Goal: Task Accomplishment & Management: Manage account settings

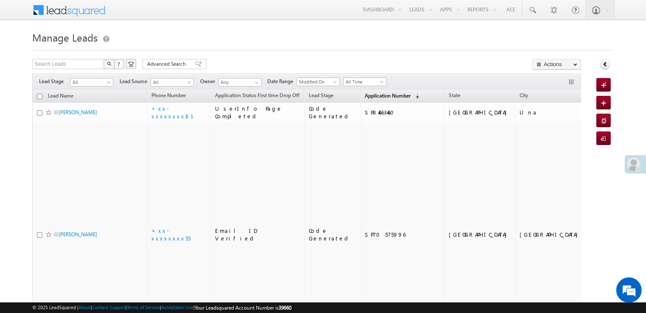
click at [370, 96] on span "Application Number" at bounding box center [388, 96] width 46 height 6
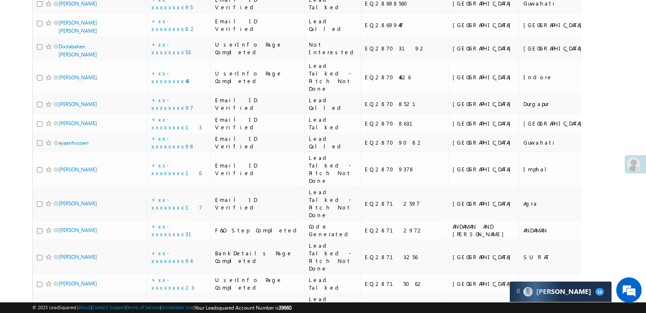
scroll to position [339, 0]
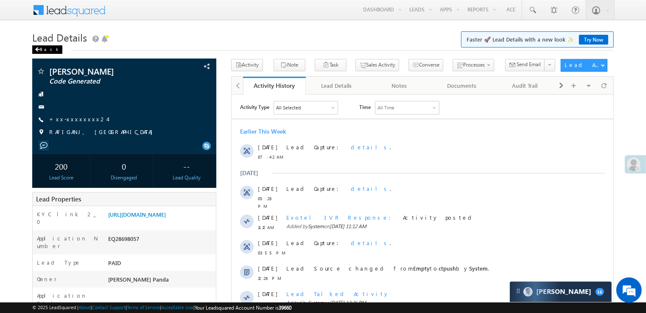
click at [41, 49] on div "Back" at bounding box center [47, 49] width 30 height 8
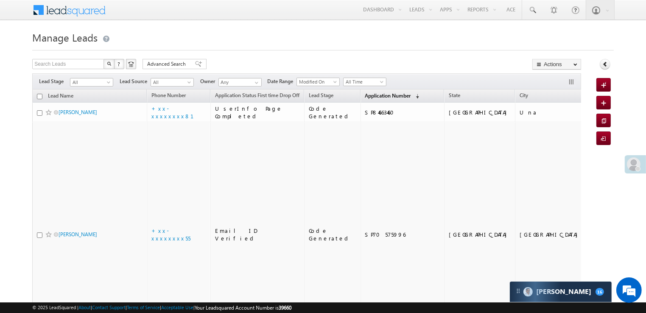
click at [365, 96] on span "Application Number" at bounding box center [388, 96] width 46 height 6
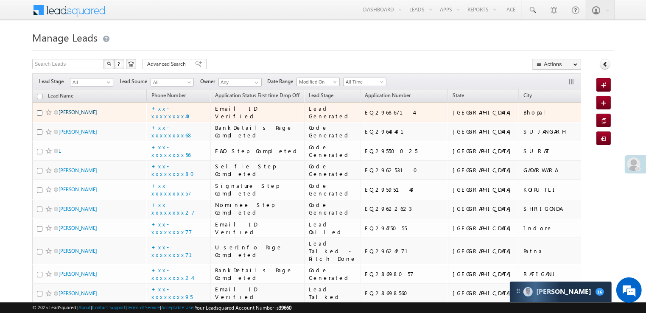
click at [78, 115] on link "[PERSON_NAME]" at bounding box center [78, 112] width 39 height 6
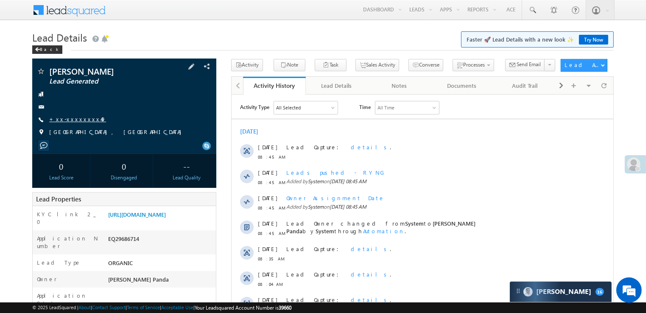
click at [78, 120] on link "+xx-xxxxxxxx49" at bounding box center [77, 118] width 57 height 7
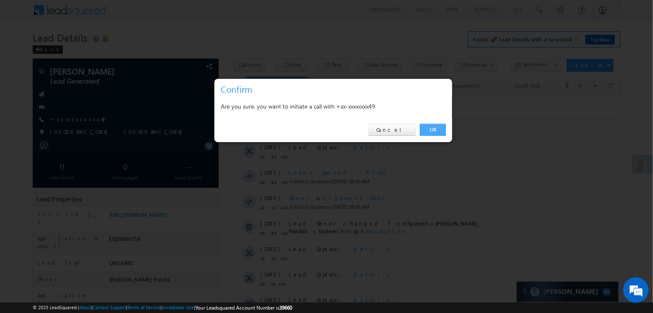
click at [435, 129] on link "OK" at bounding box center [433, 130] width 26 height 12
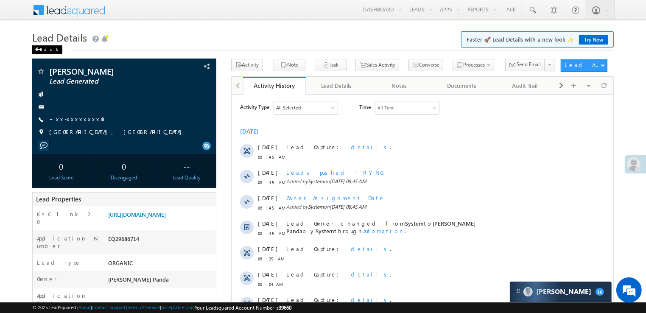
click at [41, 51] on div "Back" at bounding box center [47, 49] width 30 height 8
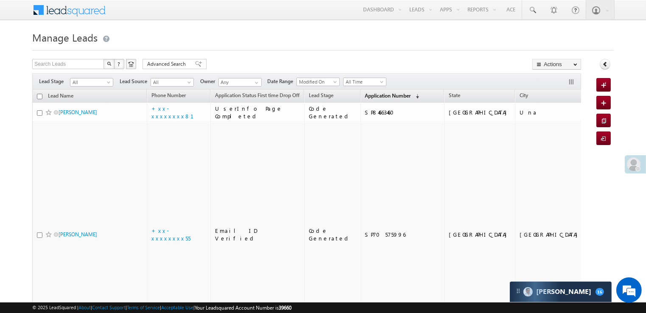
click at [365, 95] on span "Application Number" at bounding box center [388, 96] width 46 height 6
click at [374, 97] on span "Application Number" at bounding box center [388, 96] width 46 height 6
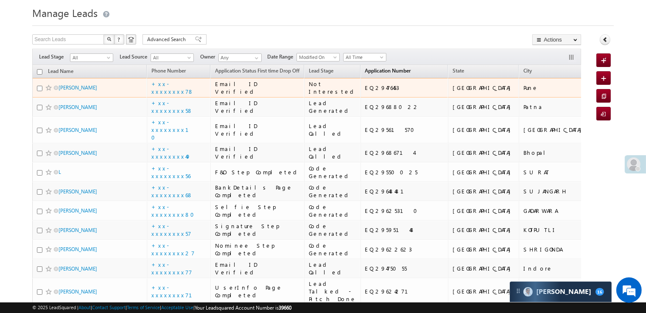
scroll to position [42, 0]
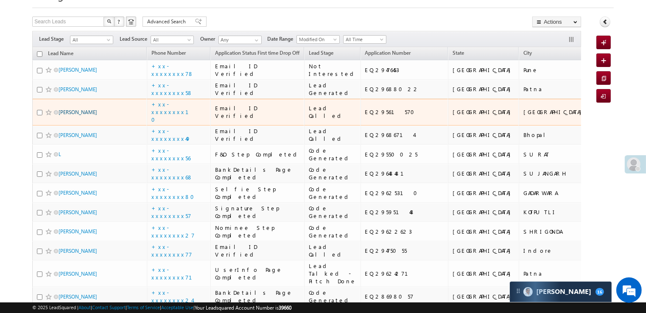
click at [86, 115] on link "[PERSON_NAME]" at bounding box center [78, 112] width 39 height 6
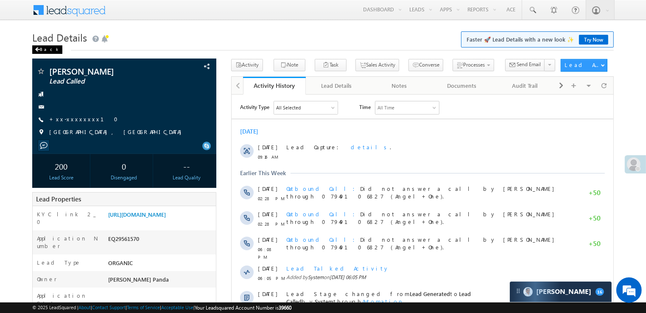
click at [41, 51] on div "Back" at bounding box center [47, 49] width 30 height 8
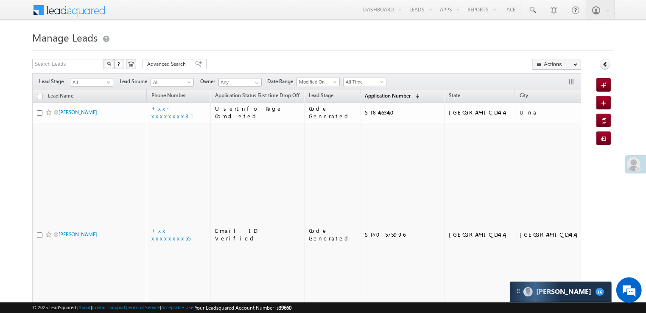
click at [365, 97] on span "Application Number" at bounding box center [388, 96] width 46 height 6
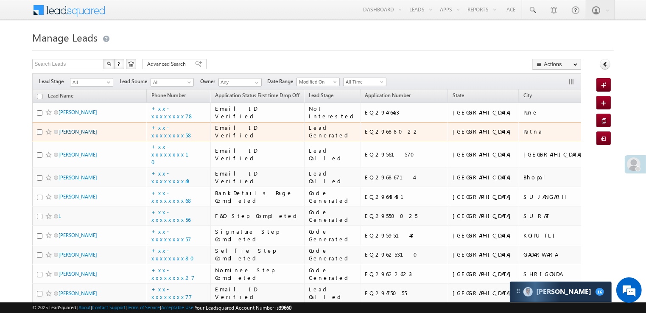
click at [85, 135] on link "suman kumar" at bounding box center [78, 132] width 39 height 6
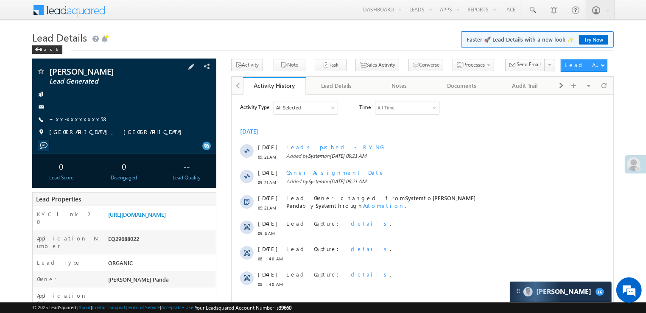
click at [77, 123] on span "+xx-xxxxxxxx58" at bounding box center [78, 119] width 59 height 8
click at [79, 121] on link "+xx-xxxxxxxx58" at bounding box center [78, 118] width 59 height 7
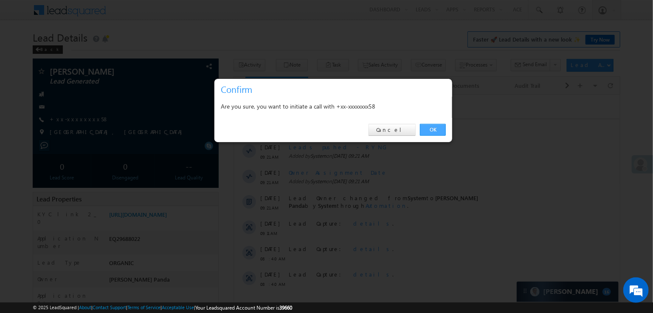
drag, startPoint x: 429, startPoint y: 129, endPoint x: 30, endPoint y: 2, distance: 418.7
click at [429, 129] on link "OK" at bounding box center [433, 130] width 26 height 12
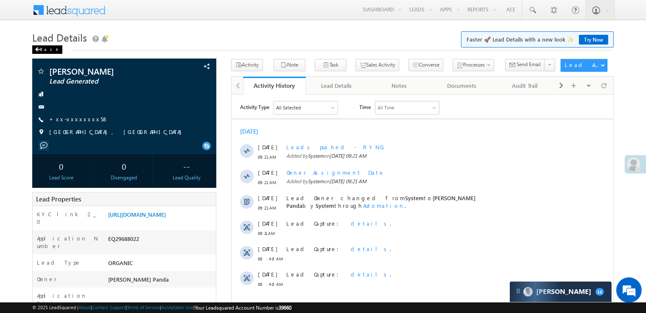
click at [41, 49] on div "Back" at bounding box center [47, 49] width 30 height 8
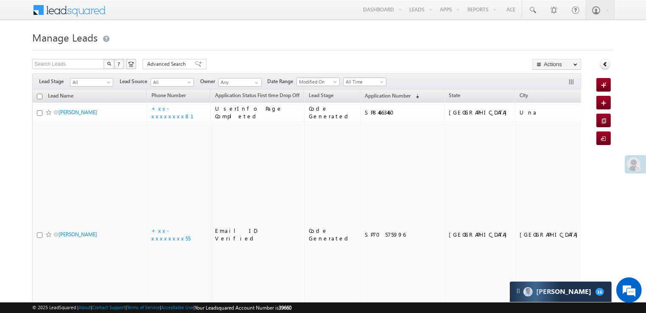
click at [635, 163] on span at bounding box center [634, 164] width 14 height 14
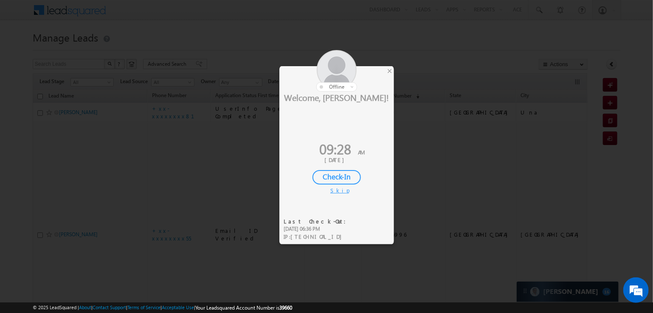
click at [332, 177] on div "Check-In" at bounding box center [336, 177] width 48 height 14
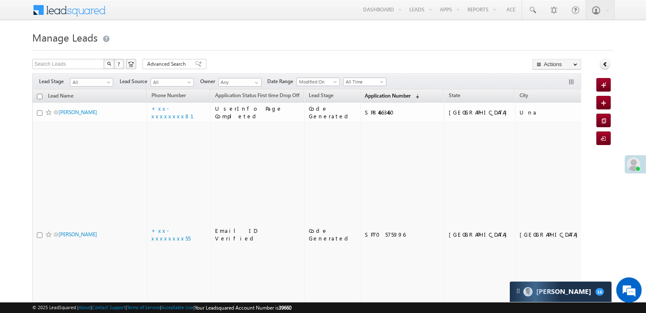
click at [367, 95] on span "Application Number" at bounding box center [388, 96] width 46 height 6
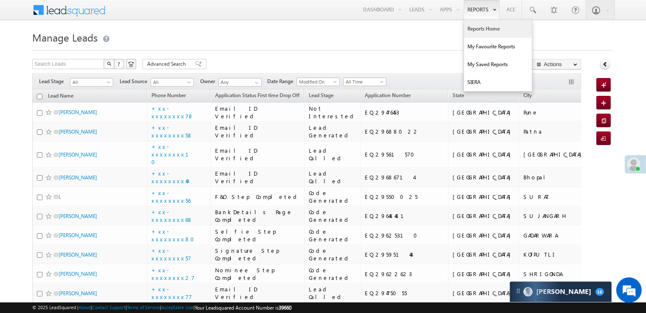
click at [479, 28] on link "Reports Home" at bounding box center [498, 29] width 68 height 18
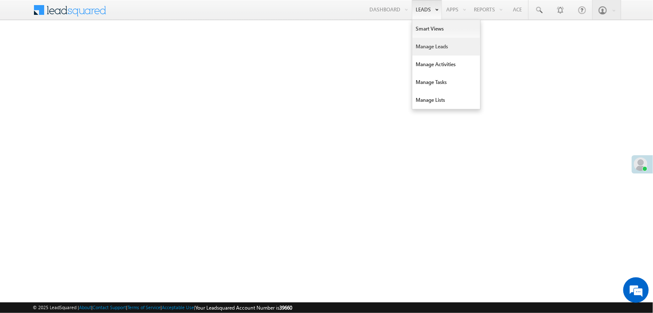
click at [423, 45] on link "Manage Leads" at bounding box center [446, 47] width 68 height 18
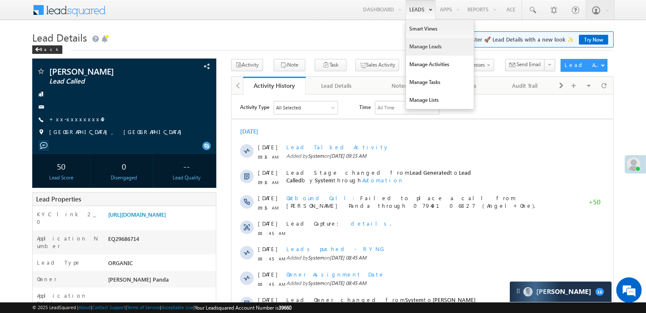
click at [420, 46] on link "Manage Leads" at bounding box center [440, 47] width 68 height 18
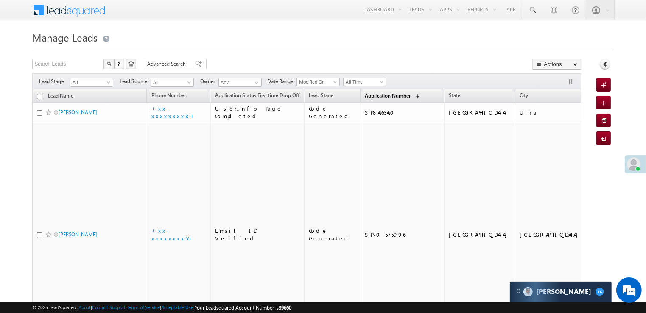
click at [365, 97] on span "Application Number" at bounding box center [388, 96] width 46 height 6
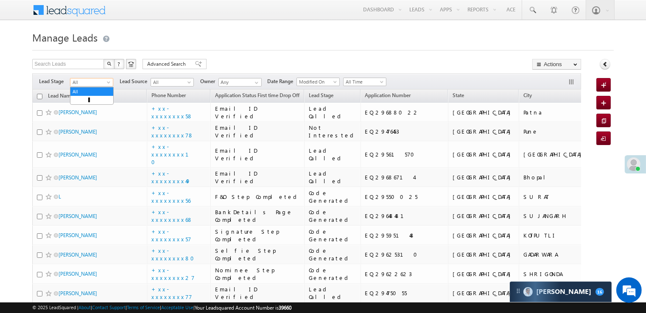
click at [107, 82] on span at bounding box center [109, 84] width 7 height 7
click at [95, 101] on link "Lead Generated" at bounding box center [91, 100] width 43 height 8
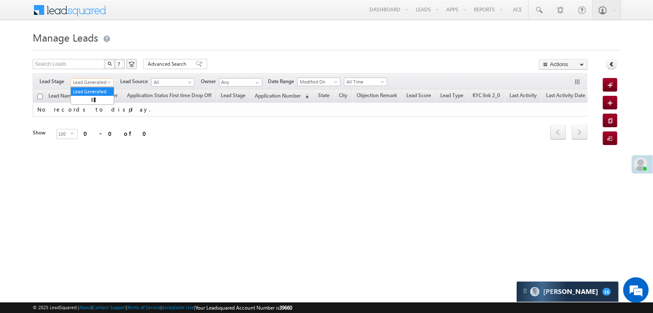
click at [107, 81] on span at bounding box center [110, 84] width 7 height 7
click at [91, 89] on link "All" at bounding box center [92, 92] width 43 height 8
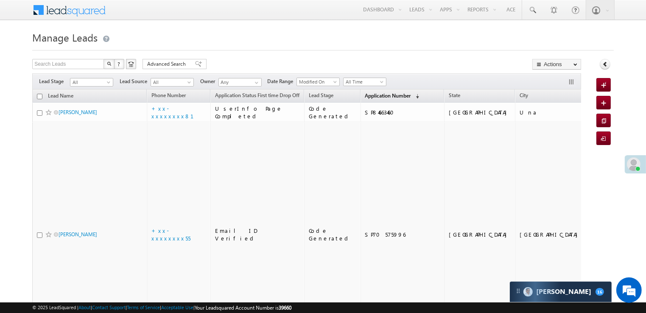
click at [370, 97] on span "Application Number" at bounding box center [388, 96] width 46 height 6
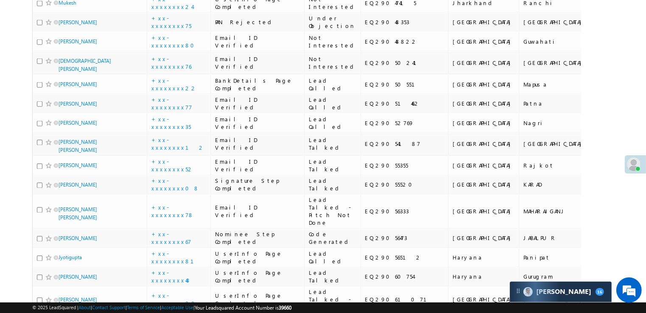
scroll to position [1570, 0]
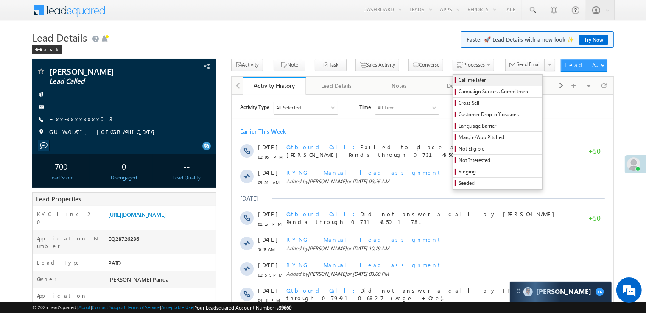
click at [466, 77] on span "Call me later" at bounding box center [499, 80] width 81 height 8
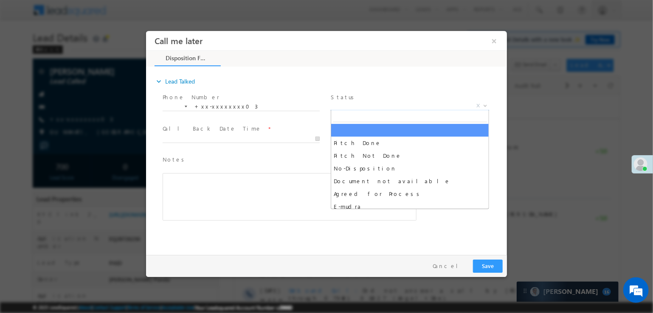
click at [405, 105] on span "X" at bounding box center [409, 106] width 158 height 8
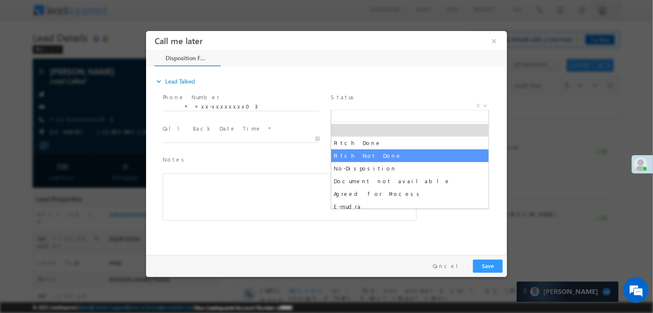
select select "Pitch Not Done"
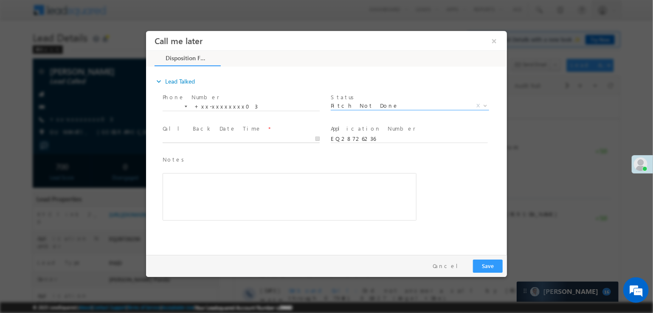
click at [278, 139] on input "text" at bounding box center [240, 139] width 157 height 8
type input "09/28/25 9:35 AM"
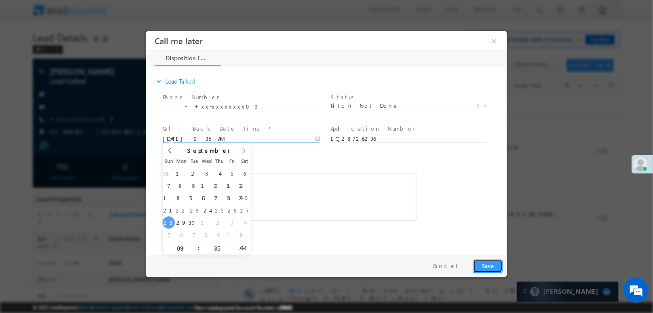
click at [486, 266] on button "Save" at bounding box center [487, 266] width 30 height 13
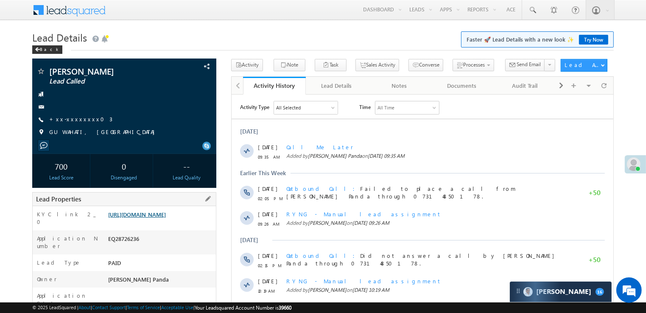
click at [159, 218] on link "[URL][DOMAIN_NAME]" at bounding box center [137, 214] width 58 height 7
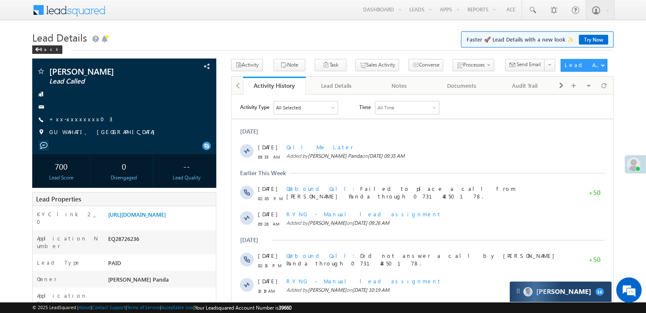
click at [574, 297] on div "Carter 16" at bounding box center [561, 292] width 102 height 20
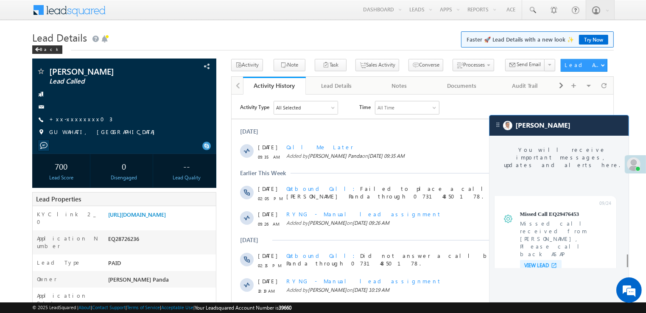
scroll to position [3357, 0]
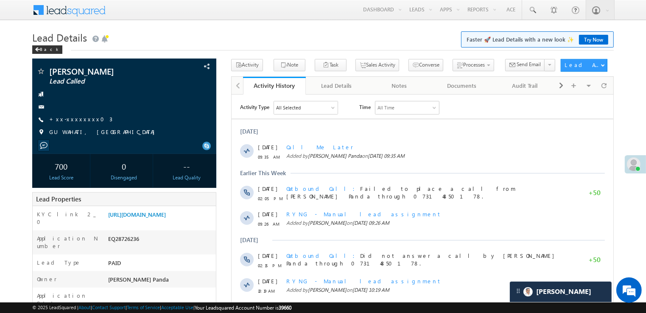
scroll to position [3398, 0]
click at [166, 218] on link "[URL][DOMAIN_NAME]" at bounding box center [137, 214] width 58 height 7
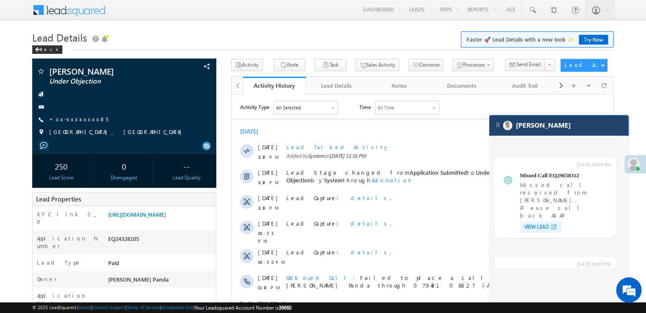
click at [572, 127] on div "[PERSON_NAME]" at bounding box center [559, 125] width 139 height 20
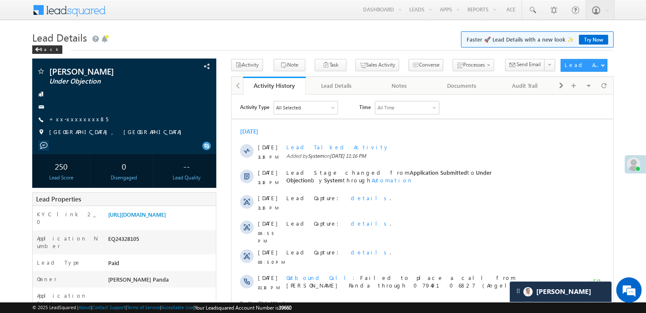
scroll to position [85, 0]
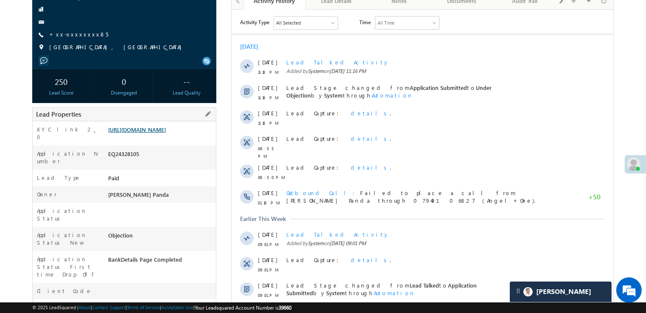
click at [161, 133] on link "[URL][DOMAIN_NAME]" at bounding box center [137, 129] width 58 height 7
click at [166, 131] on link "[URL][DOMAIN_NAME]" at bounding box center [137, 129] width 58 height 7
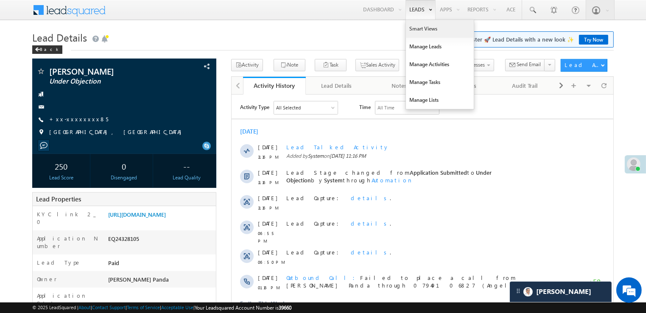
click at [418, 31] on link "Smart Views" at bounding box center [440, 29] width 68 height 18
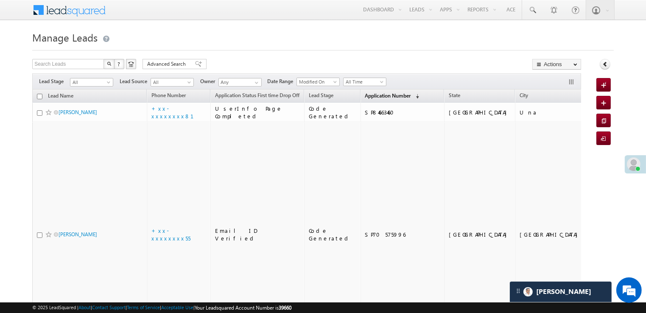
click at [365, 98] on span "Application Number" at bounding box center [388, 96] width 46 height 6
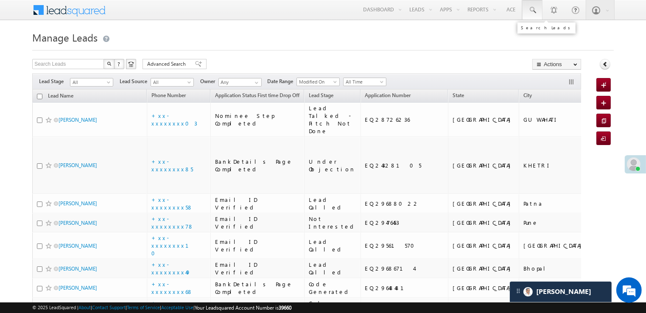
click at [531, 9] on span at bounding box center [532, 10] width 8 height 8
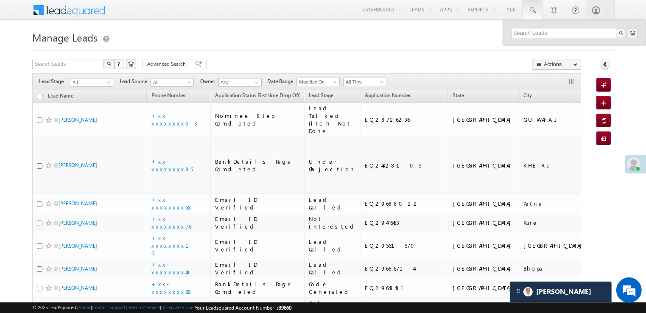
paste input "EQ29625310"
type input "EQ29625310"
click at [529, 46] on div "[PERSON_NAME]" at bounding box center [573, 45] width 114 height 9
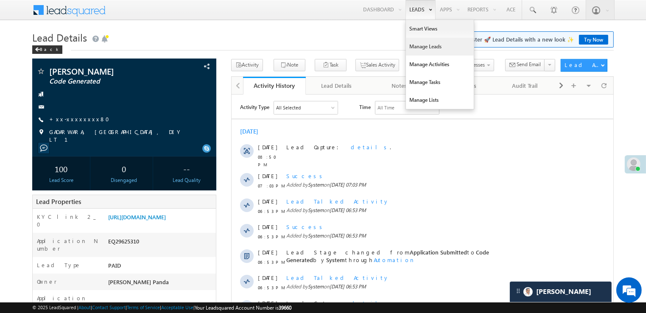
click at [421, 47] on link "Manage Leads" at bounding box center [440, 47] width 68 height 18
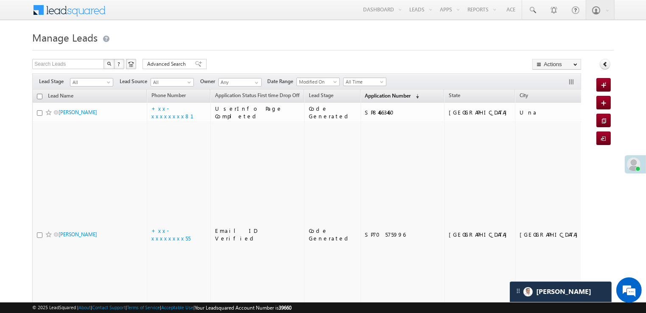
click at [365, 98] on span "Application Number" at bounding box center [388, 96] width 46 height 6
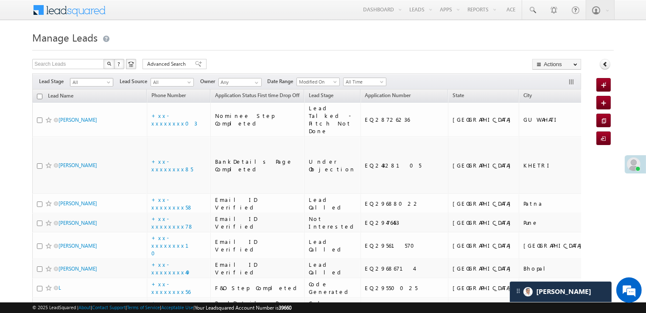
click at [109, 84] on span at bounding box center [109, 84] width 7 height 7
click at [85, 104] on link "Lead Generated" at bounding box center [91, 100] width 43 height 8
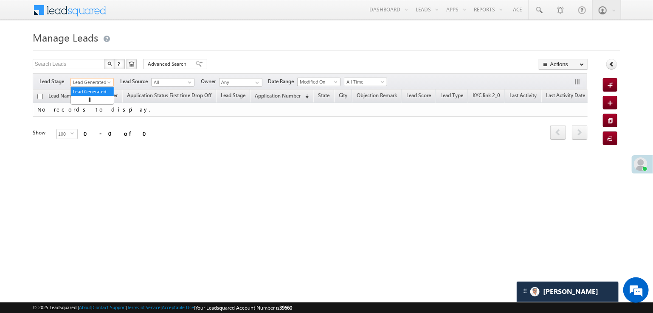
click at [107, 82] on span at bounding box center [110, 84] width 7 height 7
click at [101, 88] on link "All" at bounding box center [92, 92] width 43 height 8
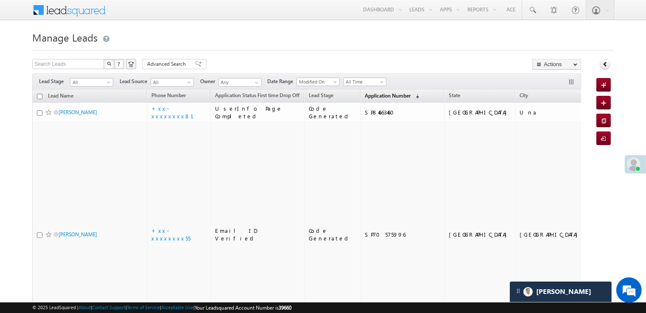
click at [366, 96] on span "Application Number" at bounding box center [388, 96] width 46 height 6
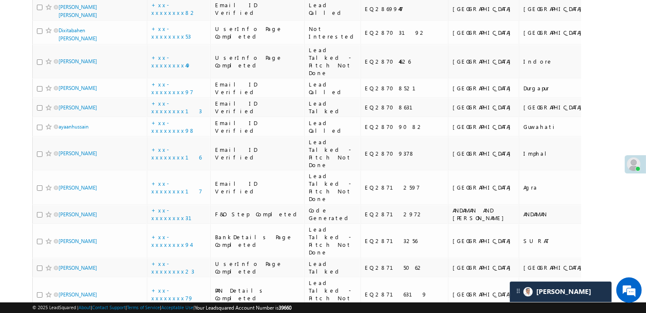
scroll to position [467, 0]
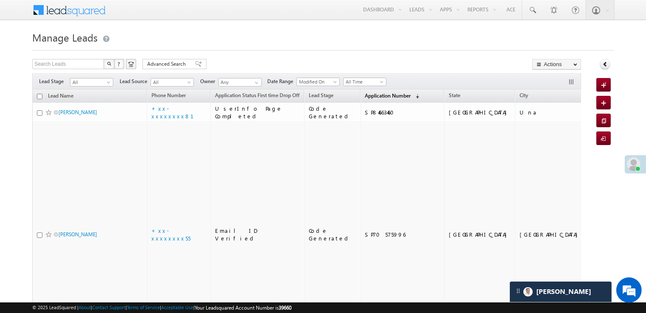
click at [384, 95] on span "Application Number" at bounding box center [388, 96] width 46 height 6
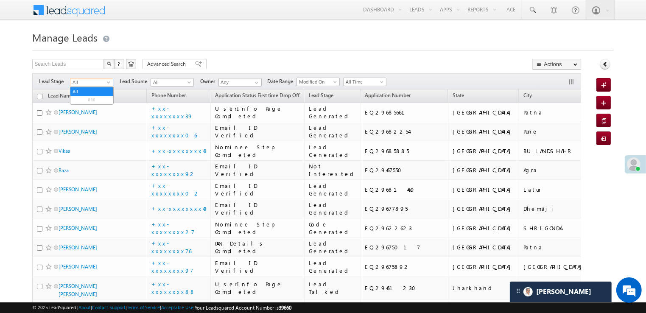
click at [109, 85] on span at bounding box center [109, 84] width 7 height 7
click at [94, 102] on link "Lead Generated" at bounding box center [91, 100] width 43 height 8
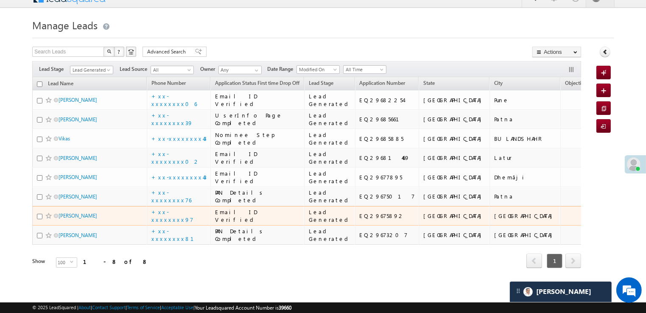
scroll to position [42, 0]
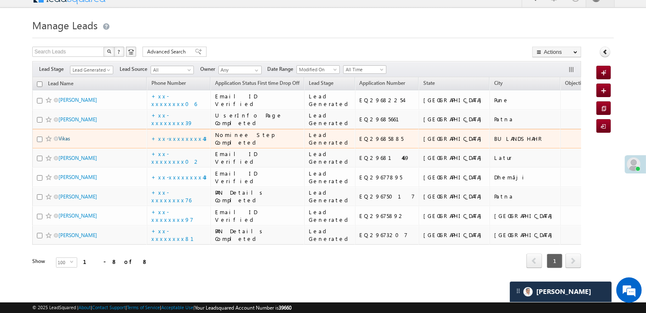
click at [65, 142] on link "Vikas" at bounding box center [64, 138] width 11 height 6
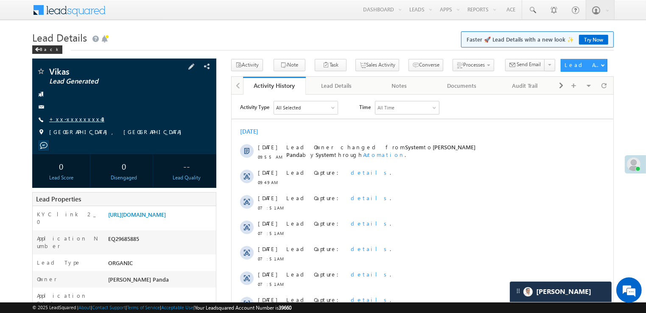
click at [72, 118] on link "+xx-xxxxxxxx43" at bounding box center [76, 118] width 55 height 7
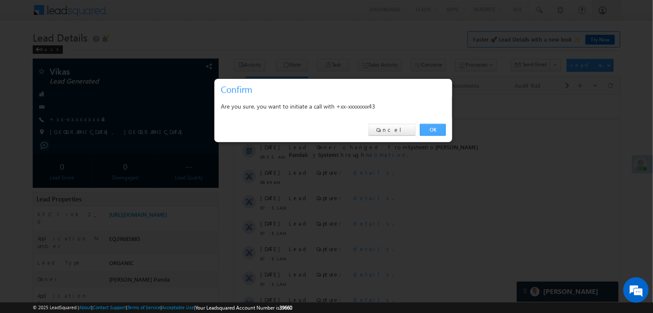
click at [431, 129] on link "OK" at bounding box center [433, 130] width 26 height 12
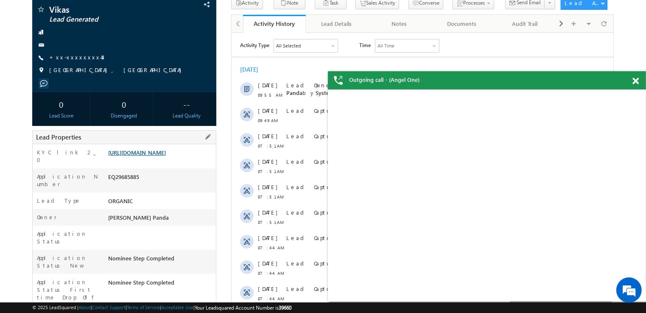
scroll to position [107, 0]
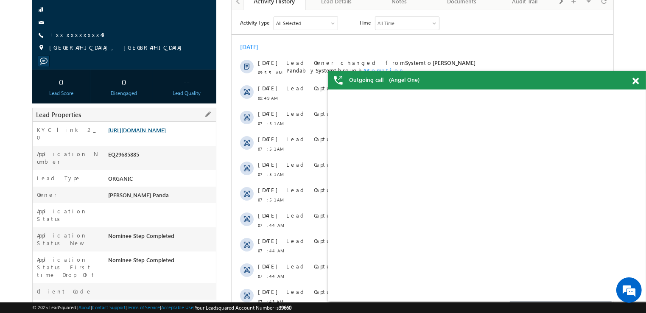
click at [166, 133] on link "[URL][DOMAIN_NAME]" at bounding box center [137, 129] width 58 height 7
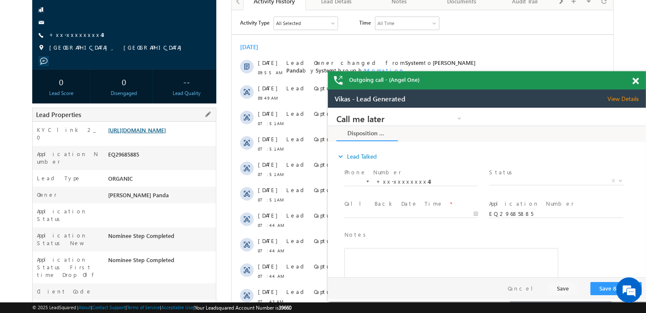
scroll to position [0, 0]
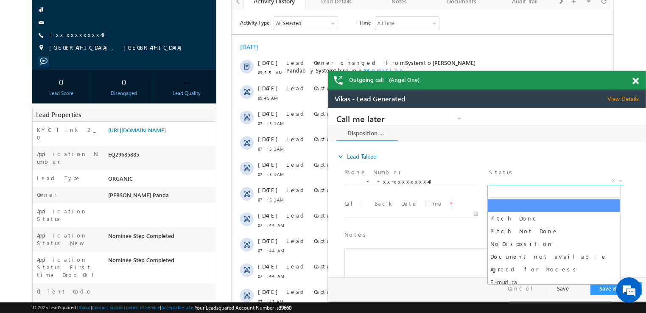
click at [551, 182] on span "X" at bounding box center [556, 181] width 135 height 8
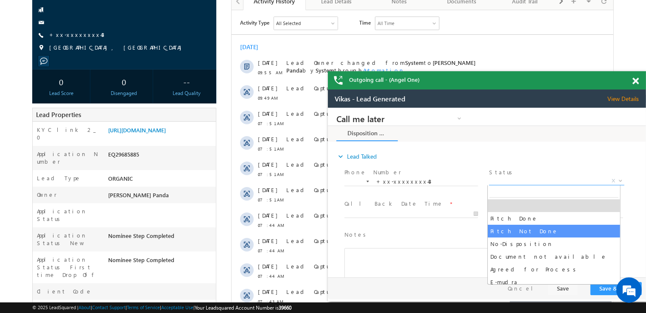
select select "Pitch Not Done"
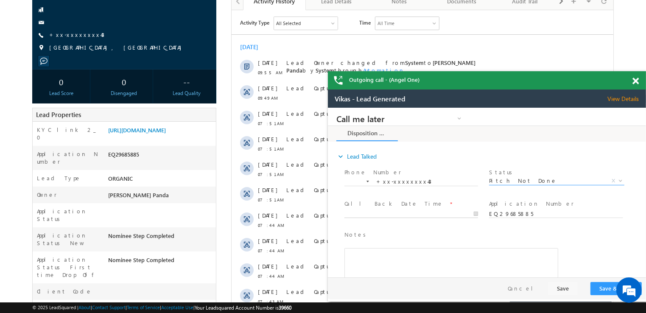
type input "09/28/25 9:57 AM"
click at [414, 213] on input "09/28/25 9:57 AM" at bounding box center [411, 214] width 134 height 8
click at [577, 252] on div "Notes * Editor toolbars Basic Styles Bold Italic Underline Paragraph Insert/Rem…" at bounding box center [493, 267] width 303 height 78
click at [599, 286] on button "Save & Close" at bounding box center [615, 288] width 51 height 13
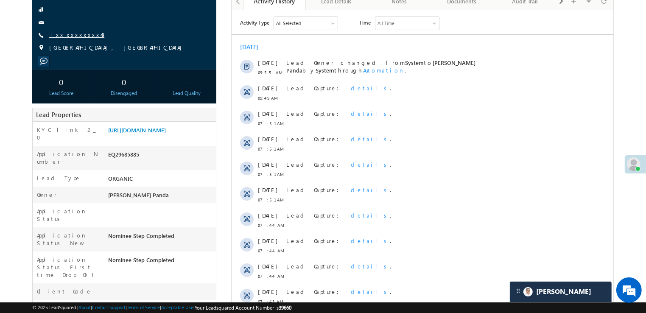
click at [69, 35] on link "+xx-xxxxxxxx43" at bounding box center [76, 34] width 55 height 7
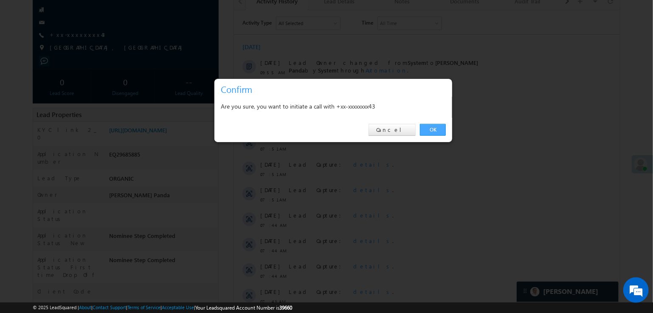
click at [432, 131] on link "OK" at bounding box center [433, 130] width 26 height 12
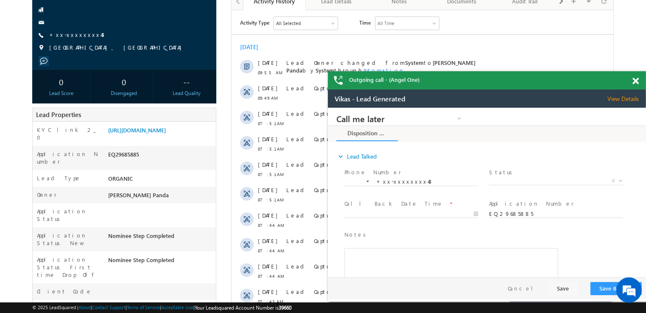
drag, startPoint x: 636, startPoint y: 79, endPoint x: 633, endPoint y: 92, distance: 13.4
click at [635, 79] on span at bounding box center [636, 81] width 6 height 7
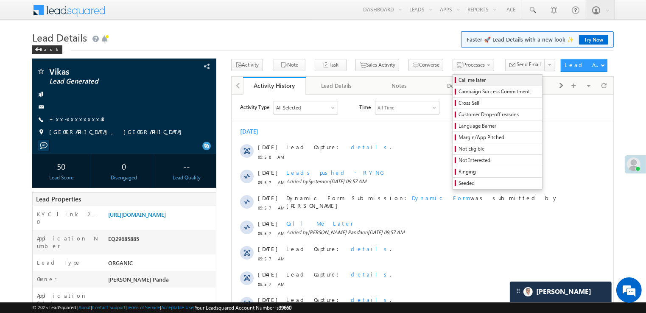
click at [459, 81] on span "Call me later" at bounding box center [499, 80] width 81 height 8
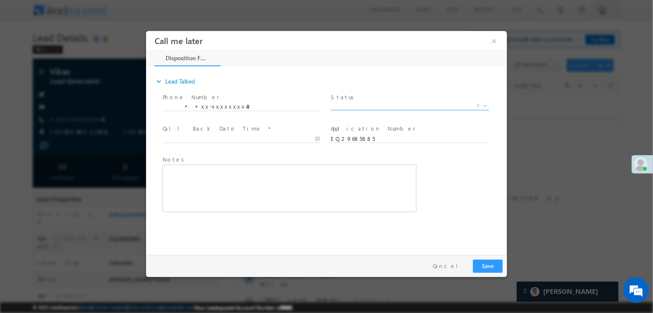
click at [388, 106] on span "X" at bounding box center [409, 106] width 158 height 8
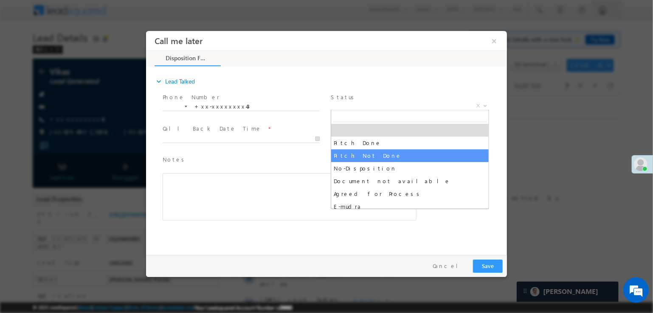
select select "Pitch Not Done"
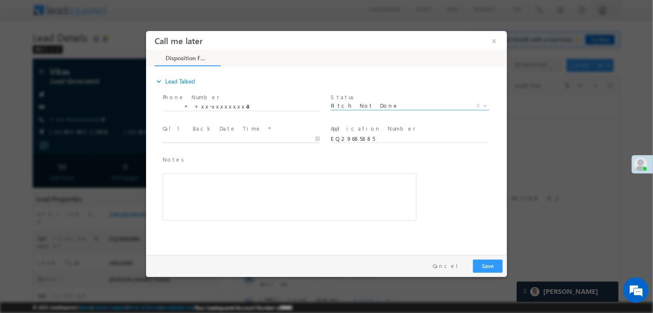
click at [266, 140] on input "text" at bounding box center [240, 139] width 157 height 8
type input "[DATE] 9:59 AM"
click at [470, 165] on div "Notes * Editor toolbars Basic Styles Bold Italic Underline Paragraph Insert/Rem…" at bounding box center [333, 193] width 346 height 78
click at [490, 270] on button "Save" at bounding box center [487, 266] width 30 height 13
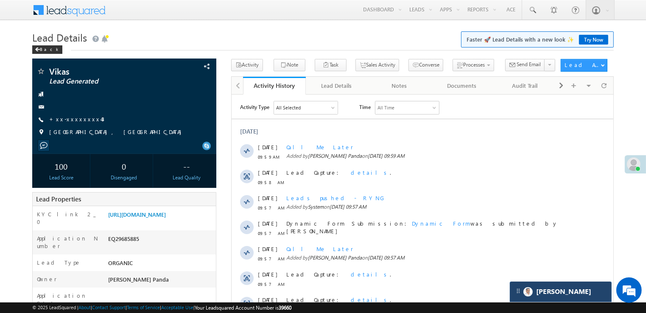
click at [570, 297] on div "[PERSON_NAME]" at bounding box center [561, 292] width 102 height 20
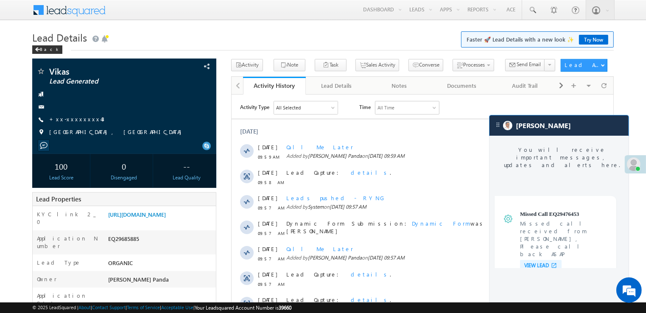
scroll to position [3337, 0]
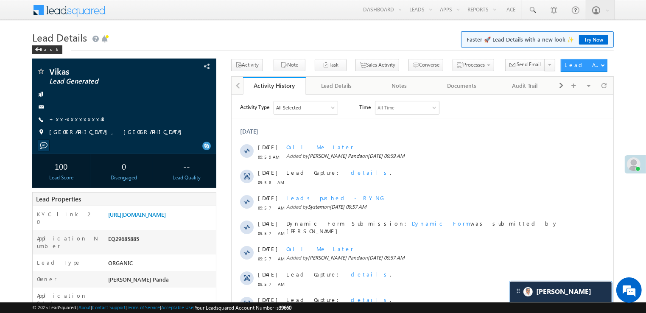
scroll to position [3377, 0]
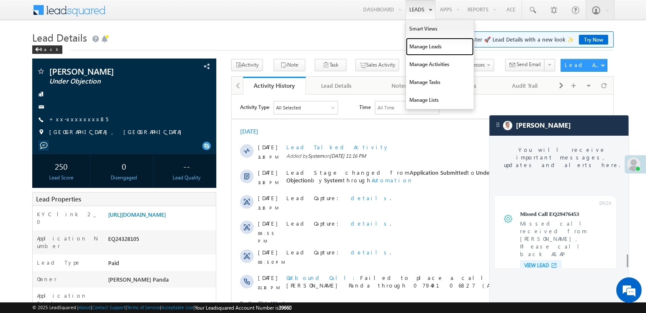
click at [426, 47] on link "Manage Leads" at bounding box center [440, 47] width 68 height 18
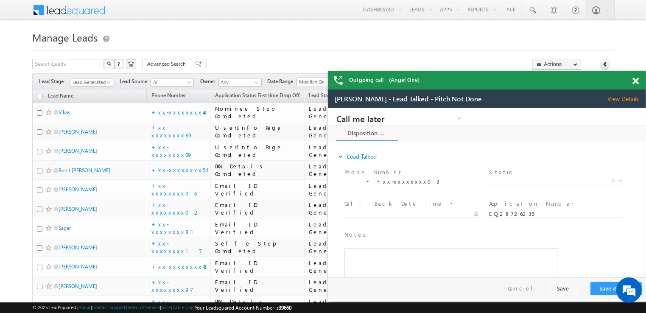
click at [636, 80] on span at bounding box center [636, 81] width 6 height 7
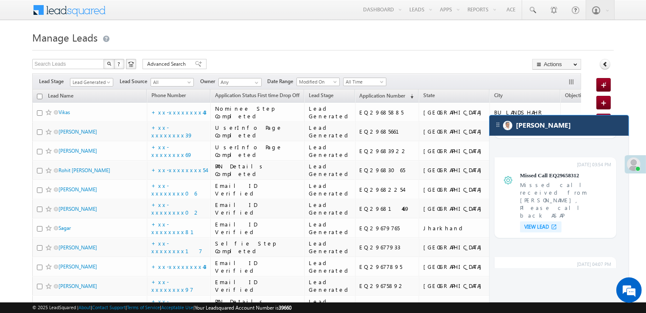
click at [570, 126] on div "[PERSON_NAME]" at bounding box center [559, 125] width 139 height 20
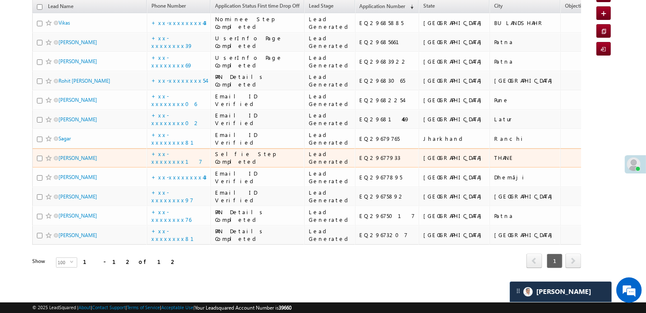
scroll to position [454, 0]
click at [72, 155] on link "Jafruddin khan" at bounding box center [78, 158] width 39 height 6
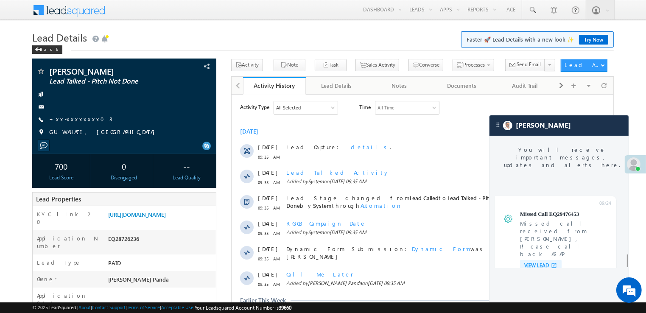
scroll to position [3337, 0]
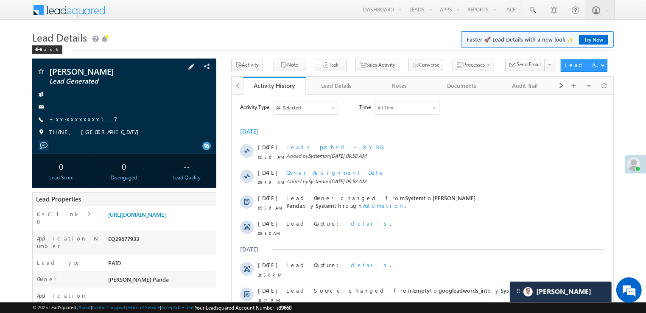
click at [68, 120] on link "+xx-xxxxxxxx17" at bounding box center [83, 118] width 68 height 7
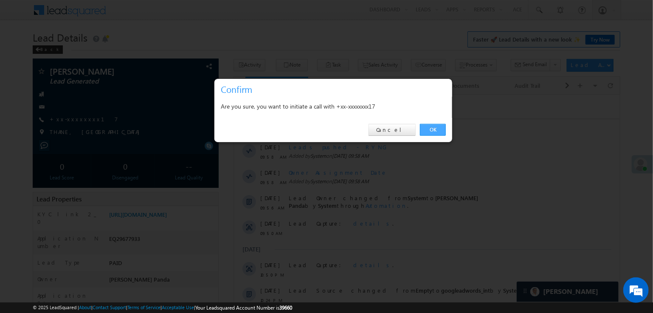
drag, startPoint x: 432, startPoint y: 133, endPoint x: 92, endPoint y: 22, distance: 357.1
click at [432, 133] on link "OK" at bounding box center [433, 130] width 26 height 12
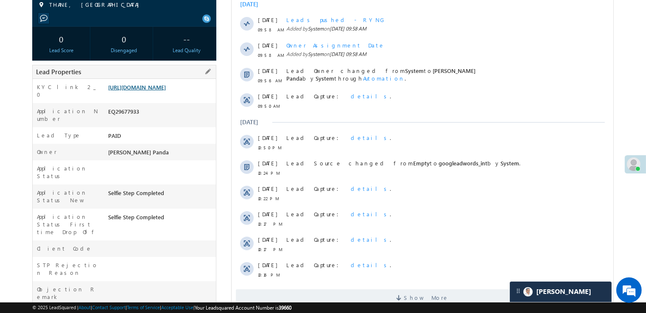
scroll to position [150, 0]
click at [156, 85] on link "https://angelbroking1-pk3em7sa.customui-test.leadsquared.com?leadId=fa14879d-43…" at bounding box center [137, 87] width 58 height 7
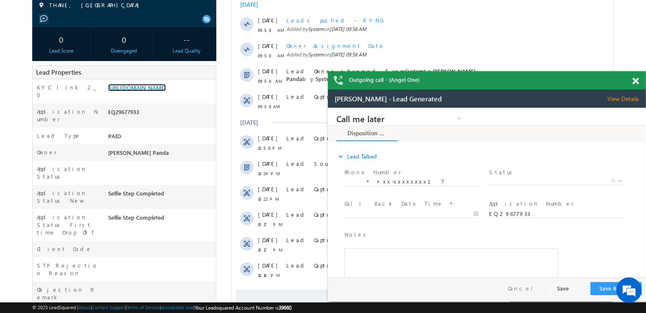
scroll to position [0, 0]
click at [558, 182] on span "X" at bounding box center [556, 181] width 135 height 8
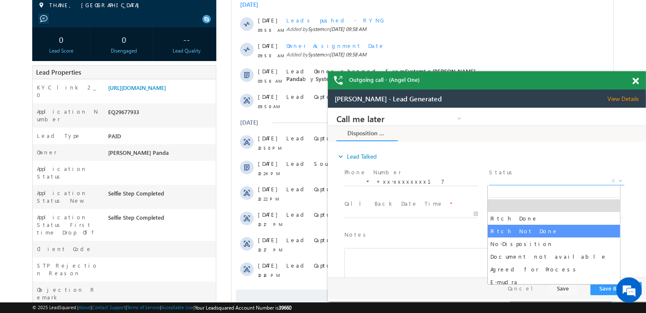
select select "Pitch Not Done"
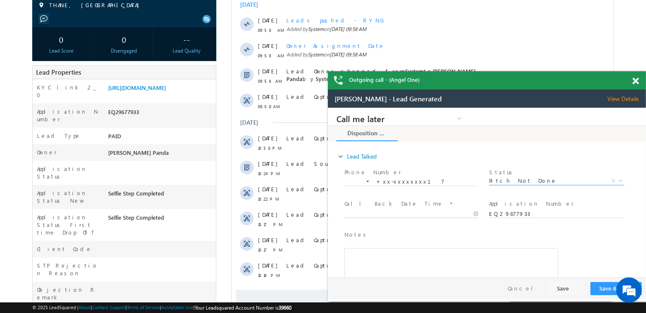
type input "09/28/25 10:00 AM"
click at [458, 213] on input "09/28/25 10:00 AM" at bounding box center [411, 214] width 134 height 8
click at [600, 287] on button "Save & Close" at bounding box center [615, 288] width 51 height 13
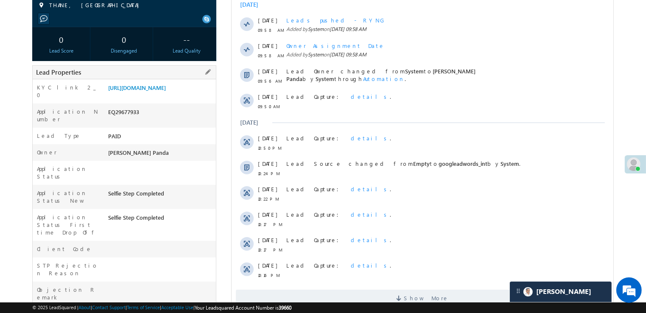
scroll to position [22, 0]
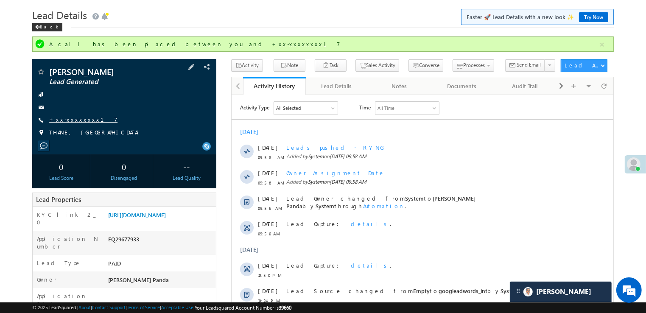
click at [70, 119] on link "+xx-xxxxxxxx17" at bounding box center [83, 119] width 68 height 7
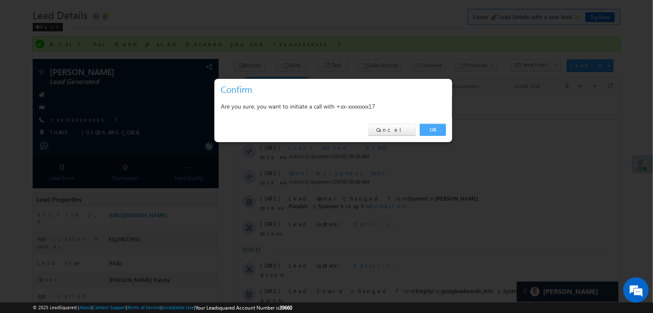
click at [435, 132] on link "OK" at bounding box center [433, 130] width 26 height 12
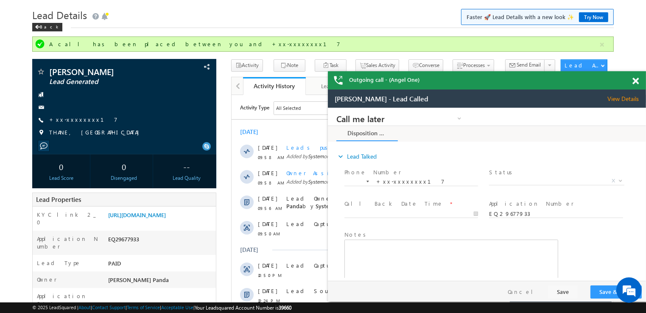
scroll to position [0, 0]
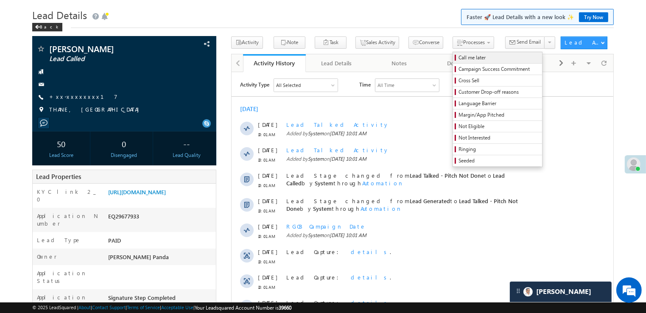
click at [459, 58] on span "Call me later" at bounding box center [499, 58] width 81 height 8
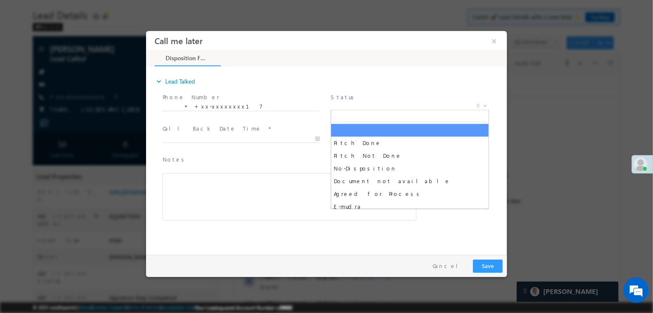
click at [410, 106] on span "X" at bounding box center [409, 106] width 158 height 8
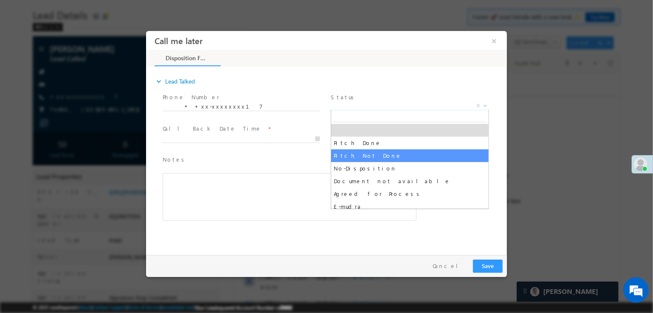
select select "Pitch Not Done"
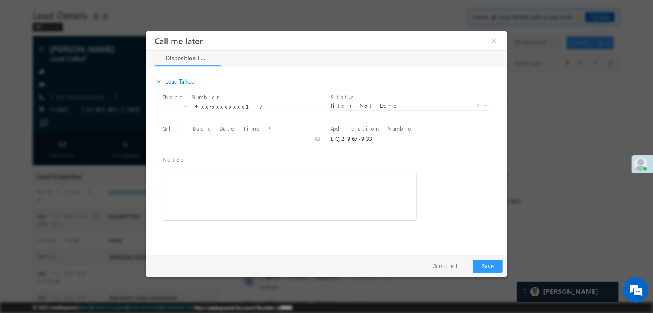
type input "09/28/25 10:03 AM"
click at [292, 141] on input "09/28/25 10:03 AM" at bounding box center [240, 139] width 157 height 8
click at [489, 265] on button "Save" at bounding box center [487, 266] width 30 height 13
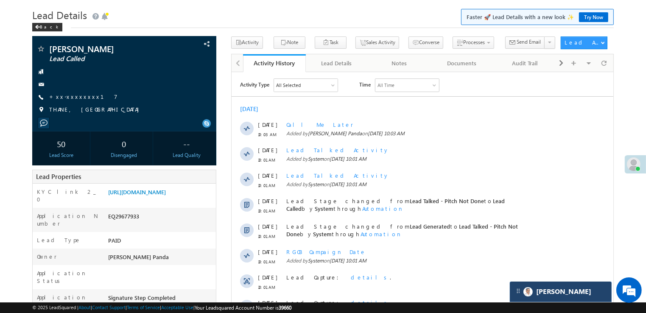
click at [582, 294] on div "[PERSON_NAME]" at bounding box center [561, 292] width 102 height 20
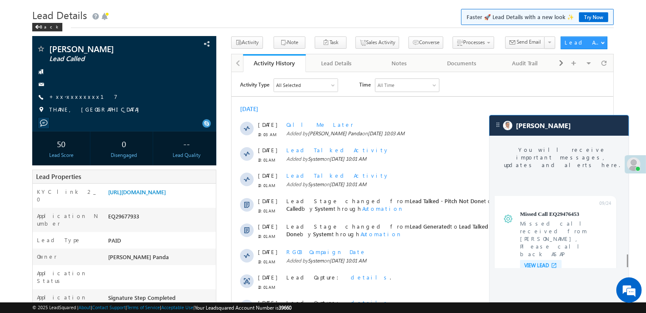
scroll to position [3337, 0]
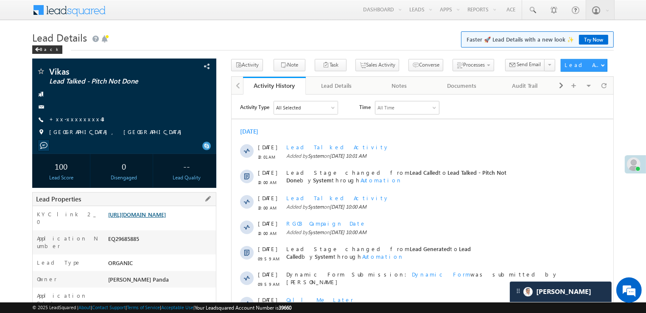
click at [162, 218] on link "[URL][DOMAIN_NAME]" at bounding box center [137, 214] width 58 height 7
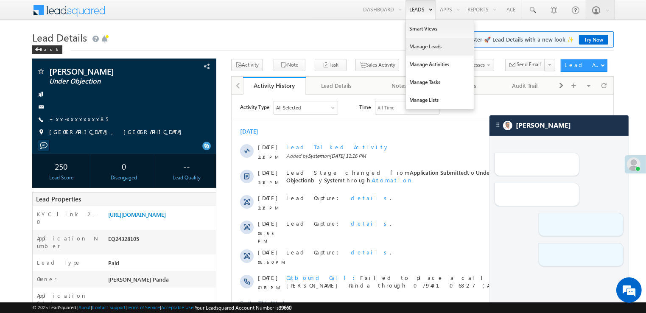
click at [417, 47] on link "Manage Leads" at bounding box center [440, 47] width 68 height 18
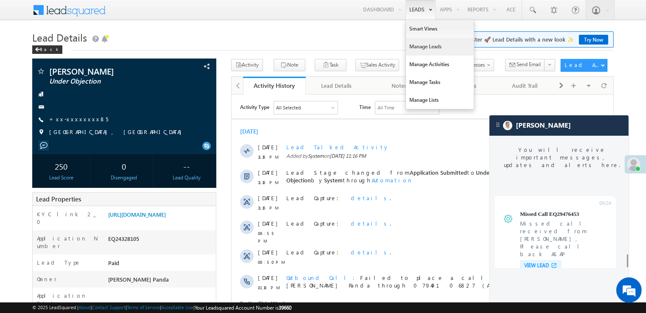
scroll to position [3337, 0]
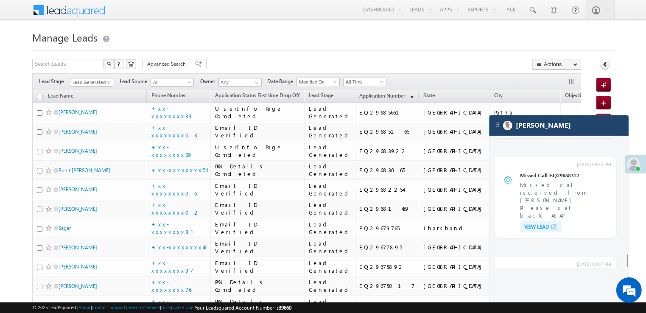
click at [562, 132] on div "[PERSON_NAME]" at bounding box center [559, 125] width 139 height 20
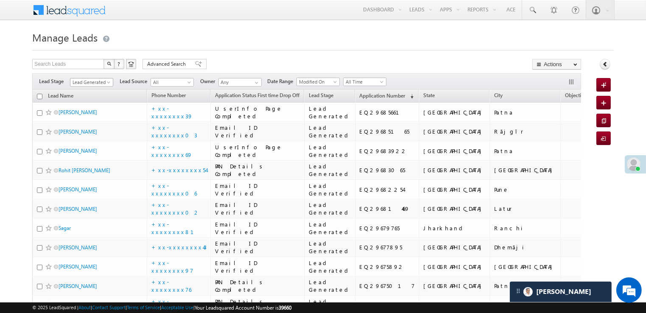
click at [107, 82] on span at bounding box center [109, 84] width 7 height 7
click at [94, 89] on link "All" at bounding box center [91, 92] width 43 height 8
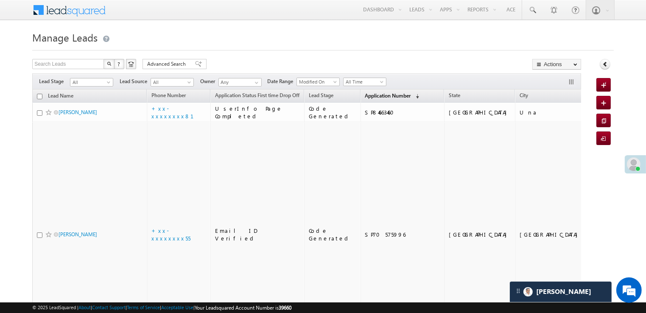
click at [370, 96] on span "Application Number" at bounding box center [388, 96] width 46 height 6
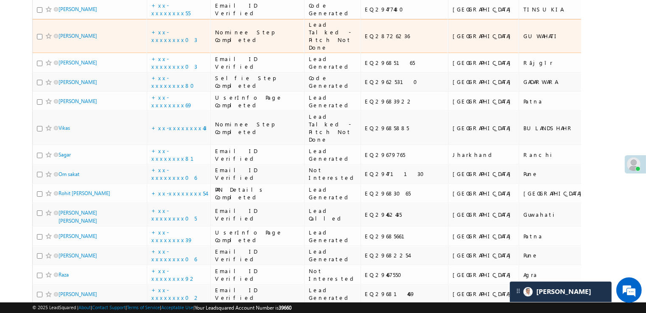
scroll to position [170, 0]
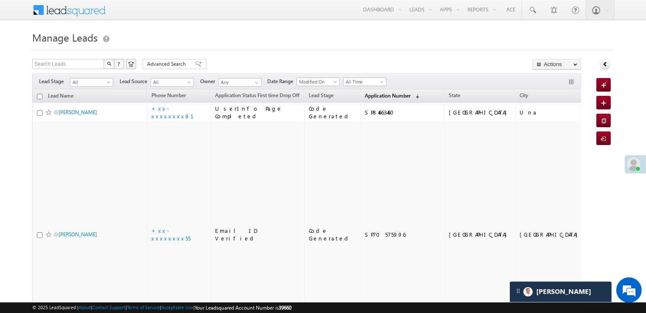
click at [381, 97] on span "Application Number" at bounding box center [388, 96] width 46 height 6
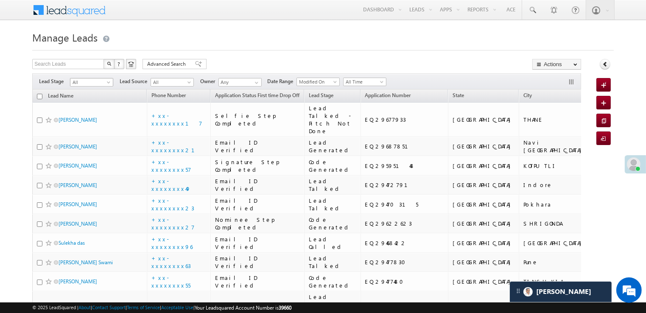
click at [108, 80] on span "All" at bounding box center [90, 83] width 40 height 8
click at [95, 103] on link "Lead Generated" at bounding box center [91, 100] width 43 height 8
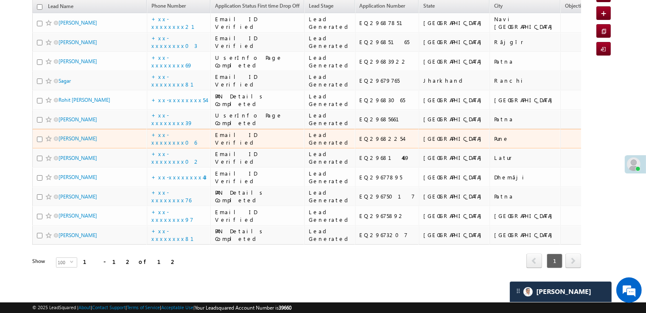
scroll to position [455, 0]
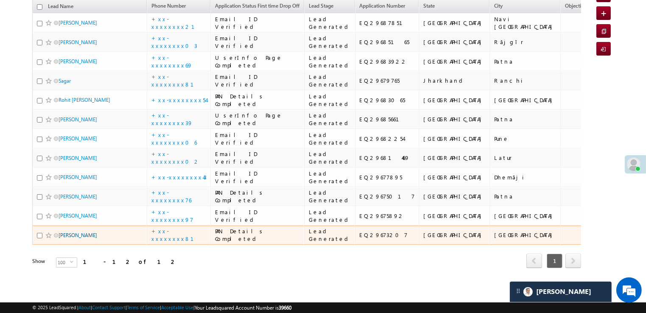
click at [73, 232] on link "[PERSON_NAME]" at bounding box center [78, 235] width 39 height 6
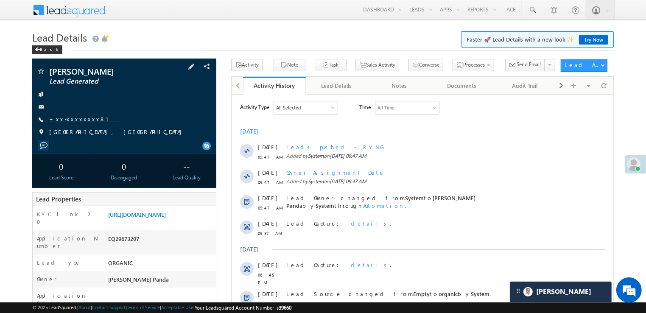
click at [70, 119] on link "+xx-xxxxxxxx81" at bounding box center [84, 118] width 70 height 7
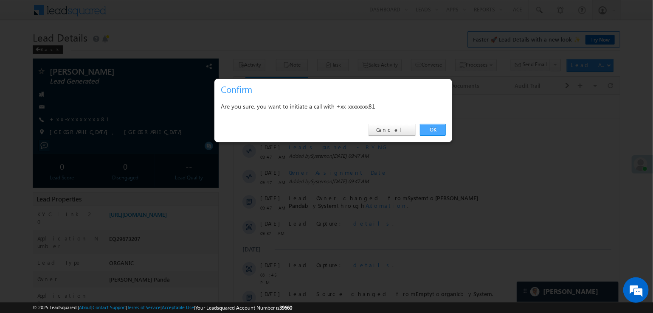
click at [432, 130] on link "OK" at bounding box center [433, 130] width 26 height 12
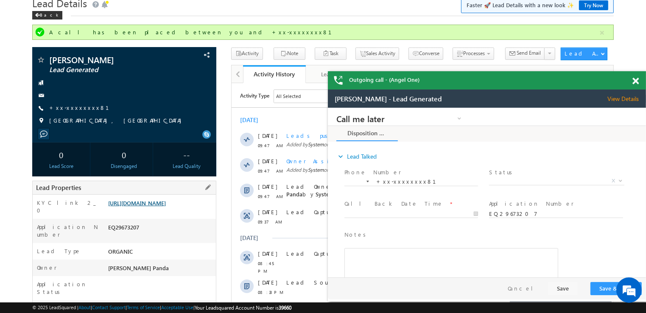
scroll to position [85, 0]
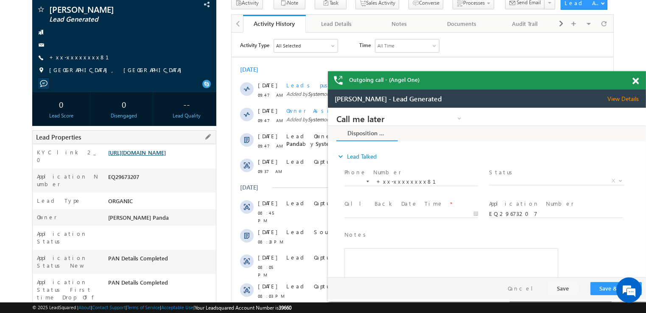
click at [160, 156] on link "https://angelbroking1-pk3em7sa.customui-test.leadsquared.com?leadId=e0cb39da-f2…" at bounding box center [137, 152] width 58 height 7
click at [64, 59] on link "+xx-xxxxxxxx81" at bounding box center [84, 56] width 70 height 7
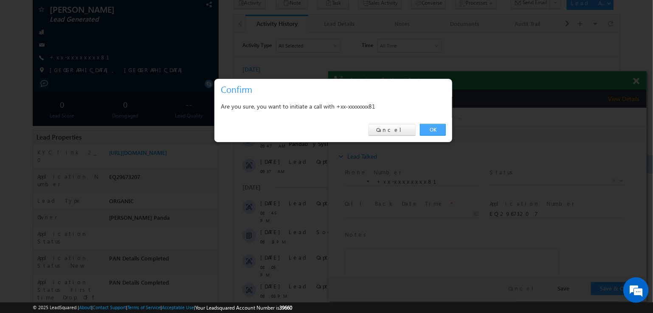
click at [432, 129] on link "OK" at bounding box center [433, 130] width 26 height 12
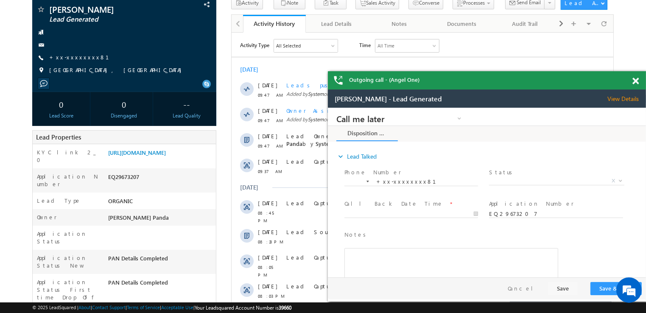
scroll to position [0, 0]
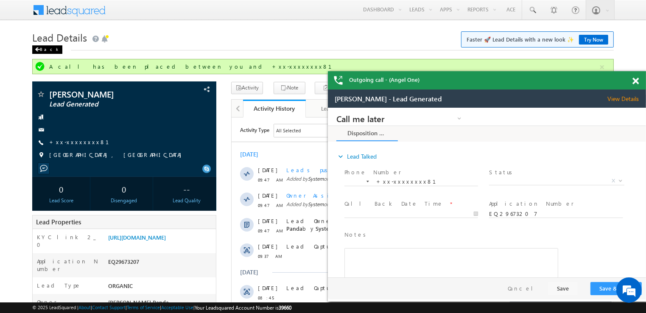
click at [42, 52] on div "Back" at bounding box center [47, 49] width 30 height 8
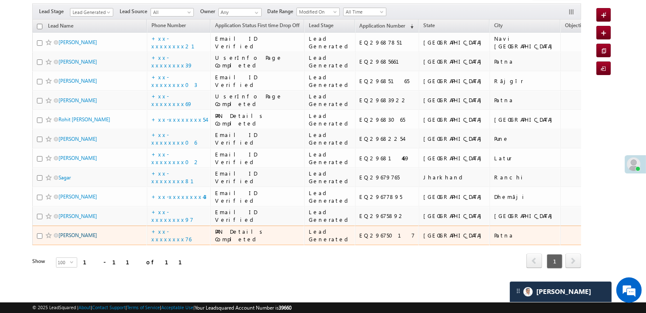
click at [70, 232] on link "[PERSON_NAME]" at bounding box center [78, 235] width 39 height 6
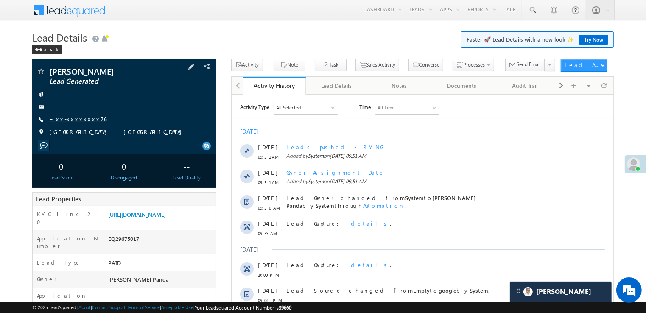
click at [78, 121] on link "+xx-xxxxxxxx76" at bounding box center [77, 118] width 57 height 7
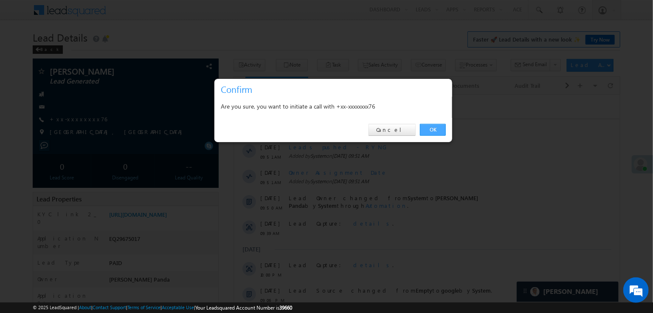
click at [432, 132] on link "OK" at bounding box center [433, 130] width 26 height 12
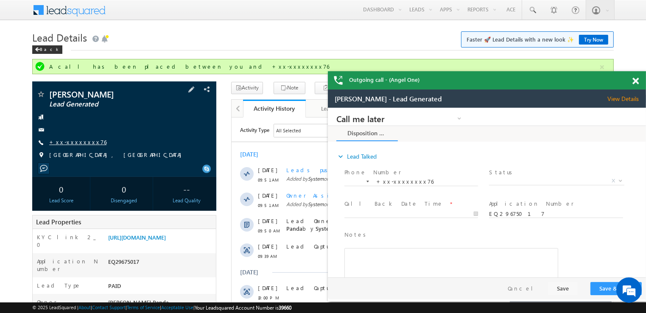
click at [77, 145] on link "+xx-xxxxxxxx76" at bounding box center [77, 141] width 57 height 7
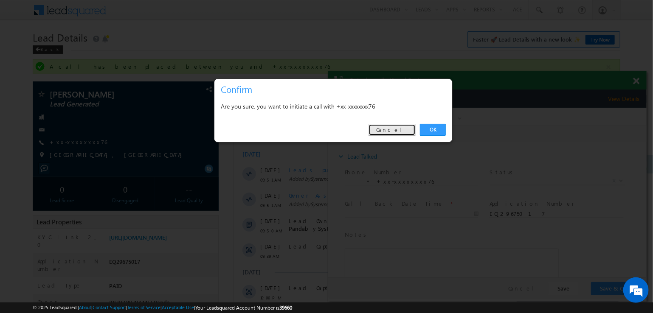
click at [407, 127] on link "Cancel" at bounding box center [391, 130] width 47 height 12
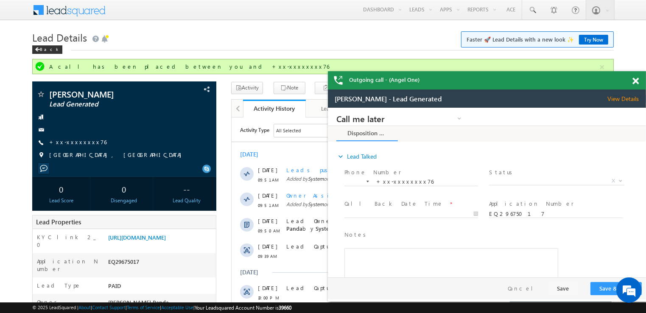
click at [636, 81] on span at bounding box center [636, 81] width 6 height 7
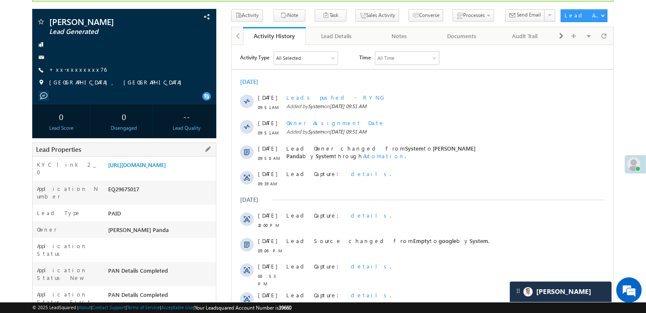
scroll to position [85, 0]
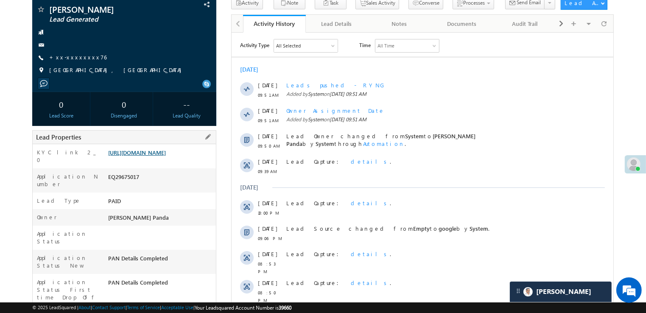
click at [160, 156] on link "https://angelbroking1-pk3em7sa.customui-test.leadsquared.com?leadId=d86b725d-f3…" at bounding box center [137, 152] width 58 height 7
click at [74, 59] on link "+xx-xxxxxxxx76" at bounding box center [77, 56] width 57 height 7
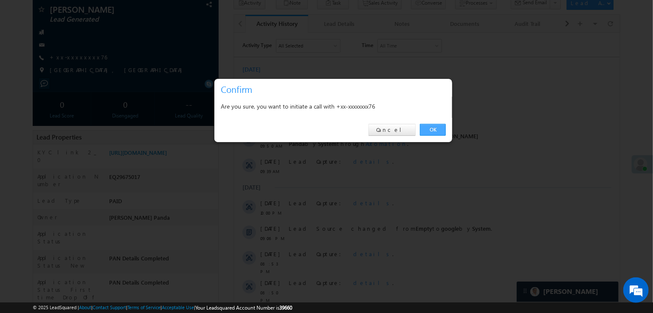
click at [432, 130] on link "OK" at bounding box center [433, 130] width 26 height 12
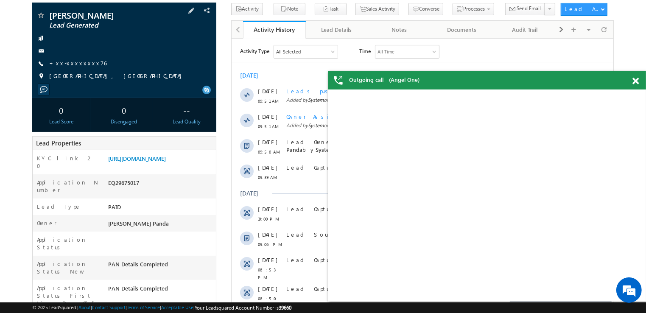
scroll to position [0, 0]
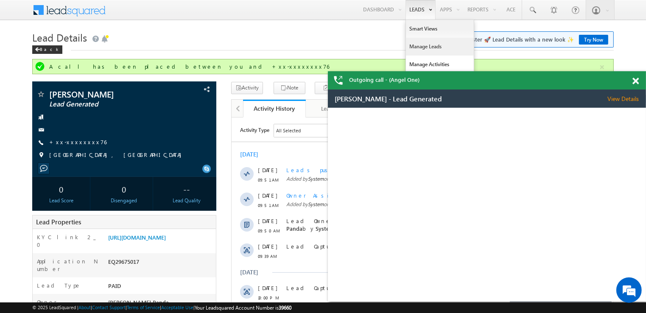
click at [425, 46] on link "Manage Leads" at bounding box center [440, 47] width 68 height 18
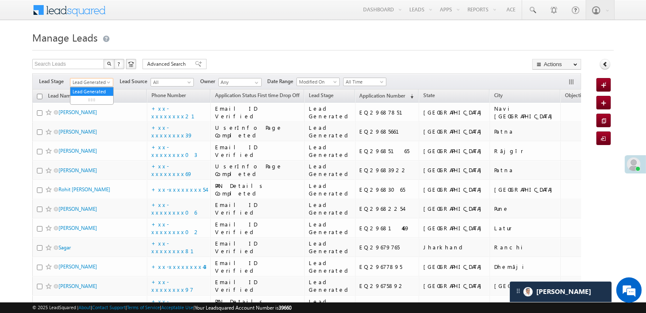
click at [109, 85] on span at bounding box center [109, 84] width 7 height 7
click at [97, 91] on link "All" at bounding box center [91, 92] width 43 height 8
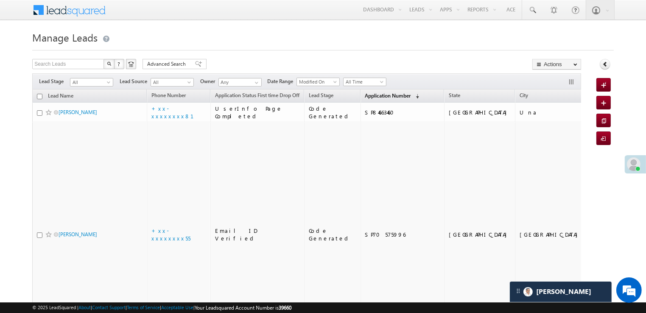
click at [375, 95] on span "Application Number" at bounding box center [388, 96] width 46 height 6
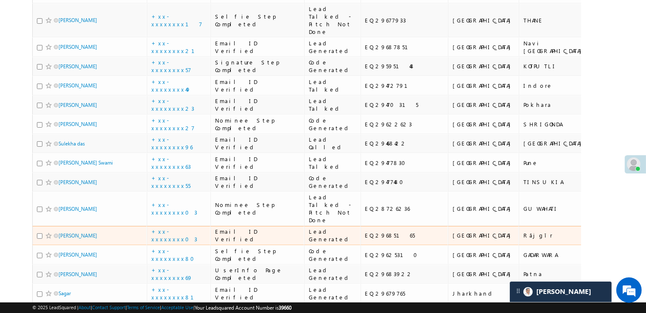
scroll to position [42, 0]
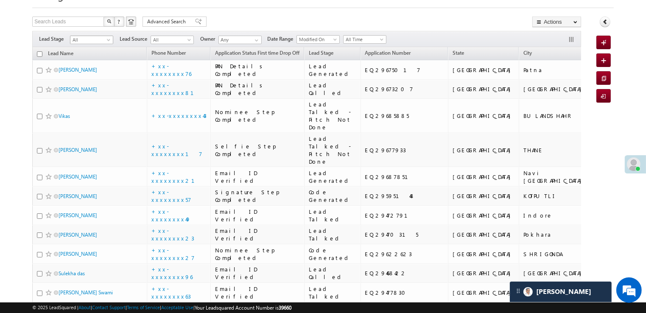
click at [107, 38] on span at bounding box center [109, 41] width 7 height 7
click at [97, 62] on link "Lead Generated" at bounding box center [91, 58] width 43 height 8
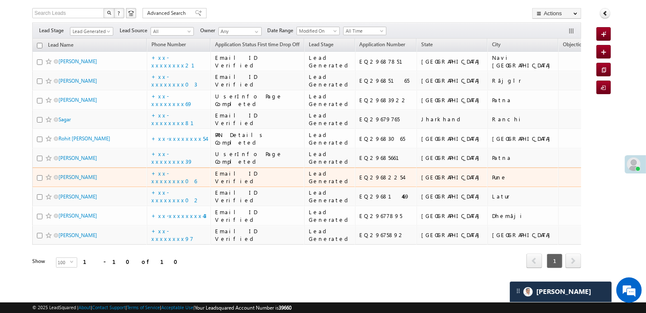
scroll to position [356, 0]
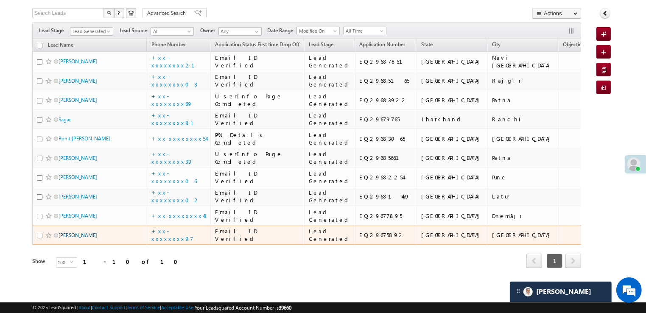
click at [71, 232] on link "Jitesh kumar" at bounding box center [78, 235] width 39 height 6
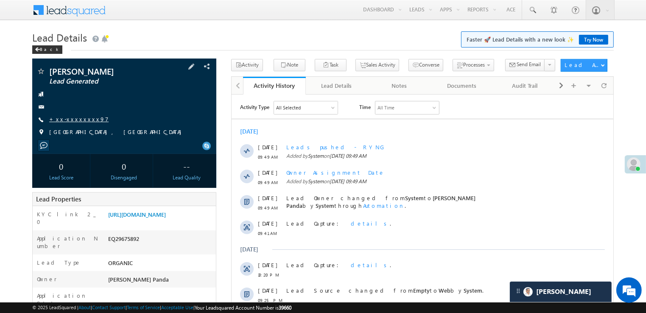
click at [83, 119] on link "+xx-xxxxxxxx97" at bounding box center [78, 118] width 59 height 7
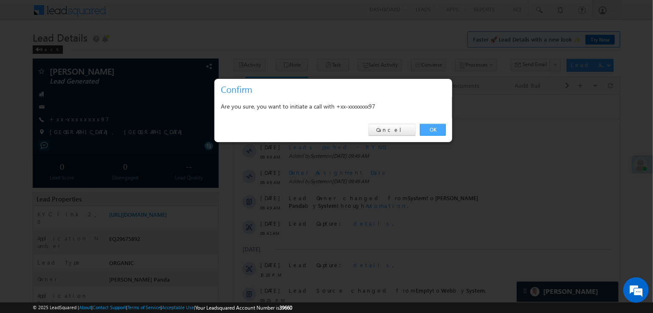
click at [431, 129] on link "OK" at bounding box center [433, 130] width 26 height 12
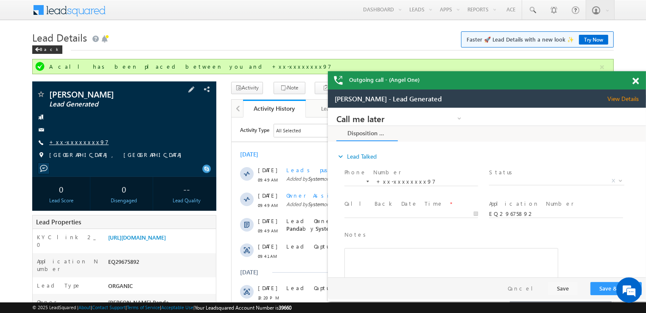
click at [77, 143] on link "+xx-xxxxxxxx97" at bounding box center [78, 141] width 59 height 7
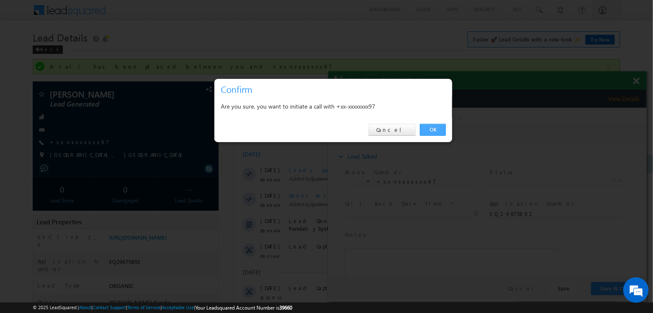
click at [431, 130] on link "OK" at bounding box center [433, 130] width 26 height 12
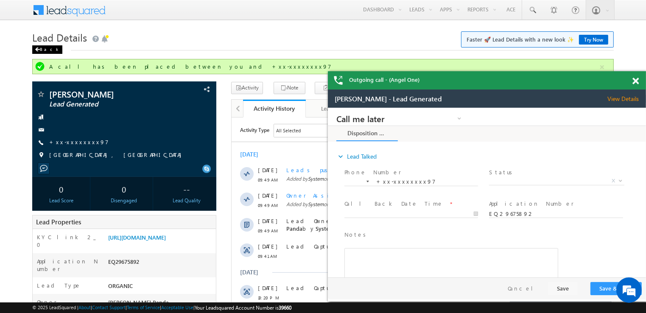
click at [45, 52] on div "Back" at bounding box center [47, 49] width 30 height 8
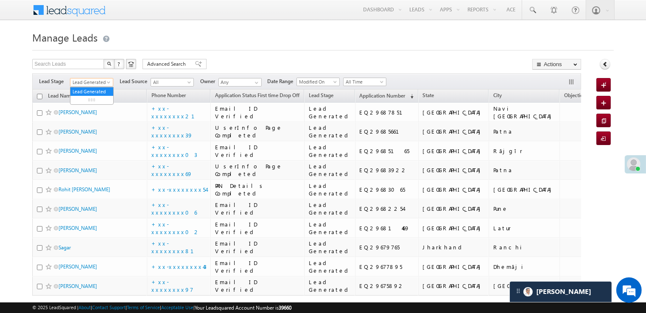
click at [108, 83] on span at bounding box center [109, 84] width 7 height 7
click at [96, 89] on link "All" at bounding box center [91, 92] width 43 height 8
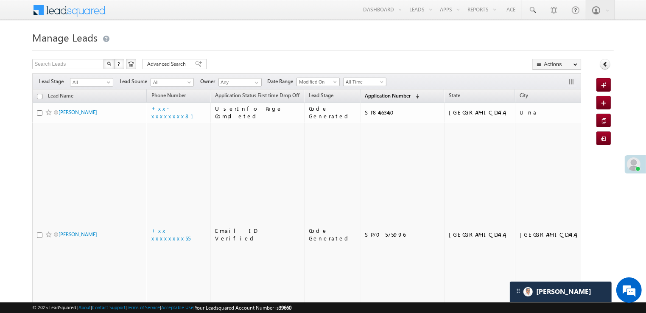
click at [377, 98] on span "Application Number" at bounding box center [388, 96] width 46 height 6
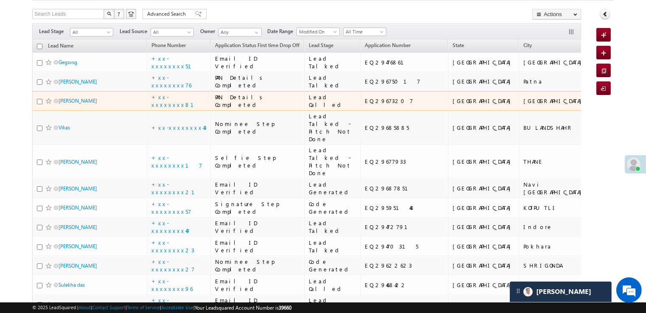
scroll to position [42, 0]
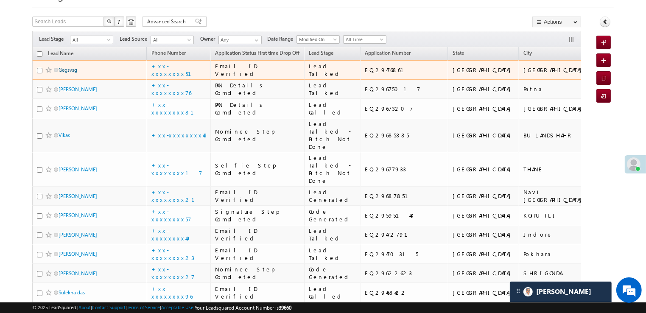
click at [69, 73] on link "Gegsvsg" at bounding box center [68, 70] width 19 height 6
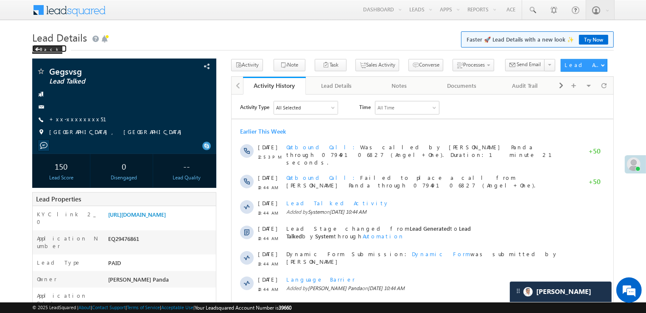
click at [46, 51] on div "Back" at bounding box center [47, 49] width 30 height 8
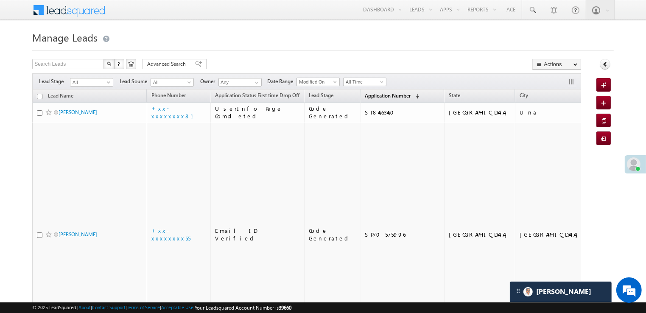
click at [369, 97] on span "Application Number" at bounding box center [388, 96] width 46 height 6
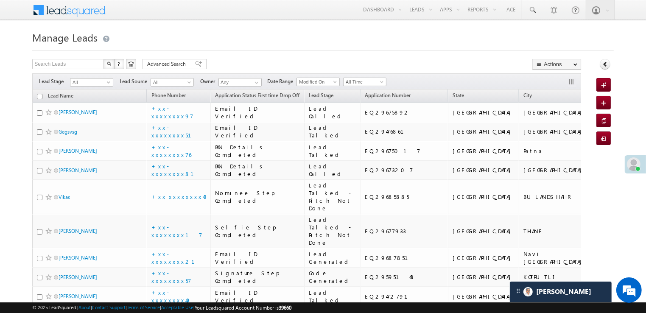
click at [112, 84] on span at bounding box center [109, 84] width 7 height 7
click at [94, 102] on link "Lead Generated" at bounding box center [91, 100] width 43 height 8
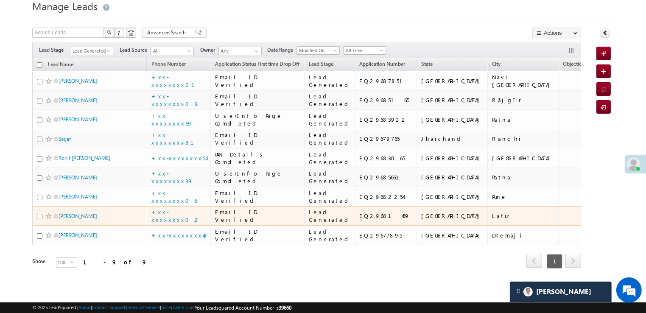
scroll to position [307, 0]
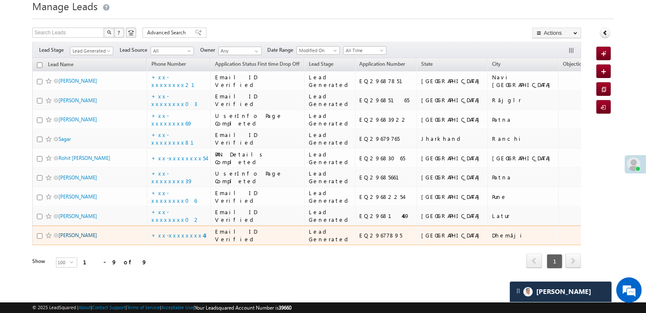
click at [73, 232] on link "Khoney Alen" at bounding box center [78, 235] width 39 height 6
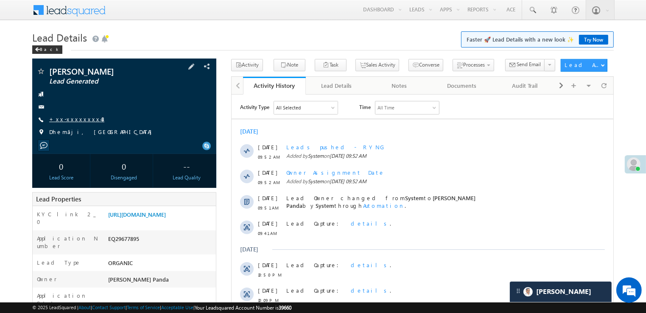
click at [67, 119] on link "+xx-xxxxxxxx43" at bounding box center [76, 118] width 55 height 7
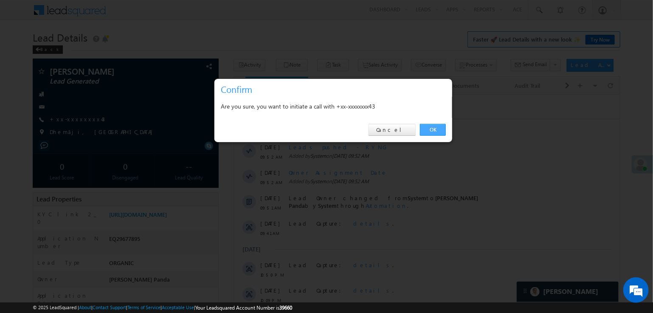
click at [437, 129] on link "OK" at bounding box center [433, 130] width 26 height 12
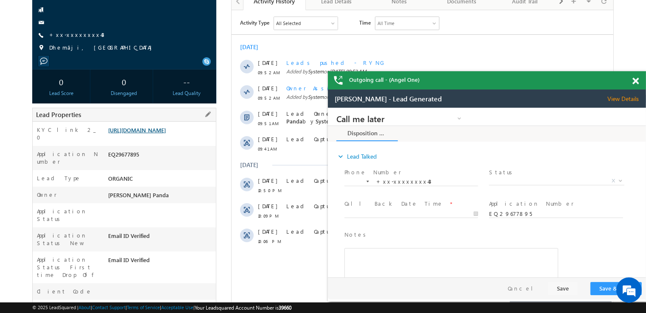
click at [165, 134] on link "[URL][DOMAIN_NAME]" at bounding box center [137, 129] width 58 height 7
click at [636, 81] on div "Outgoing call - (Angel One)" at bounding box center [487, 80] width 318 height 18
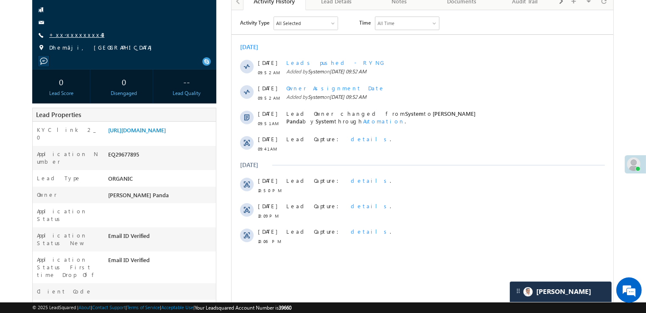
click at [64, 35] on link "+xx-xxxxxxxx43" at bounding box center [76, 34] width 55 height 7
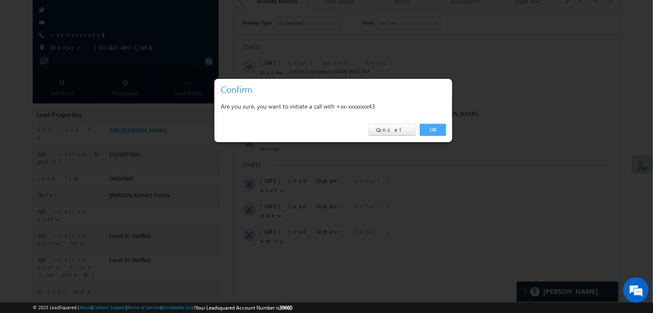
click at [433, 130] on link "OK" at bounding box center [433, 130] width 26 height 12
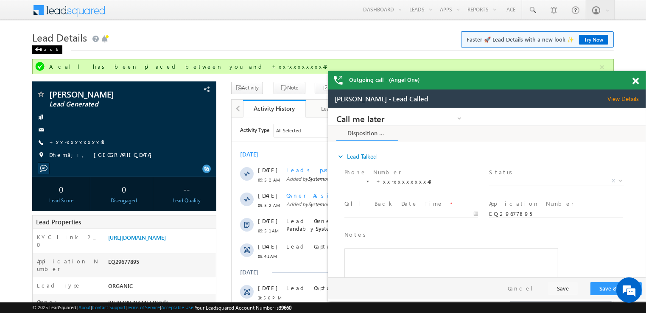
click at [39, 49] on span at bounding box center [37, 50] width 5 height 4
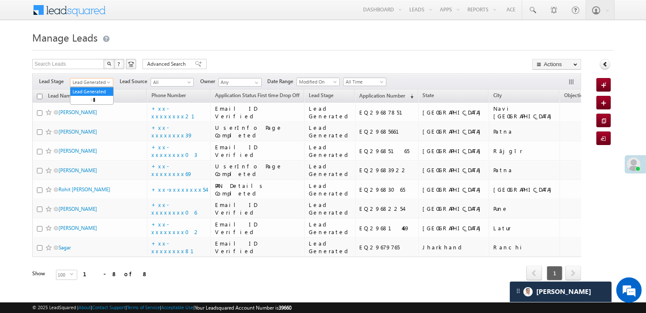
click at [109, 82] on span at bounding box center [109, 84] width 7 height 7
click at [95, 90] on link "All" at bounding box center [91, 92] width 43 height 8
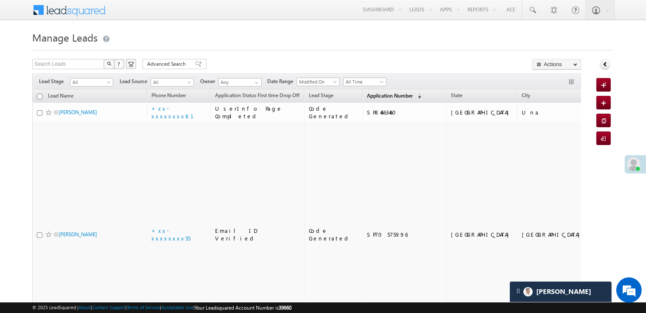
click at [374, 95] on span "Application Number" at bounding box center [390, 96] width 46 height 6
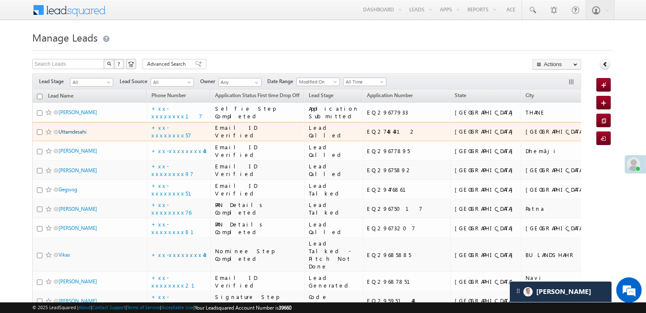
click at [70, 135] on link "Uttamdesahi" at bounding box center [73, 132] width 28 height 6
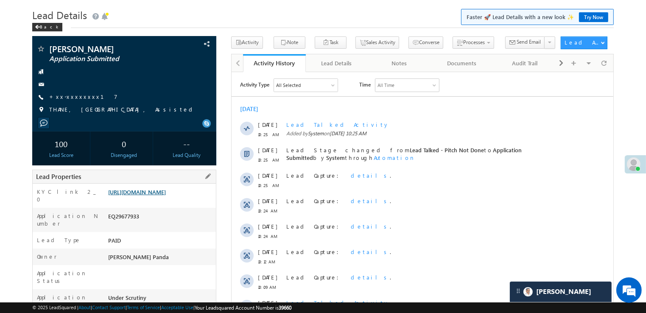
click at [166, 196] on link "[URL][DOMAIN_NAME]" at bounding box center [137, 191] width 58 height 7
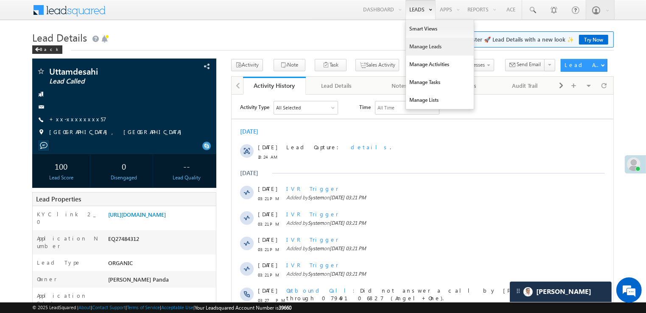
click at [415, 45] on link "Manage Leads" at bounding box center [440, 47] width 68 height 18
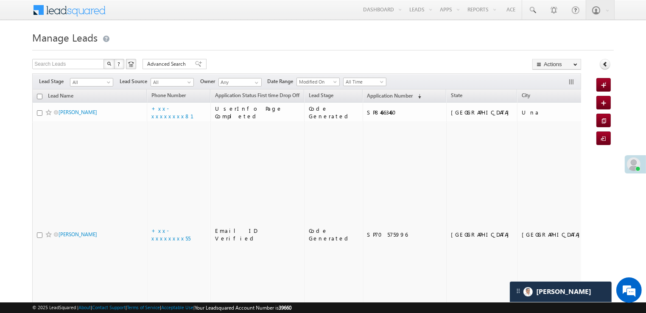
click at [378, 90] on th "Application Number (sorted descending)" at bounding box center [405, 96] width 84 height 13
click at [374, 98] on span "Application Number" at bounding box center [390, 96] width 46 height 6
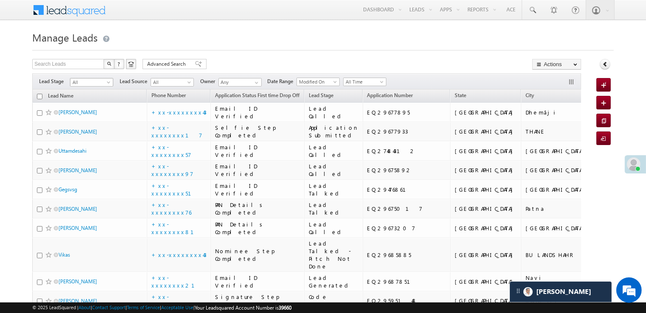
click at [107, 84] on span at bounding box center [109, 84] width 7 height 7
click at [88, 103] on link "Lead Generated" at bounding box center [91, 100] width 43 height 8
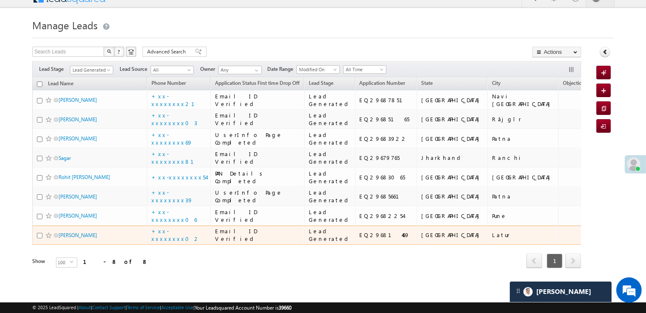
scroll to position [258, 0]
click at [75, 232] on link "[PERSON_NAME]" at bounding box center [78, 235] width 39 height 6
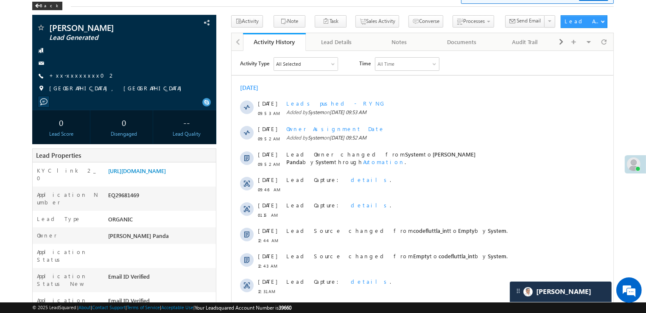
scroll to position [42, 0]
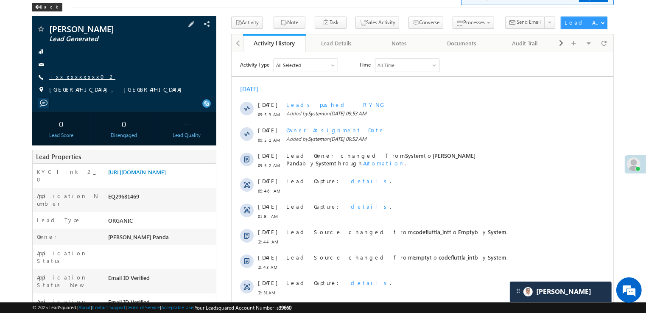
click at [79, 77] on link "+xx-xxxxxxxx02" at bounding box center [82, 76] width 66 height 7
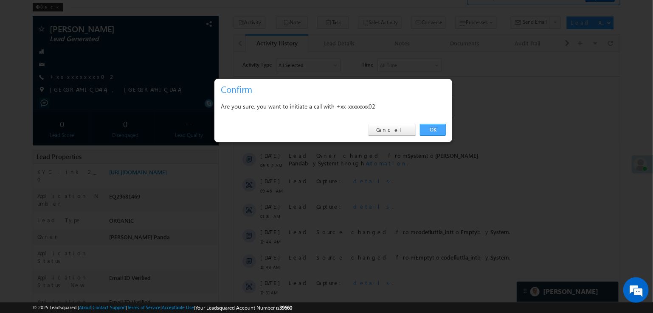
drag, startPoint x: 435, startPoint y: 127, endPoint x: 203, endPoint y: 75, distance: 237.0
click at [435, 127] on link "OK" at bounding box center [433, 130] width 26 height 12
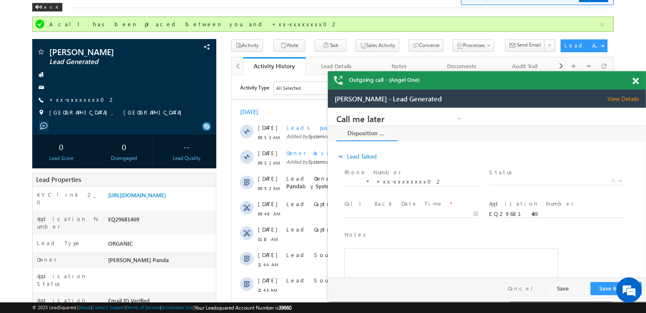
scroll to position [0, 0]
click at [70, 101] on link "+xx-xxxxxxxx02" at bounding box center [82, 99] width 66 height 7
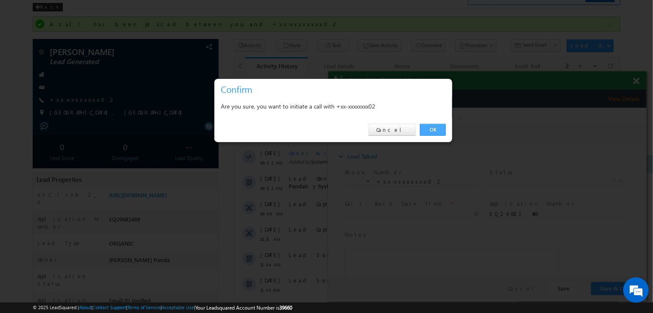
click at [431, 129] on link "OK" at bounding box center [433, 130] width 26 height 12
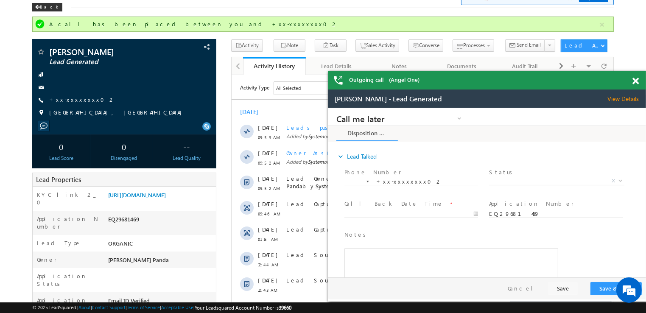
click at [637, 81] on span at bounding box center [636, 81] width 6 height 7
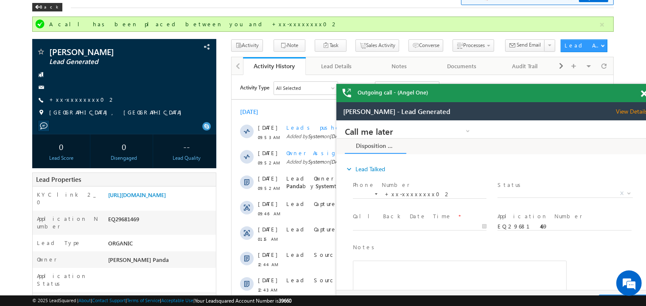
click at [645, 94] on span at bounding box center [644, 93] width 6 height 7
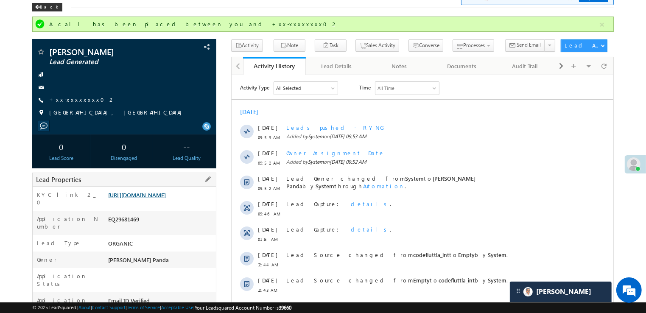
click at [166, 199] on link "[URL][DOMAIN_NAME]" at bounding box center [137, 194] width 58 height 7
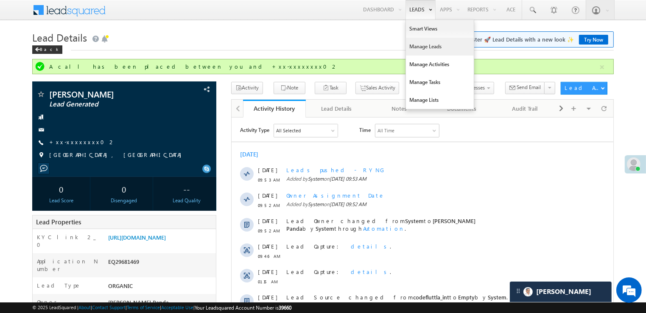
click at [418, 45] on link "Manage Leads" at bounding box center [440, 47] width 68 height 18
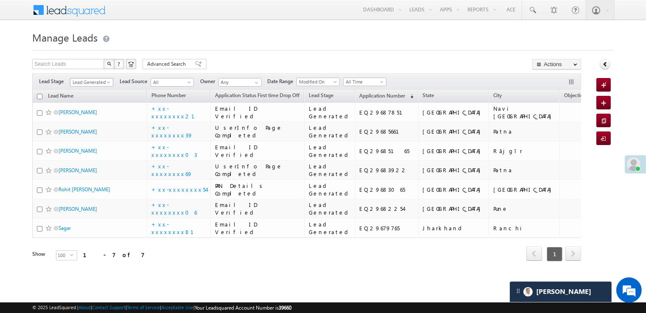
click at [108, 79] on span "Lead Generated" at bounding box center [90, 83] width 40 height 8
click at [93, 89] on link "All" at bounding box center [91, 92] width 43 height 8
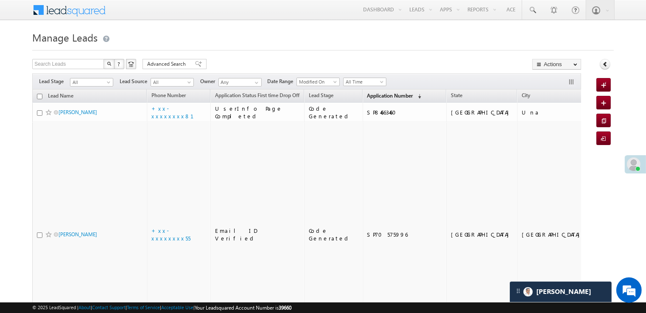
click at [367, 95] on span "Application Number" at bounding box center [390, 96] width 46 height 6
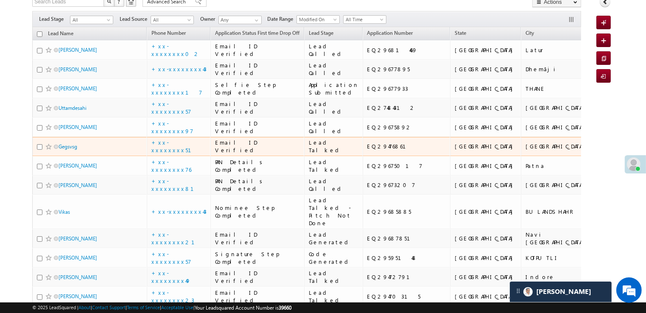
scroll to position [42, 0]
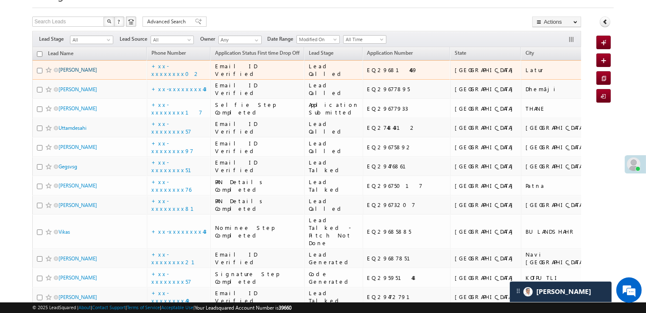
click at [73, 73] on link "[PERSON_NAME]" at bounding box center [78, 70] width 39 height 6
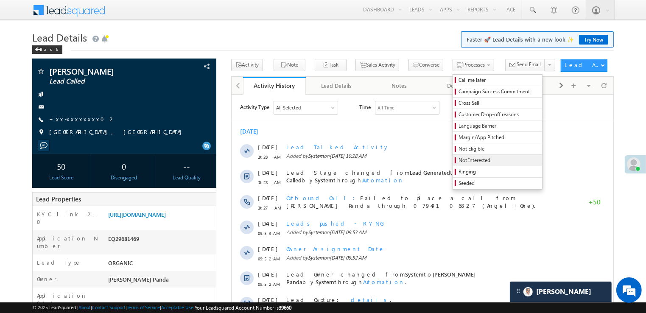
click at [459, 160] on span "Not Interested" at bounding box center [499, 161] width 81 height 8
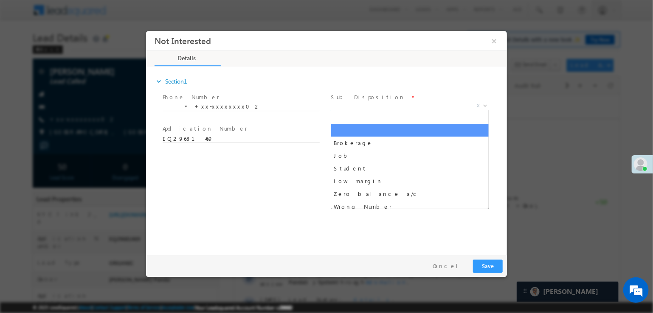
click at [414, 106] on span "X" at bounding box center [409, 106] width 158 height 8
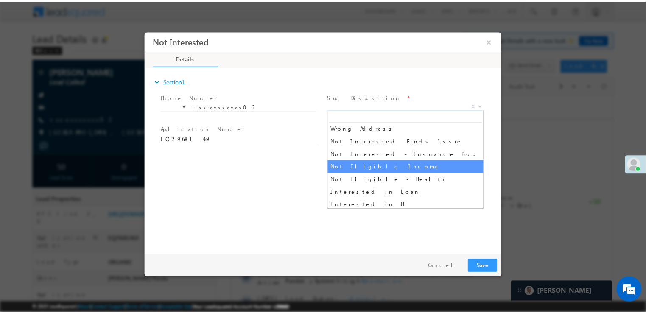
scroll to position [170, 0]
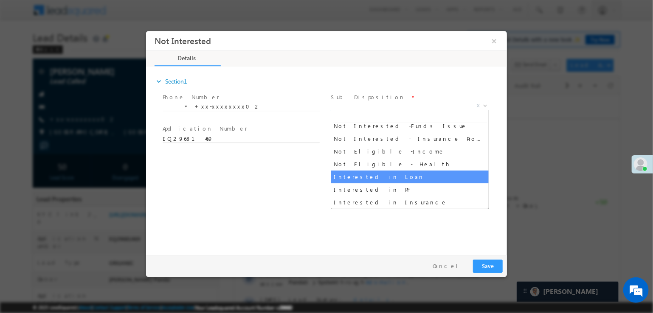
select select "Interested in Loan"
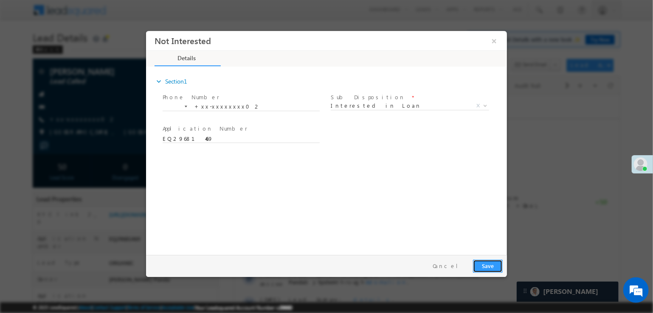
click at [488, 266] on button "Save" at bounding box center [487, 266] width 30 height 13
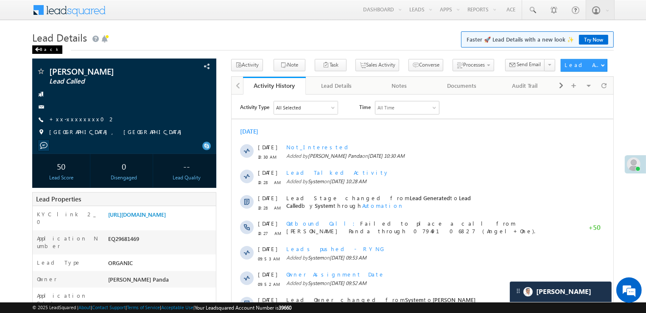
click at [41, 51] on div "Back" at bounding box center [47, 49] width 30 height 8
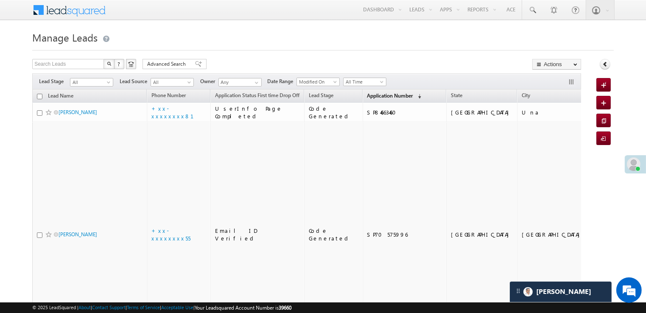
click at [374, 93] on span "Application Number" at bounding box center [390, 96] width 46 height 6
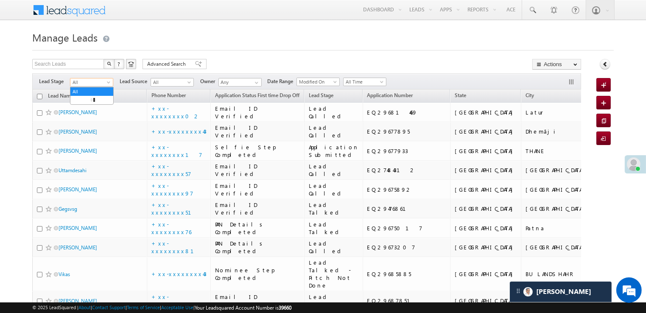
click at [106, 82] on span at bounding box center [109, 84] width 7 height 7
click at [93, 102] on link "Lead Generated" at bounding box center [91, 100] width 43 height 8
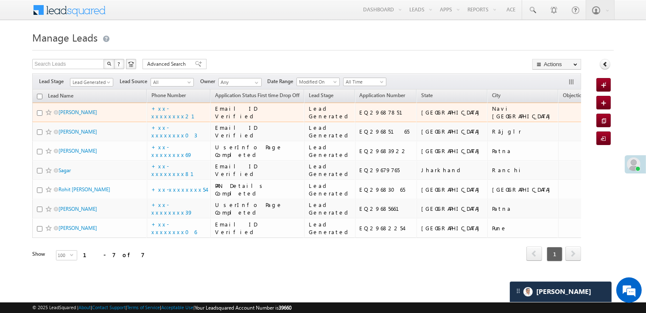
scroll to position [208, 0]
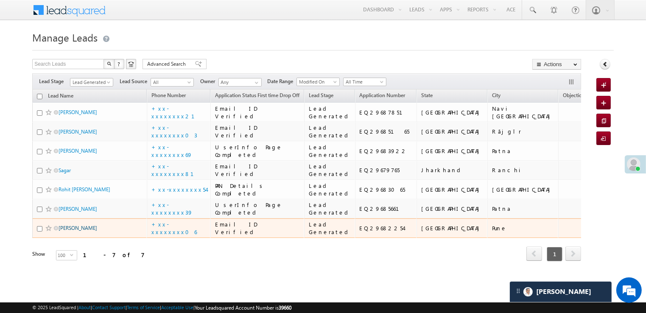
click at [63, 225] on link "[PERSON_NAME]" at bounding box center [78, 228] width 39 height 6
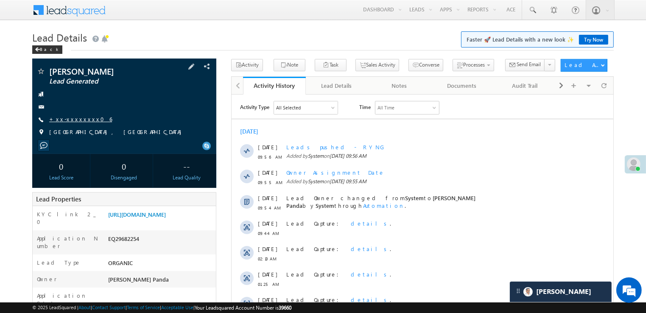
click at [71, 120] on link "+xx-xxxxxxxx06" at bounding box center [80, 118] width 63 height 7
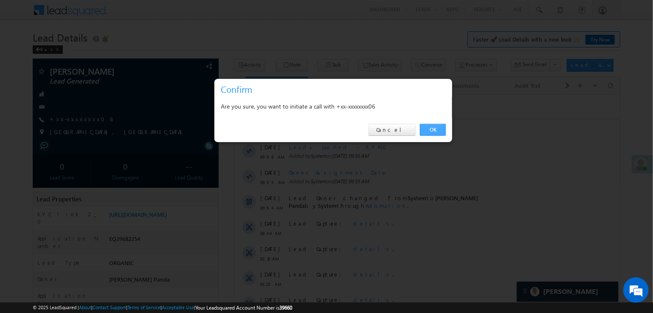
click at [433, 130] on link "OK" at bounding box center [433, 130] width 26 height 12
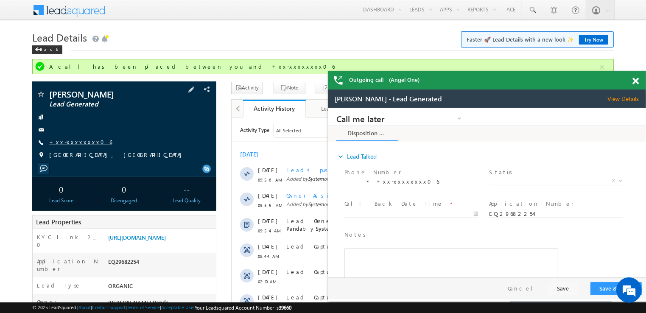
click at [83, 143] on link "+xx-xxxxxxxx06" at bounding box center [80, 141] width 63 height 7
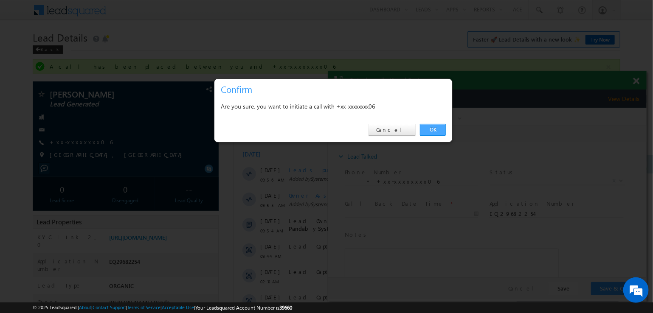
click at [434, 127] on link "OK" at bounding box center [433, 130] width 26 height 12
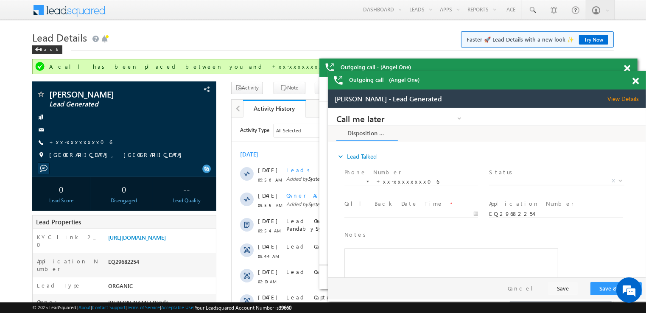
click at [636, 82] on span at bounding box center [636, 81] width 6 height 7
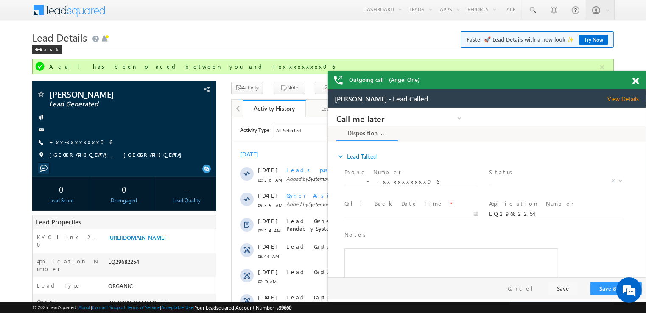
click at [635, 81] on span at bounding box center [636, 81] width 6 height 7
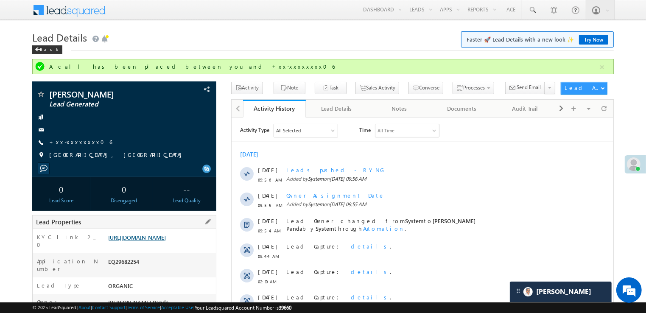
click at [166, 241] on link "[URL][DOMAIN_NAME]" at bounding box center [137, 237] width 58 height 7
click at [41, 48] on div "Back" at bounding box center [47, 49] width 30 height 8
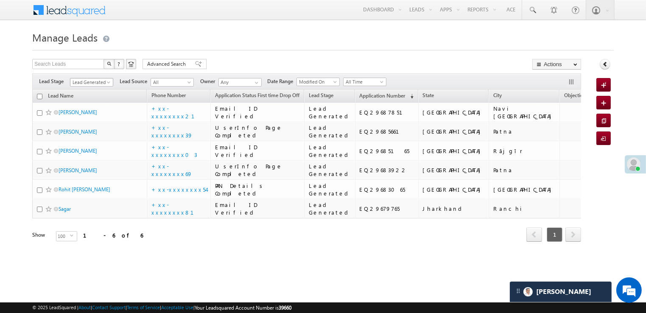
click at [106, 80] on span "Lead Generated" at bounding box center [90, 83] width 40 height 8
click at [96, 92] on link "All" at bounding box center [91, 92] width 43 height 8
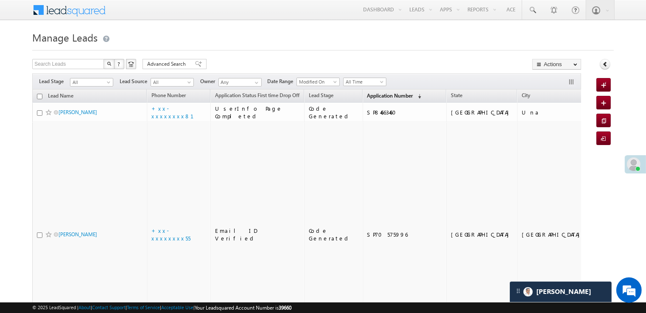
click at [368, 93] on span "Application Number" at bounding box center [390, 96] width 46 height 6
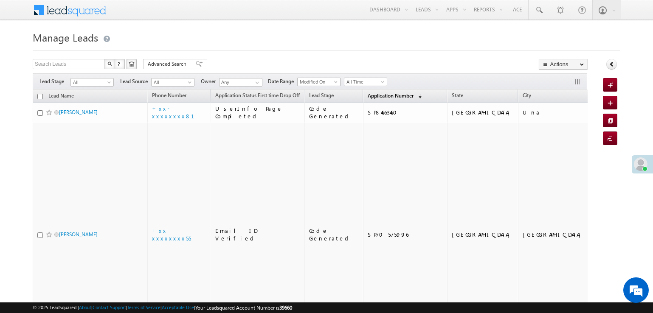
click at [367, 95] on span "Application Number" at bounding box center [390, 96] width 46 height 6
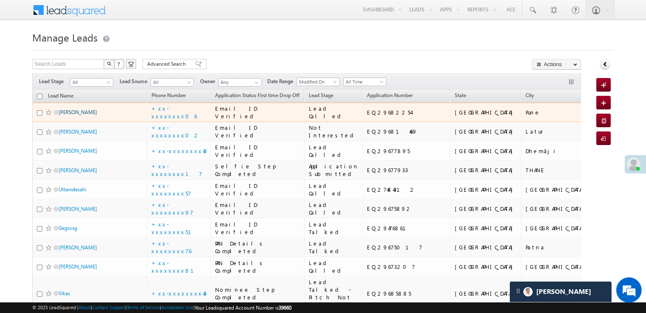
click at [73, 115] on link "[PERSON_NAME]" at bounding box center [78, 112] width 39 height 6
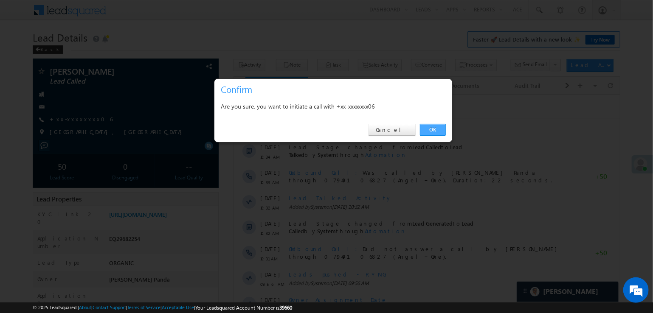
click at [435, 130] on link "OK" at bounding box center [433, 130] width 26 height 12
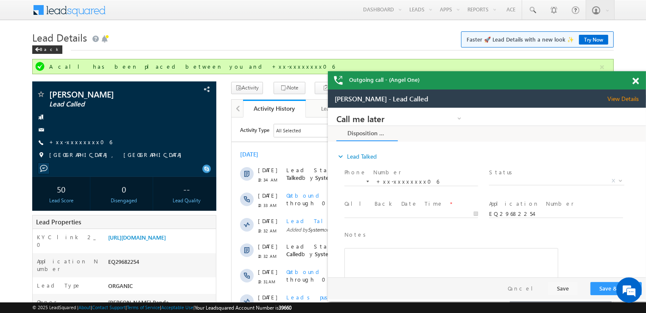
click at [636, 79] on span at bounding box center [636, 81] width 6 height 7
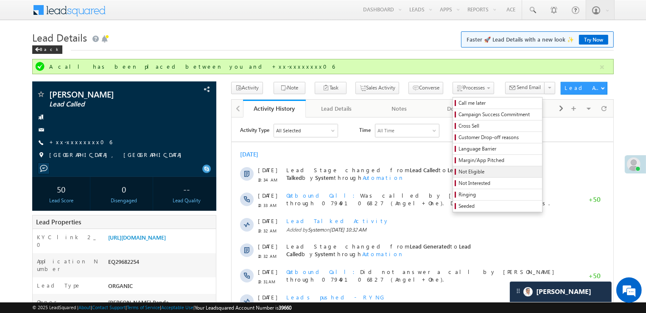
click at [459, 172] on span "Not Eligible" at bounding box center [499, 172] width 81 height 8
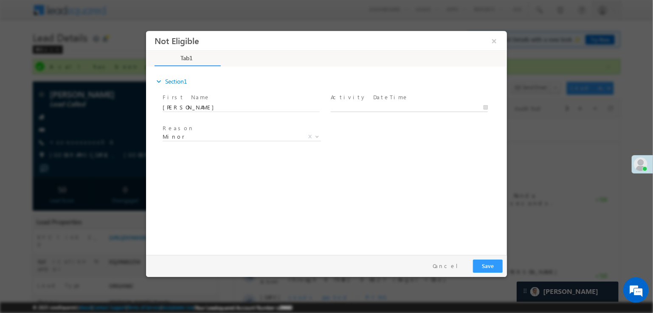
type input "09/28/25 10:36 AM"
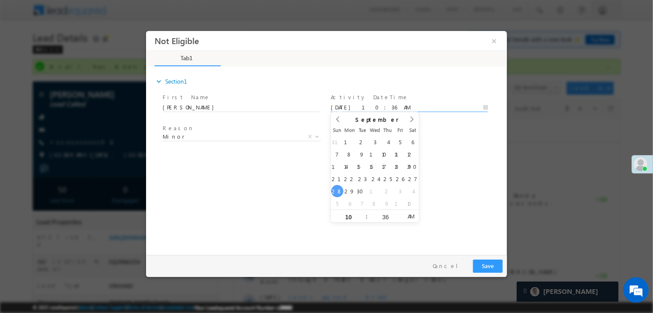
click at [405, 107] on input "09/28/25 10:36 AM" at bounding box center [408, 108] width 157 height 8
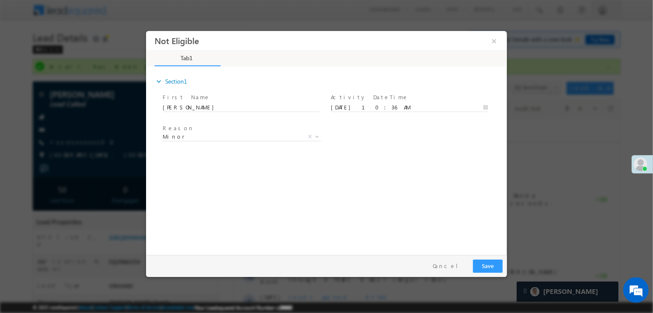
click at [465, 143] on div "Reason * Minor Existing Client Out of India DRA - FDS Termination DRA - Already…" at bounding box center [333, 138] width 346 height 31
click at [492, 268] on button "Save" at bounding box center [487, 266] width 30 height 13
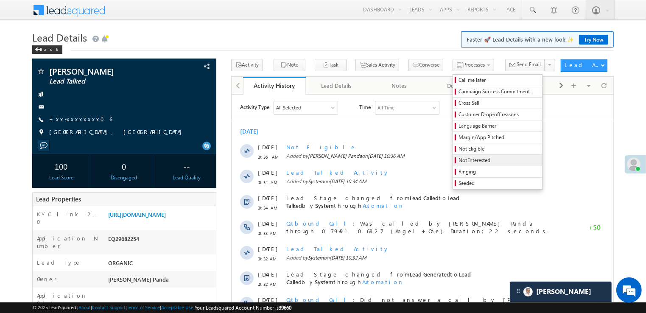
click at [459, 161] on span "Not Interested" at bounding box center [499, 161] width 81 height 8
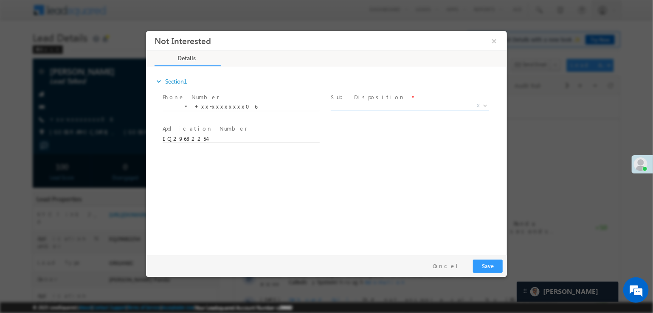
click at [426, 104] on span "X" at bounding box center [409, 106] width 158 height 8
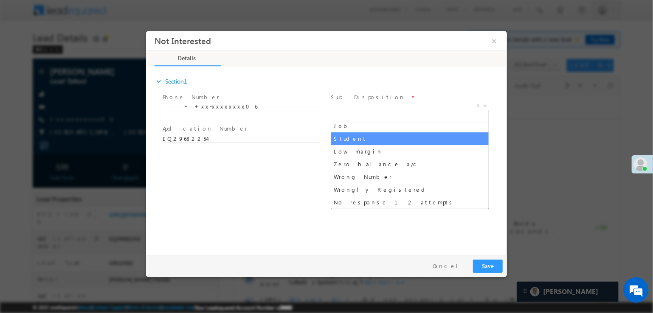
scroll to position [42, 0]
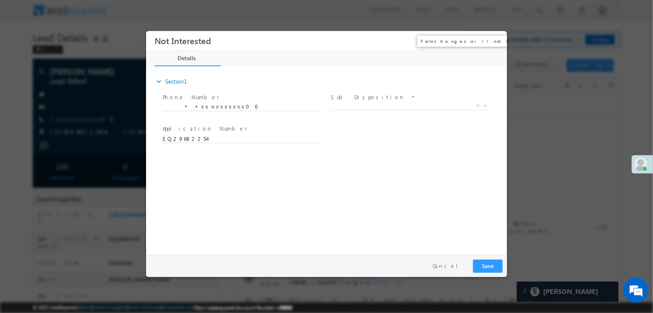
click at [493, 43] on button "×" at bounding box center [493, 41] width 14 height 16
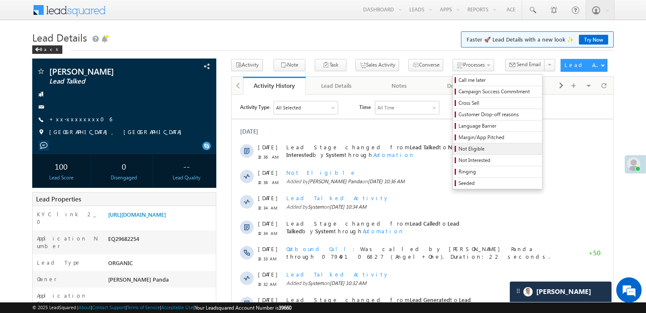
click at [459, 149] on span "Not Eligible" at bounding box center [499, 149] width 81 height 8
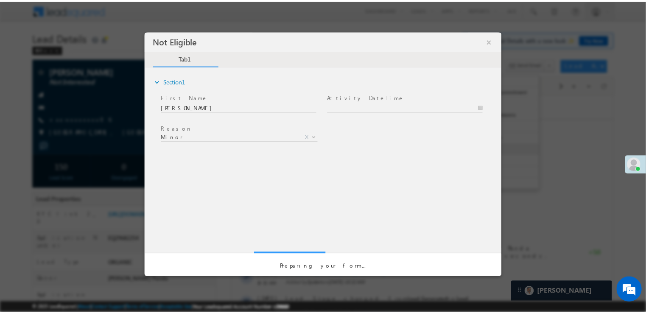
scroll to position [0, 0]
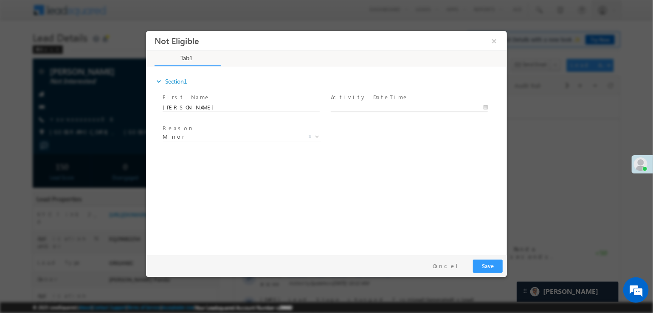
type input "09/28/25 10:37 AM"
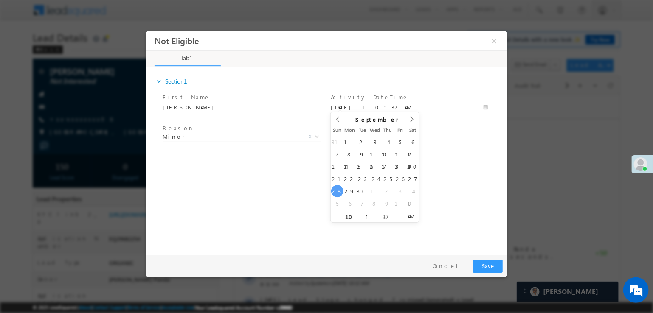
click at [395, 108] on input "09/28/25 10:37 AM" at bounding box center [408, 108] width 157 height 8
click at [451, 140] on div "Reason * Minor Existing Client Out of India DRA - FDS Termination DRA - Already…" at bounding box center [333, 138] width 346 height 31
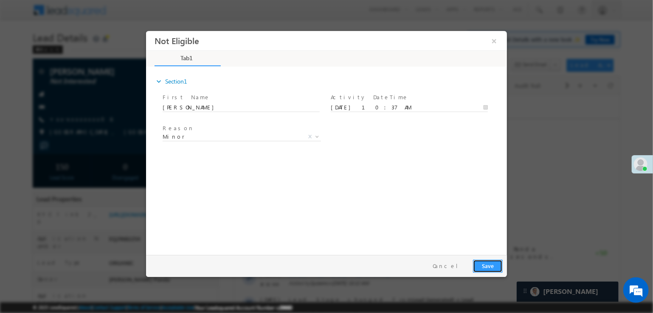
click at [484, 265] on button "Save" at bounding box center [487, 266] width 30 height 13
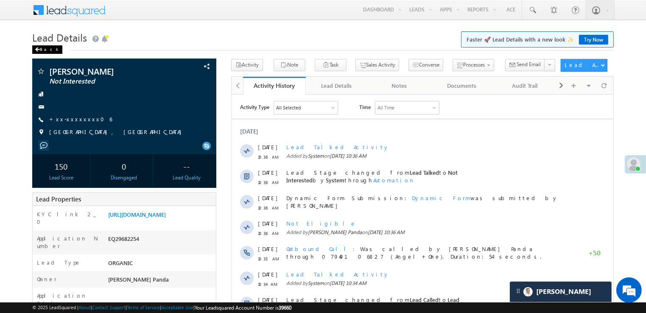
click at [41, 51] on div "Back" at bounding box center [47, 49] width 30 height 8
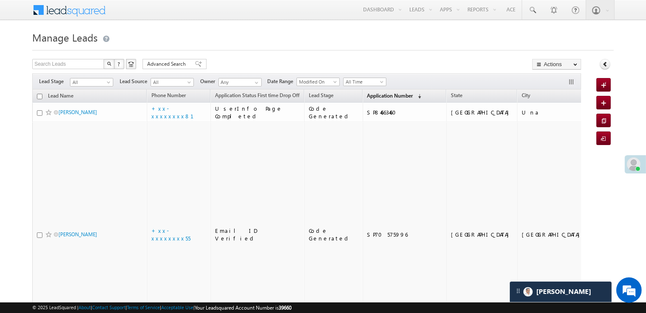
click at [369, 98] on span "Application Number" at bounding box center [390, 96] width 46 height 6
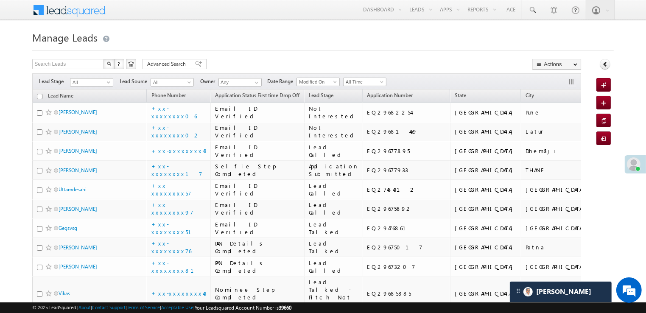
click at [109, 84] on span at bounding box center [109, 84] width 7 height 7
click at [98, 104] on link "Lead Generated" at bounding box center [91, 100] width 43 height 8
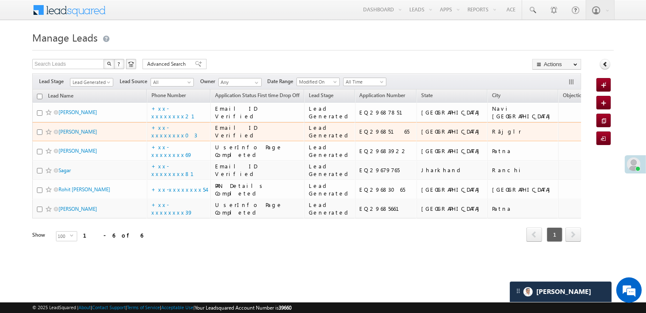
scroll to position [159, 0]
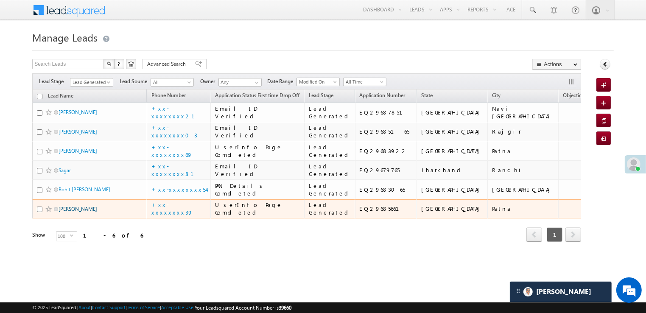
drag, startPoint x: 92, startPoint y: 216, endPoint x: 75, endPoint y: 215, distance: 17.1
click at [75, 212] on link "Kobindar Mahato" at bounding box center [78, 209] width 39 height 6
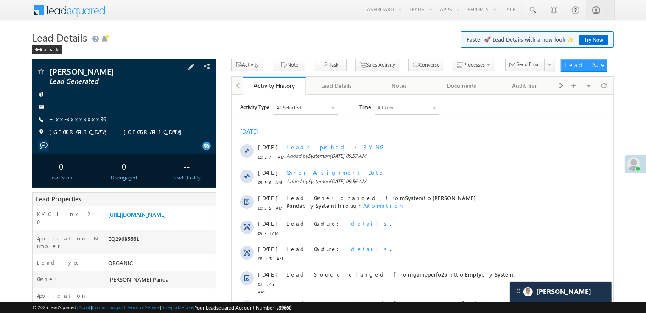
click at [74, 122] on link "+xx-xxxxxxxx39" at bounding box center [78, 118] width 59 height 7
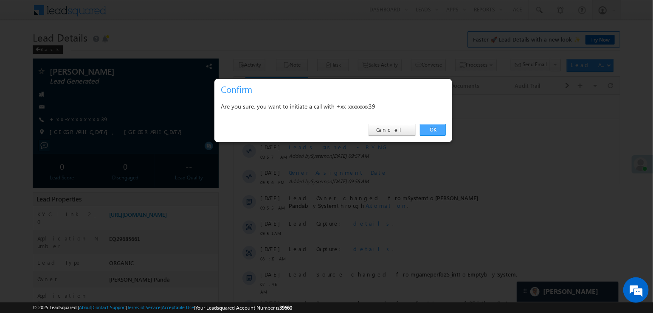
click at [432, 130] on link "OK" at bounding box center [433, 130] width 26 height 12
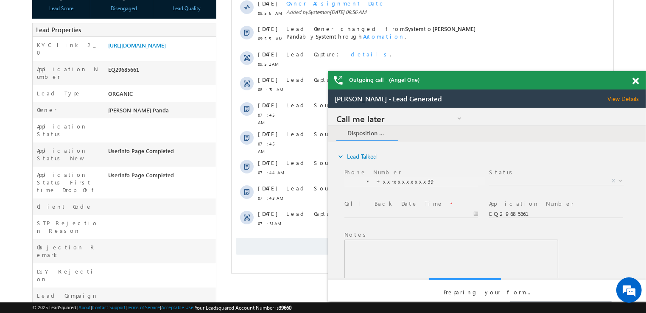
click at [637, 80] on span at bounding box center [636, 81] width 6 height 7
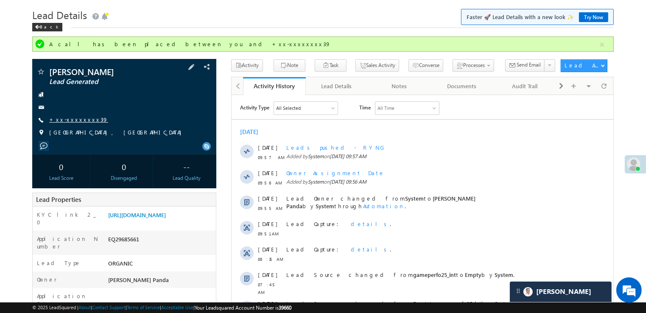
click at [73, 122] on link "+xx-xxxxxxxx39" at bounding box center [78, 119] width 59 height 7
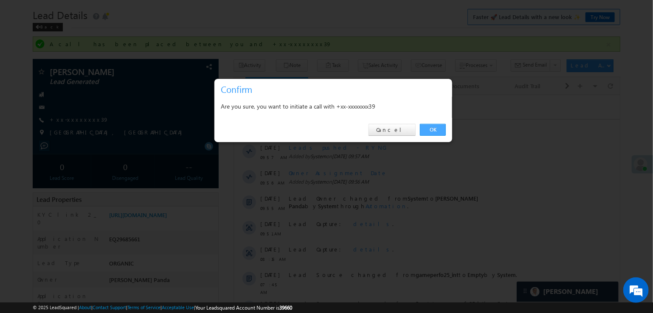
click at [433, 129] on link "OK" at bounding box center [433, 130] width 26 height 12
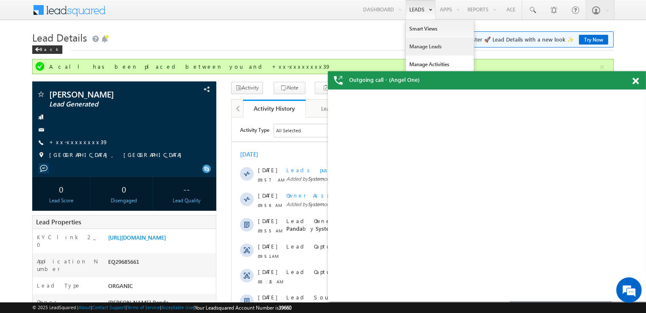
click at [416, 47] on link "Manage Leads" at bounding box center [440, 47] width 68 height 18
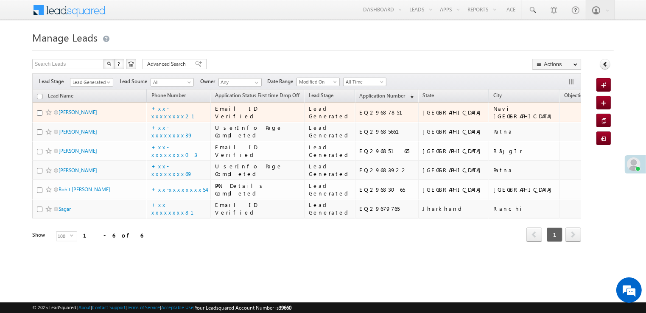
scroll to position [159, 0]
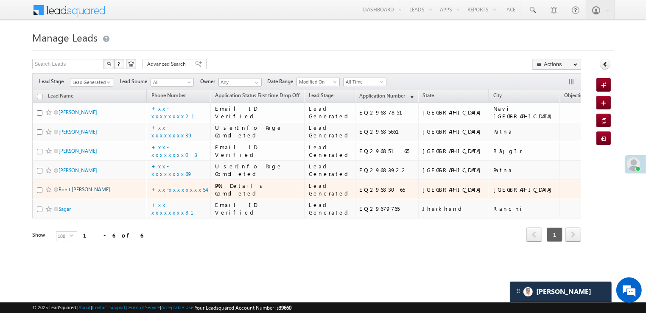
click at [78, 186] on link "Rohit [PERSON_NAME]" at bounding box center [85, 189] width 52 height 6
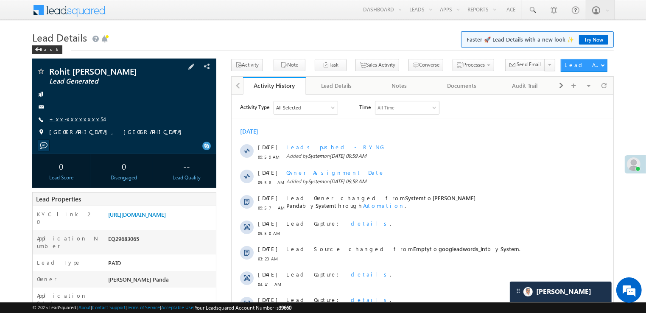
click at [75, 120] on link "+xx-xxxxxxxx54" at bounding box center [76, 118] width 55 height 7
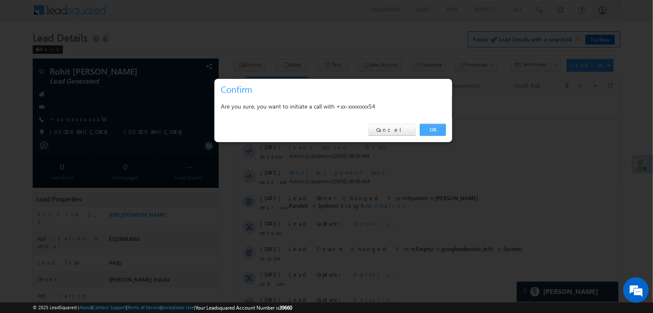
click at [433, 128] on link "OK" at bounding box center [433, 130] width 26 height 12
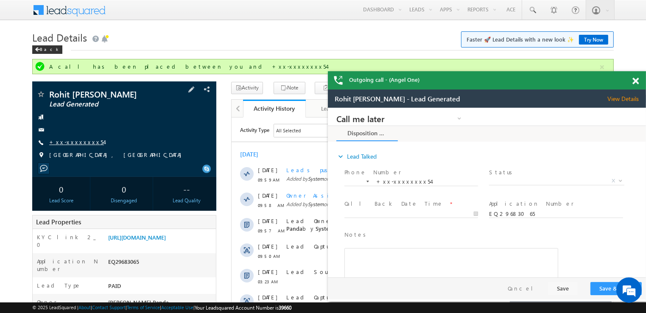
click at [75, 143] on link "+xx-xxxxxxxx54" at bounding box center [76, 141] width 55 height 7
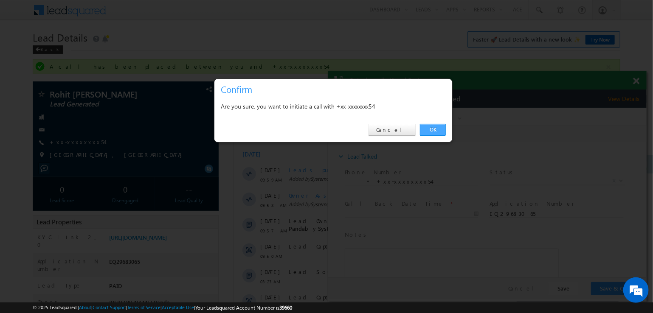
click at [431, 130] on link "OK" at bounding box center [433, 130] width 26 height 12
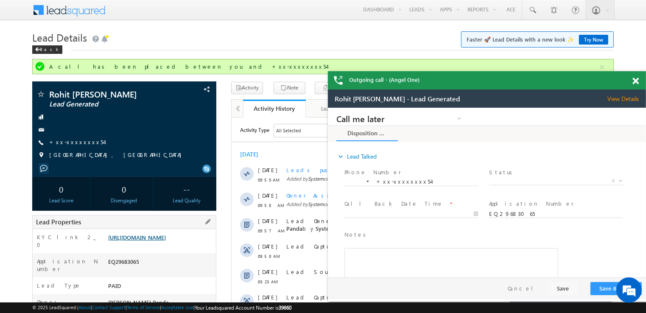
click at [166, 239] on link "https://angelbroking1-pk3em7sa.customui-test.leadsquared.com?leadId=284a7c3d-4e…" at bounding box center [137, 237] width 58 height 7
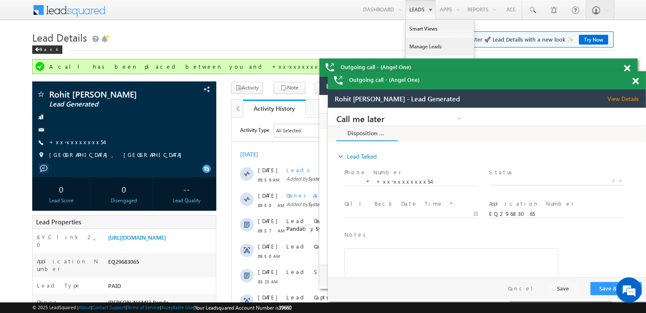
drag, startPoint x: 423, startPoint y: 47, endPoint x: 409, endPoint y: 39, distance: 15.8
click at [423, 47] on link "Manage Leads" at bounding box center [440, 47] width 68 height 18
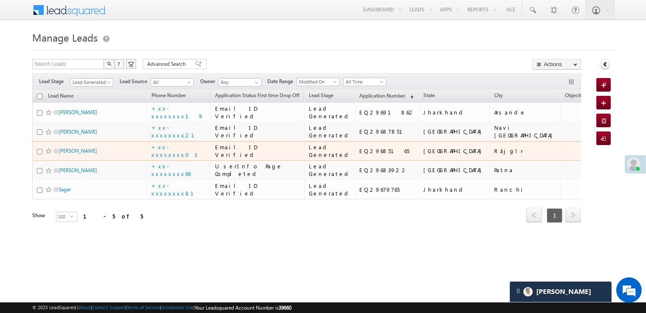
scroll to position [110, 0]
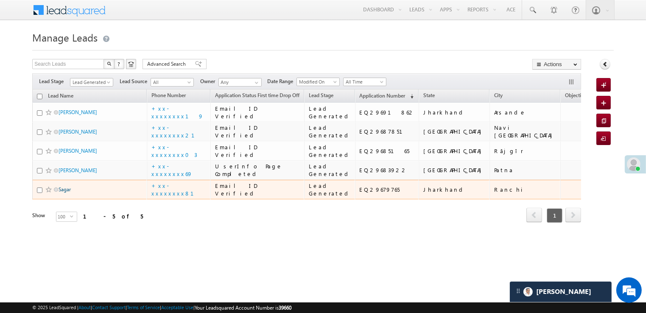
click at [64, 193] on link "Sagar" at bounding box center [65, 189] width 12 height 6
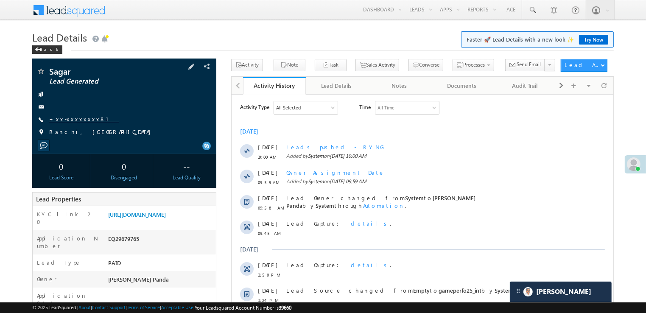
click at [74, 120] on link "+xx-xxxxxxxx81" at bounding box center [84, 118] width 70 height 7
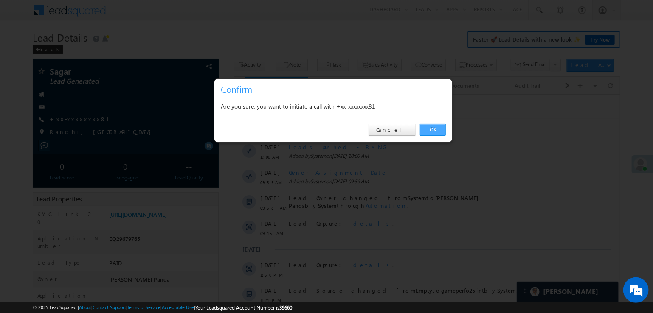
drag, startPoint x: 432, startPoint y: 129, endPoint x: 195, endPoint y: 34, distance: 255.6
click at [432, 129] on link "OK" at bounding box center [433, 130] width 26 height 12
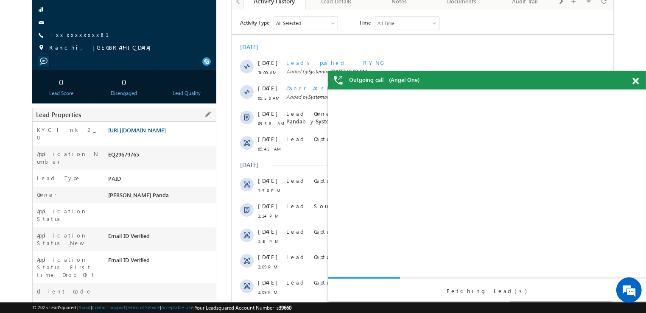
click at [156, 133] on link "https://angelbroking1-pk3em7sa.customui-test.leadsquared.com?leadId=123bbfcb-08…" at bounding box center [137, 129] width 58 height 7
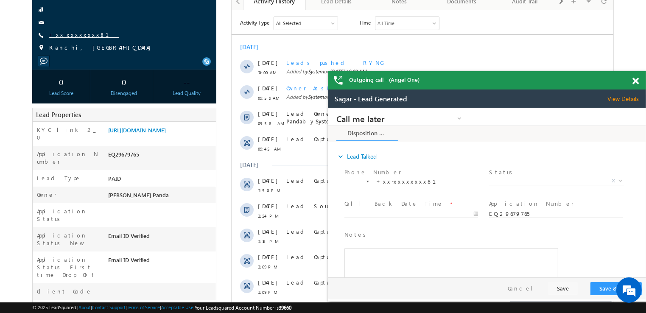
drag, startPoint x: 71, startPoint y: 36, endPoint x: 50, endPoint y: 16, distance: 29.4
click at [71, 36] on link "+xx-xxxxxxxx81" at bounding box center [84, 34] width 70 height 7
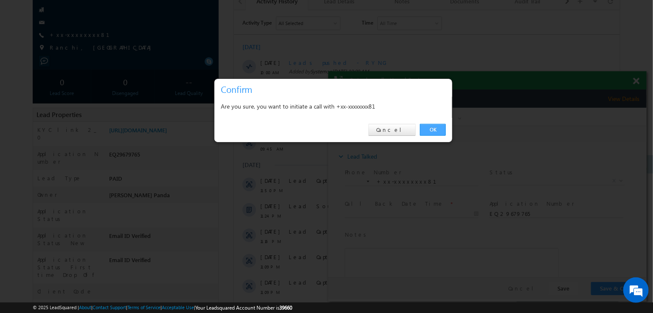
click at [431, 130] on link "OK" at bounding box center [433, 130] width 26 height 12
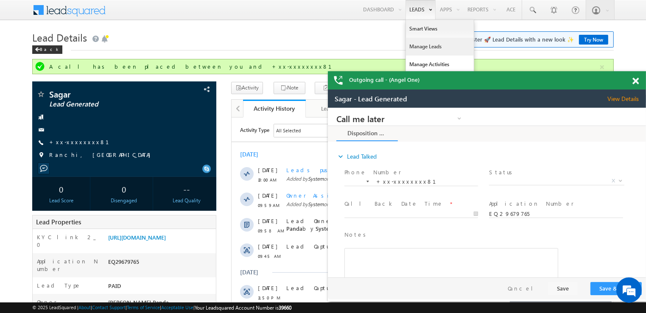
click at [416, 46] on link "Manage Leads" at bounding box center [440, 47] width 68 height 18
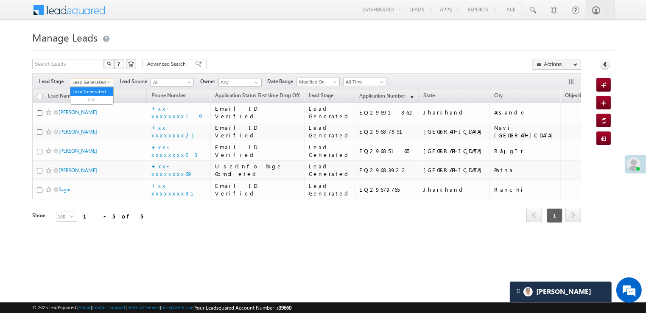
click at [110, 80] on span "Lead Generated" at bounding box center [90, 83] width 40 height 8
click at [90, 90] on link "All" at bounding box center [91, 92] width 43 height 8
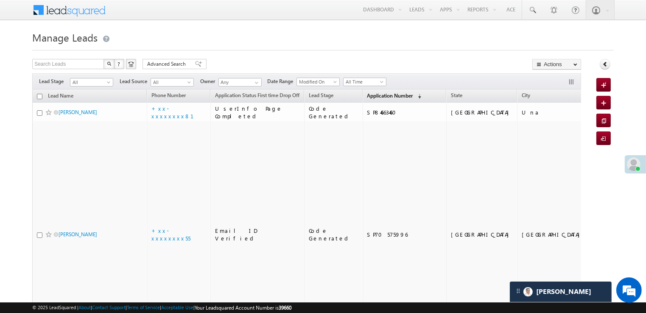
click at [368, 98] on span "Application Number" at bounding box center [390, 96] width 46 height 6
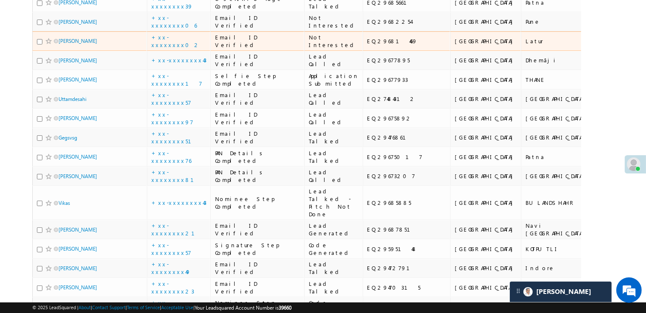
scroll to position [170, 0]
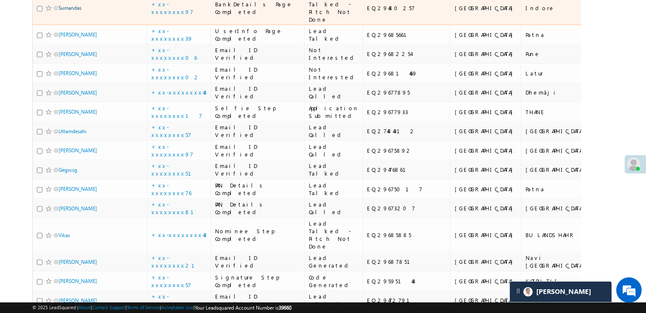
click at [69, 11] on link "Sumandas" at bounding box center [70, 8] width 23 height 6
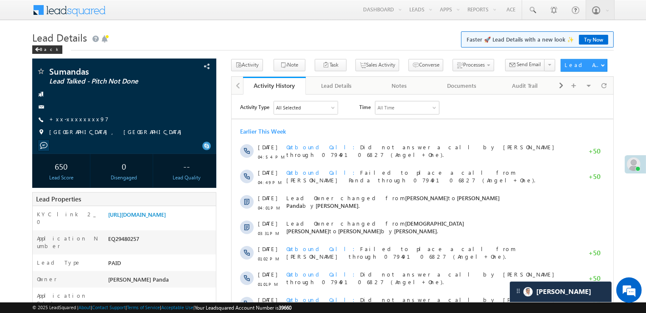
drag, startPoint x: 39, startPoint y: 48, endPoint x: 188, endPoint y: 35, distance: 148.7
click at [195, 35] on h1 "Lead Details Faster 🚀 Lead Details with a new look ✨ Try Now" at bounding box center [323, 36] width 582 height 17
click at [35, 50] on span at bounding box center [37, 50] width 5 height 4
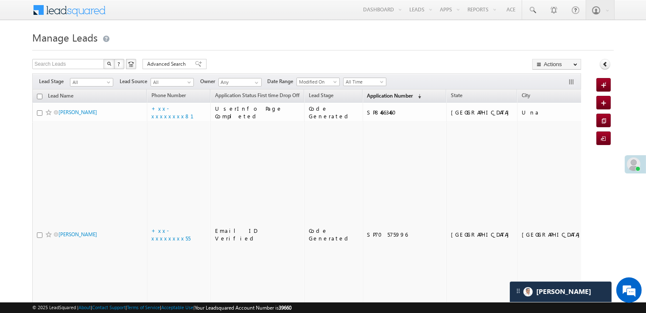
click at [370, 96] on span "Application Number" at bounding box center [390, 96] width 46 height 6
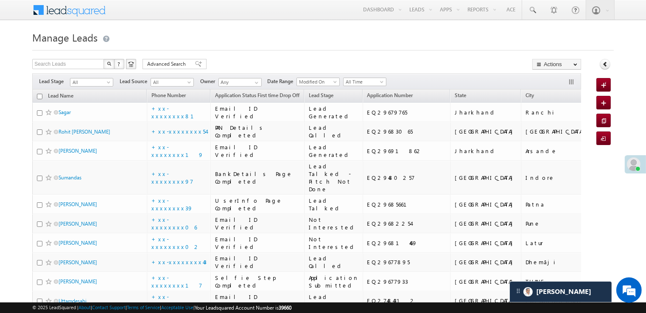
drag, startPoint x: 106, startPoint y: 84, endPoint x: 85, endPoint y: 84, distance: 21.2
click at [85, 84] on span "All" at bounding box center [90, 83] width 40 height 8
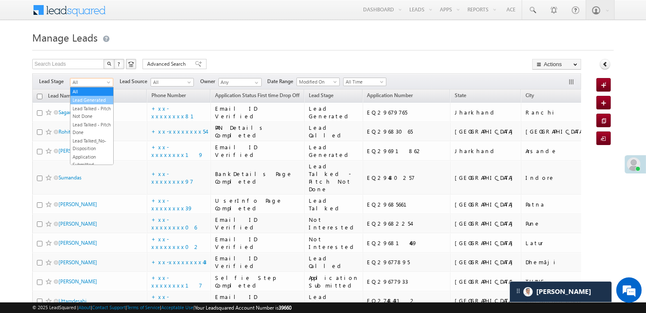
click at [87, 104] on link "Lead Generated" at bounding box center [91, 100] width 43 height 8
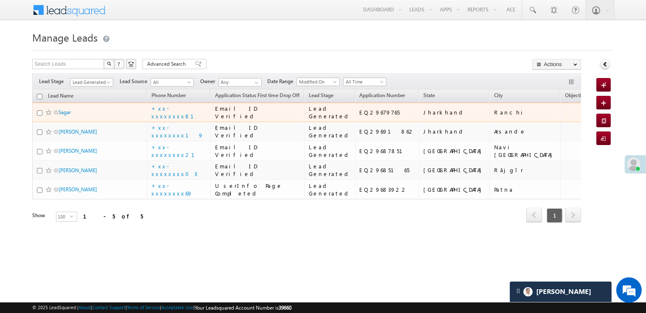
scroll to position [110, 0]
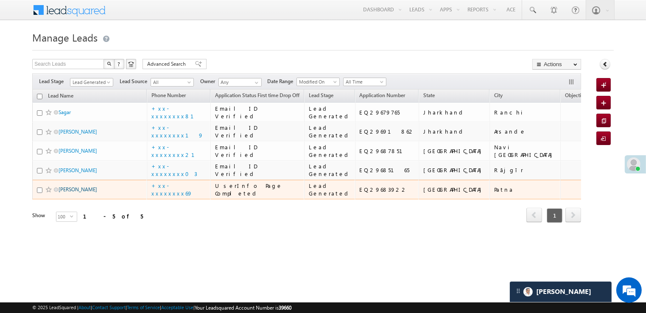
click at [79, 193] on link "Osihar Sahni" at bounding box center [78, 189] width 39 height 6
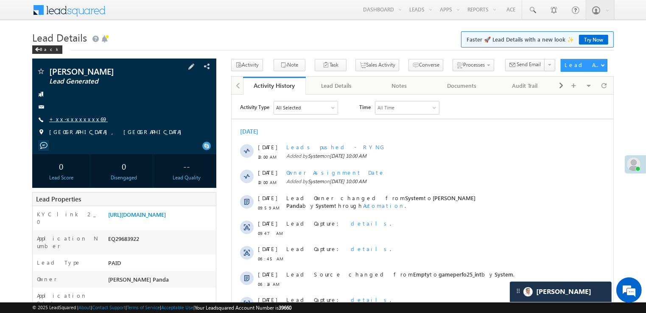
click at [73, 118] on link "+xx-xxxxxxxx69" at bounding box center [78, 118] width 59 height 7
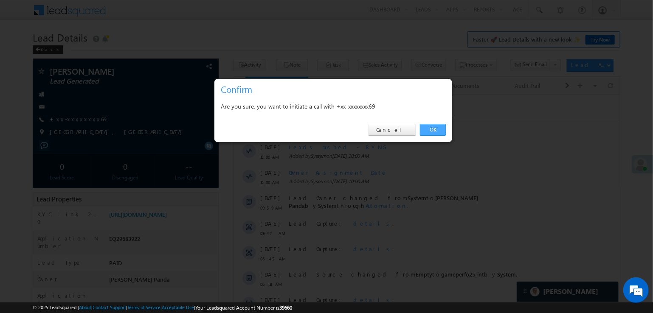
click at [433, 126] on link "OK" at bounding box center [433, 130] width 26 height 12
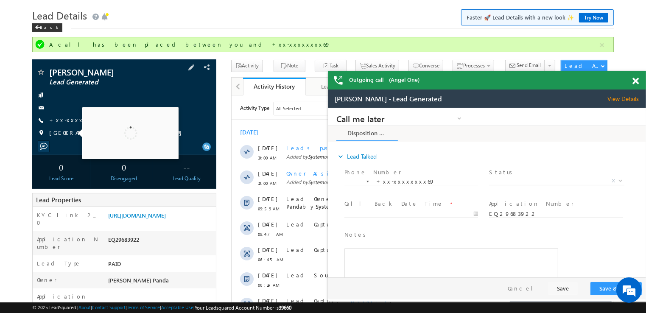
scroll to position [85, 0]
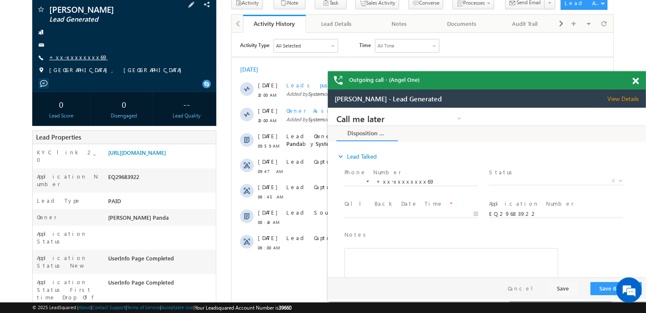
click at [69, 60] on link "+xx-xxxxxxxx69" at bounding box center [78, 56] width 59 height 7
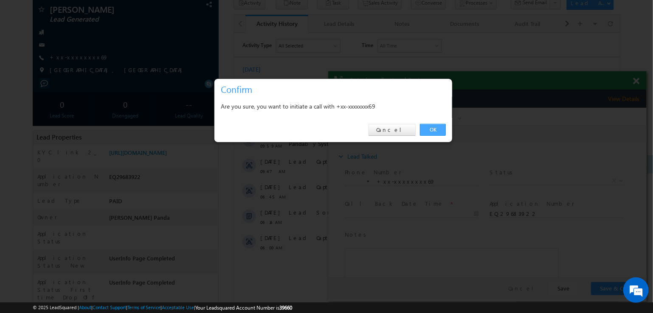
click at [431, 132] on link "OK" at bounding box center [433, 130] width 26 height 12
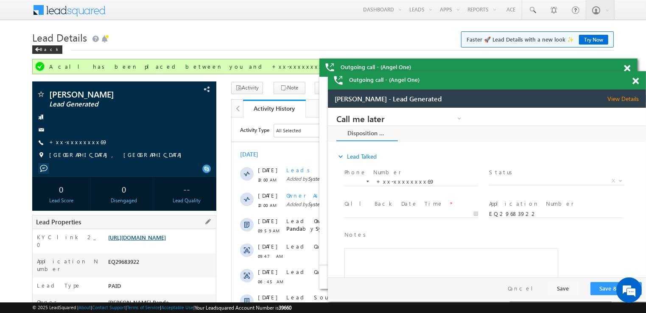
scroll to position [0, 0]
click at [166, 240] on link "https://angelbroking1-pk3em7sa.customui-test.leadsquared.com?leadId=77965bb6-eb…" at bounding box center [137, 237] width 58 height 7
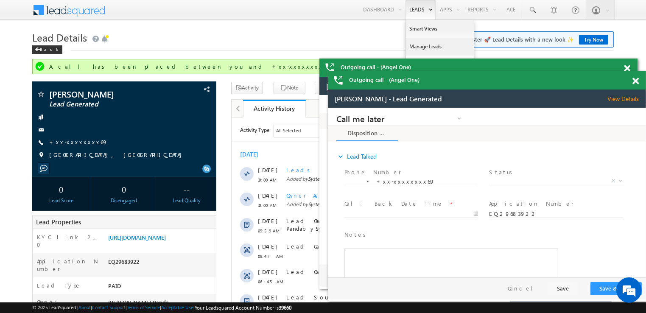
click at [413, 46] on link "Manage Leads" at bounding box center [440, 47] width 68 height 18
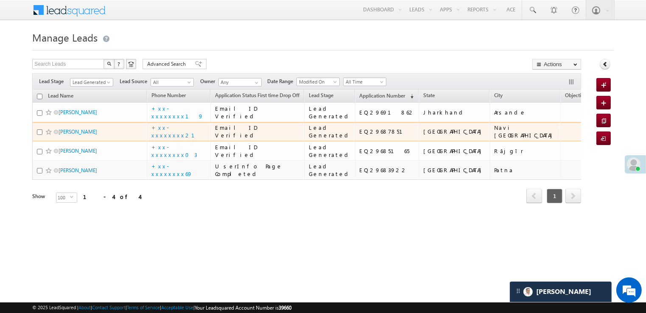
scroll to position [61, 0]
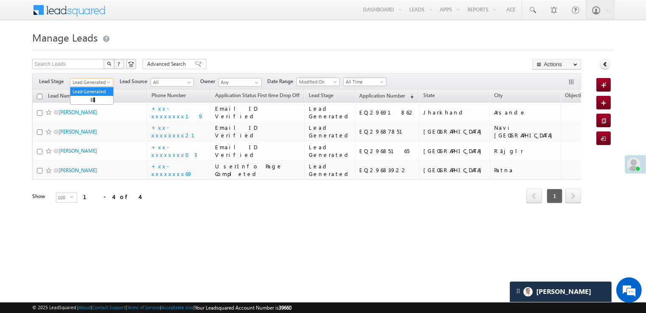
click at [109, 81] on span at bounding box center [109, 84] width 7 height 7
click at [84, 88] on link "All" at bounding box center [91, 92] width 43 height 8
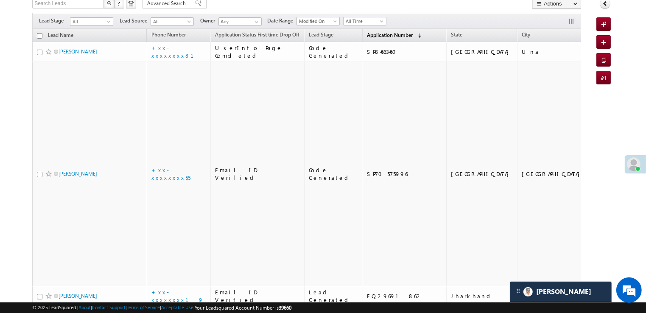
click at [370, 32] on span "Application Number" at bounding box center [390, 35] width 46 height 6
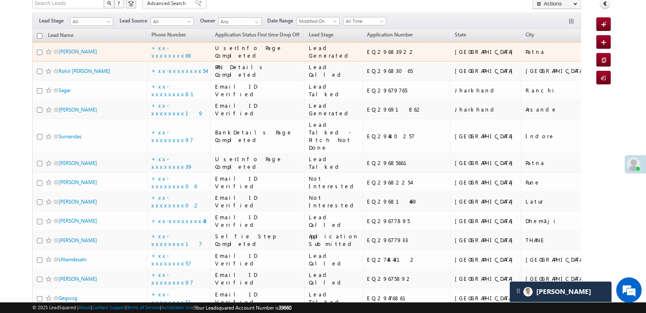
scroll to position [0, 0]
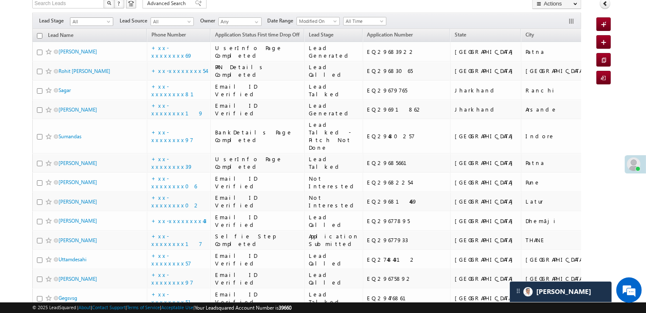
click at [109, 21] on span at bounding box center [109, 23] width 7 height 7
click at [97, 43] on link "Lead Generated" at bounding box center [91, 40] width 43 height 8
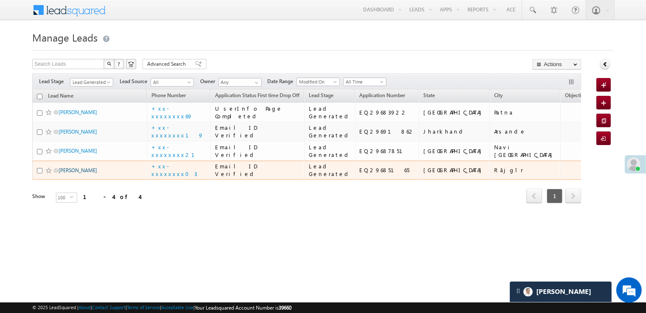
click at [76, 174] on link "[PERSON_NAME]" at bounding box center [78, 170] width 39 height 6
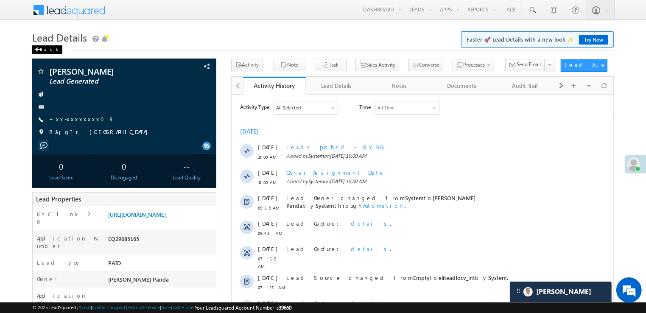
click at [42, 52] on div "Back" at bounding box center [47, 49] width 30 height 8
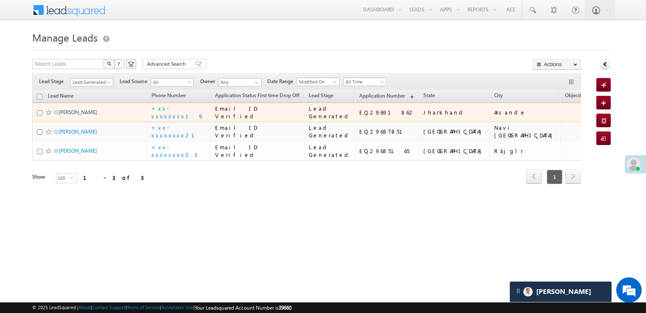
click at [76, 115] on link "[PERSON_NAME]" at bounding box center [78, 112] width 39 height 6
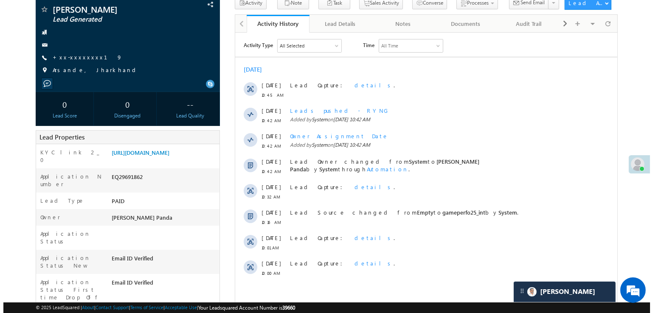
scroll to position [42, 0]
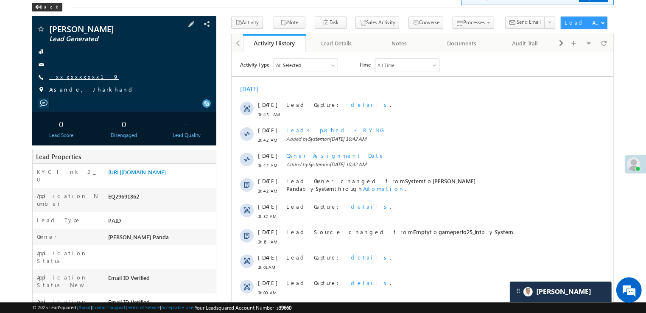
click at [72, 76] on link "+xx-xxxxxxxx19" at bounding box center [84, 76] width 70 height 7
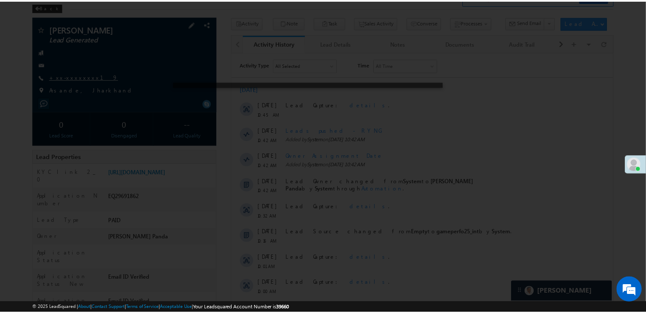
scroll to position [0, 0]
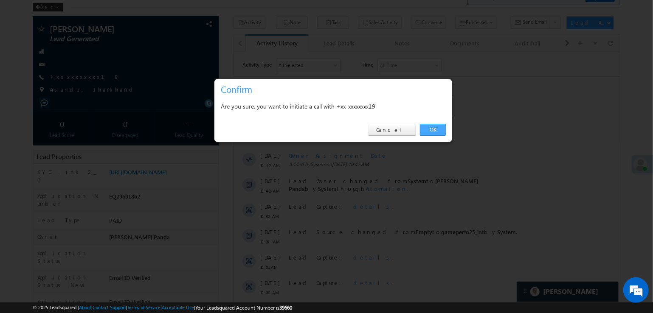
click at [433, 128] on link "OK" at bounding box center [433, 130] width 26 height 12
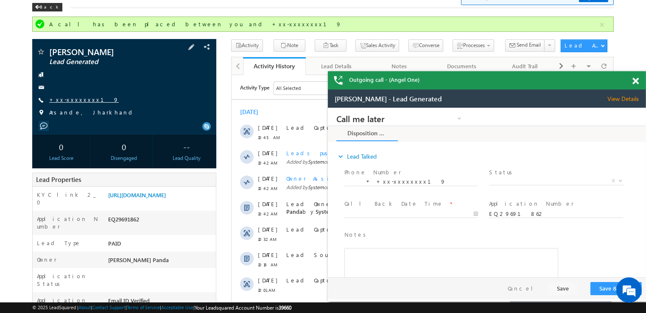
click at [78, 99] on link "+xx-xxxxxxxx19" at bounding box center [84, 99] width 70 height 7
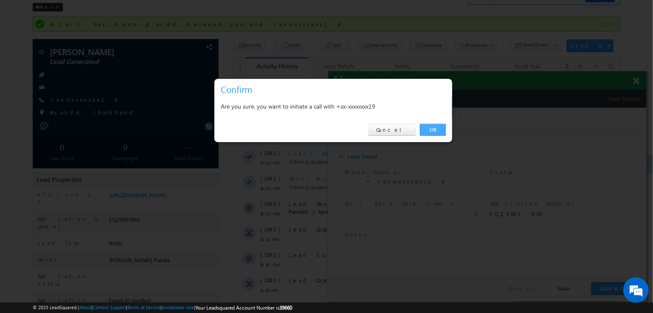
click at [428, 128] on link "OK" at bounding box center [433, 130] width 26 height 12
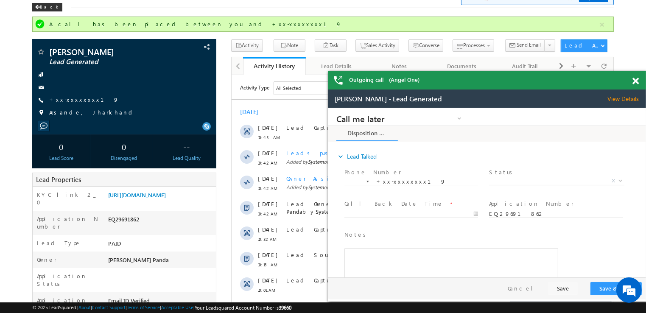
click at [638, 82] on span at bounding box center [636, 81] width 6 height 7
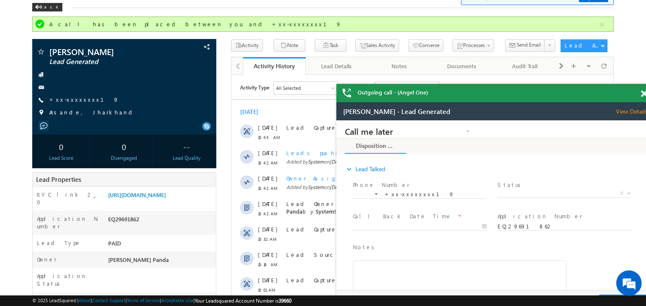
click at [643, 93] on span at bounding box center [644, 93] width 6 height 7
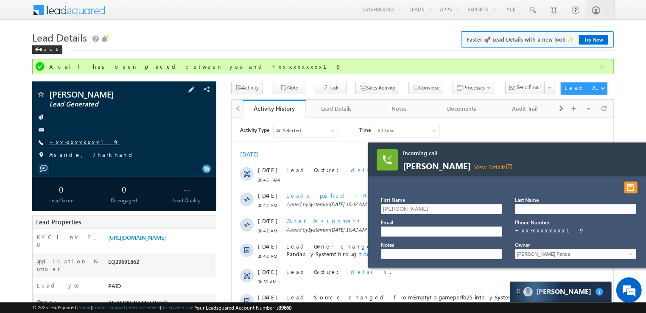
click at [80, 143] on link "+xx-xxxxxxxx19" at bounding box center [84, 141] width 70 height 7
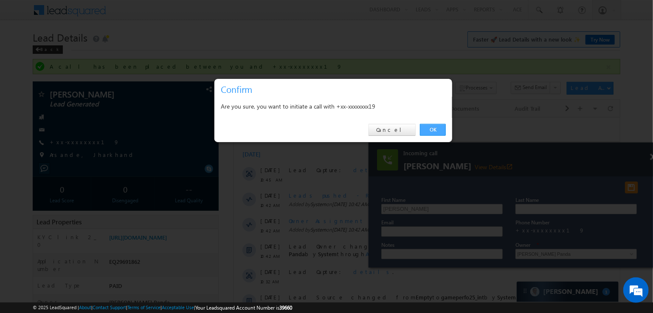
click at [429, 129] on link "OK" at bounding box center [433, 130] width 26 height 12
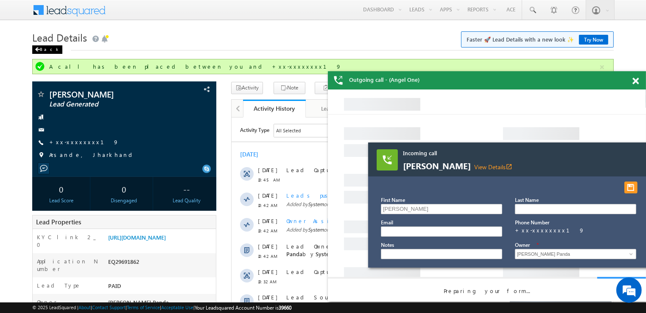
click at [51, 51] on div "Back" at bounding box center [47, 49] width 30 height 8
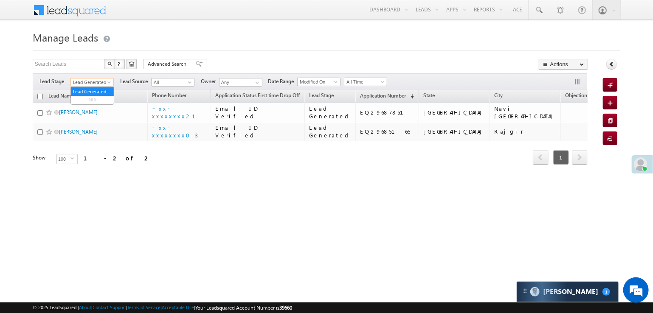
click at [110, 83] on span at bounding box center [110, 84] width 7 height 7
click at [76, 92] on link "All" at bounding box center [92, 92] width 43 height 8
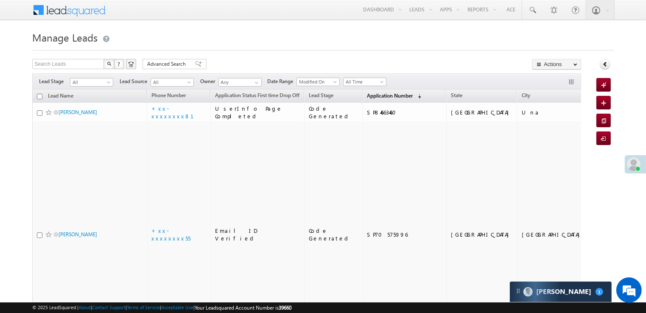
click at [372, 95] on span "Application Number" at bounding box center [390, 96] width 46 height 6
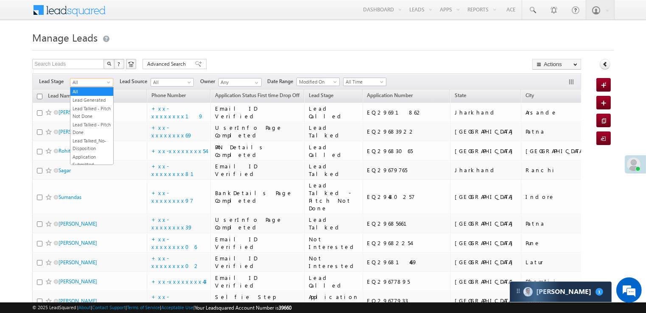
click at [105, 83] on span "All" at bounding box center [90, 83] width 40 height 8
click at [99, 104] on link "Lead Generated" at bounding box center [91, 100] width 43 height 8
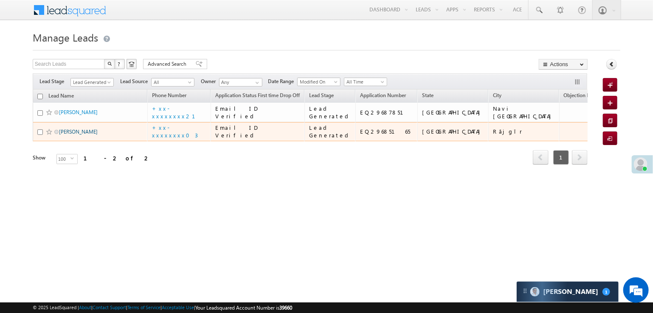
click at [68, 135] on link "[PERSON_NAME]" at bounding box center [78, 132] width 39 height 6
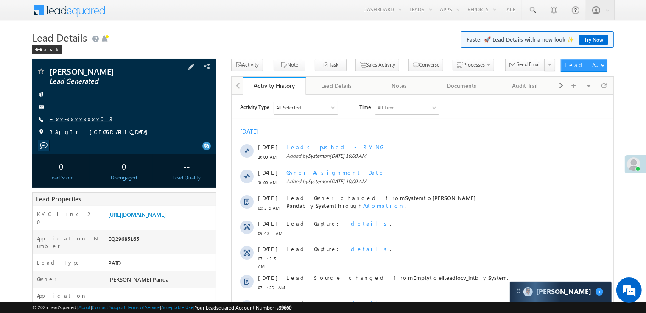
click at [67, 121] on link "+xx-xxxxxxxx03" at bounding box center [80, 118] width 63 height 7
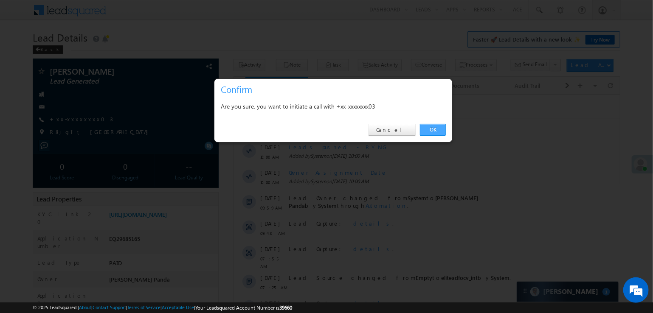
click at [435, 133] on link "OK" at bounding box center [433, 130] width 26 height 12
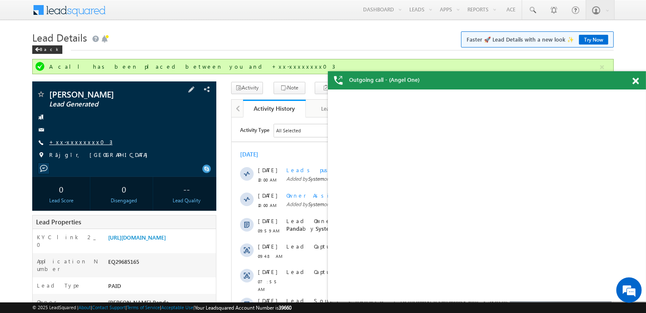
click at [75, 144] on link "+xx-xxxxxxxx03" at bounding box center [80, 141] width 63 height 7
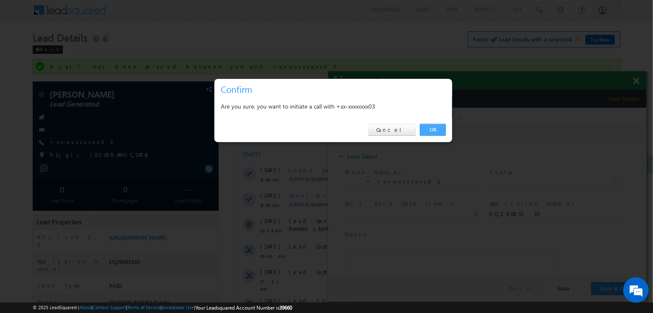
click at [430, 128] on link "OK" at bounding box center [433, 130] width 26 height 12
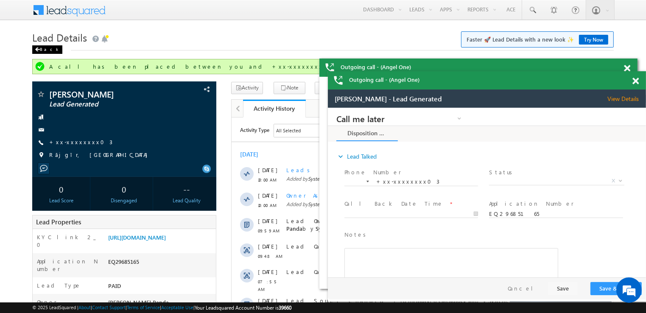
click at [41, 49] on div "Back" at bounding box center [47, 49] width 30 height 8
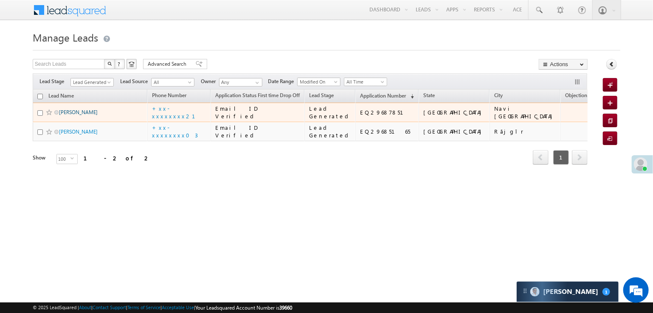
click at [76, 115] on link "[PERSON_NAME]" at bounding box center [78, 112] width 39 height 6
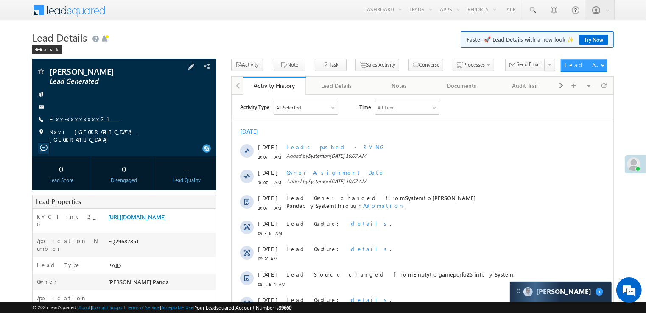
click at [71, 120] on link "+xx-xxxxxxxx21" at bounding box center [84, 118] width 71 height 7
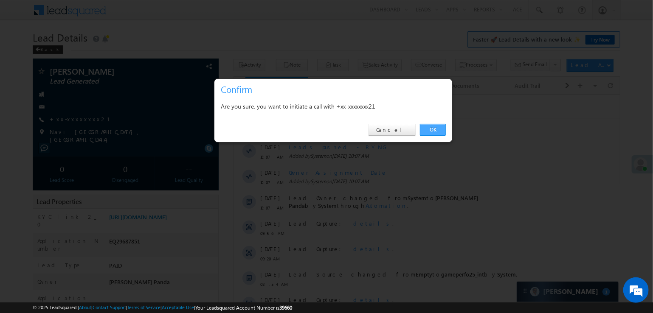
click at [432, 128] on link "OK" at bounding box center [433, 130] width 26 height 12
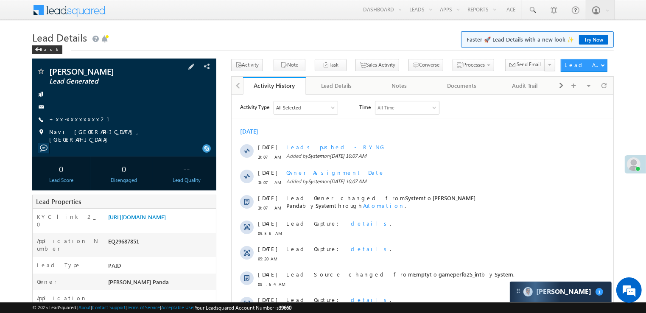
click at [78, 98] on div at bounding box center [123, 94] width 175 height 8
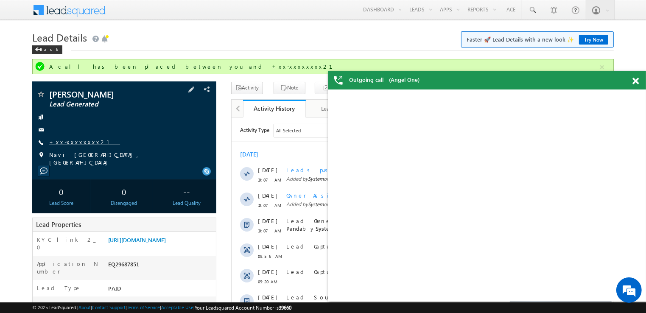
click at [73, 143] on link "+xx-xxxxxxxx21" at bounding box center [84, 141] width 71 height 7
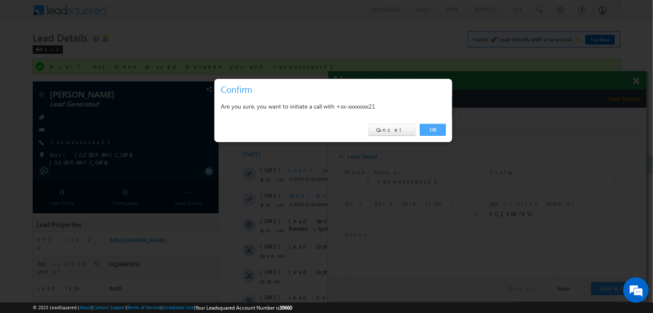
click at [428, 131] on link "OK" at bounding box center [433, 130] width 26 height 12
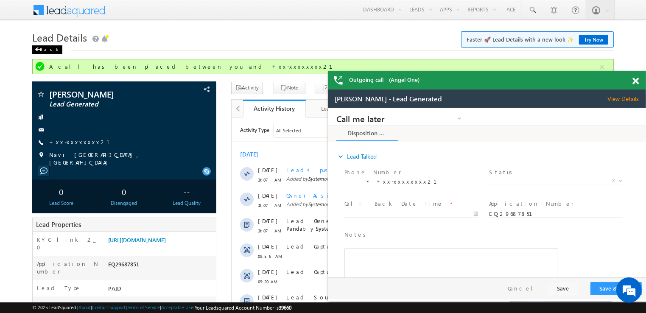
click at [45, 48] on div "Back" at bounding box center [47, 49] width 30 height 8
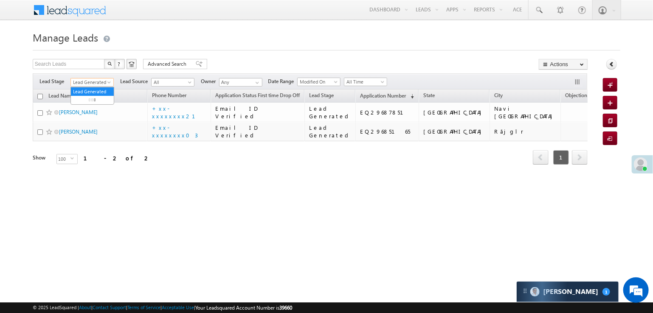
click at [108, 81] on span at bounding box center [110, 84] width 7 height 7
click at [92, 90] on link "All" at bounding box center [92, 92] width 43 height 8
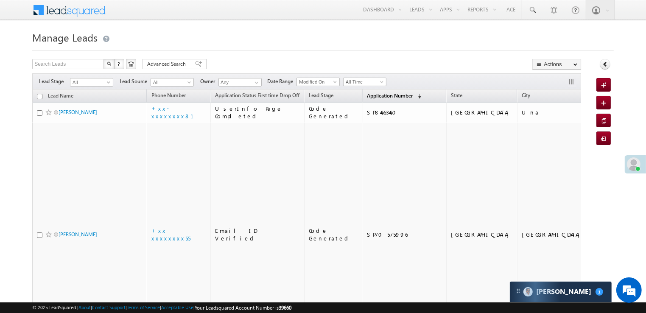
click at [370, 98] on span "Application Number" at bounding box center [390, 96] width 46 height 6
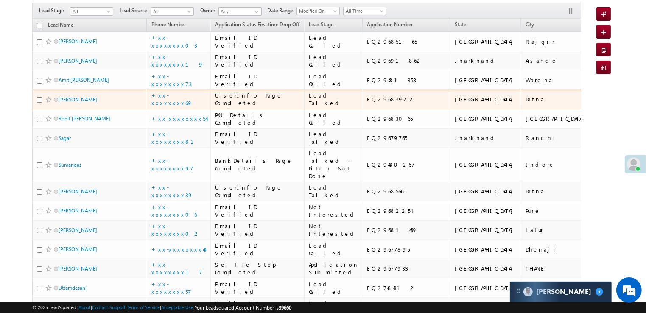
scroll to position [85, 0]
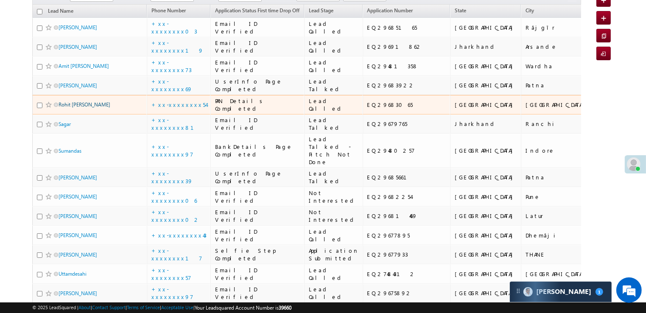
click at [85, 108] on link "Rohit [PERSON_NAME]" at bounding box center [85, 104] width 52 height 6
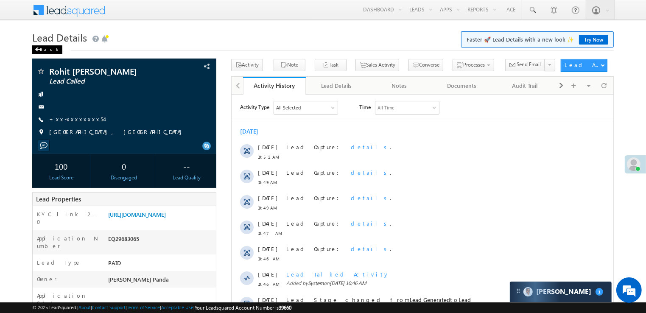
click at [41, 50] on div "Back" at bounding box center [47, 49] width 30 height 8
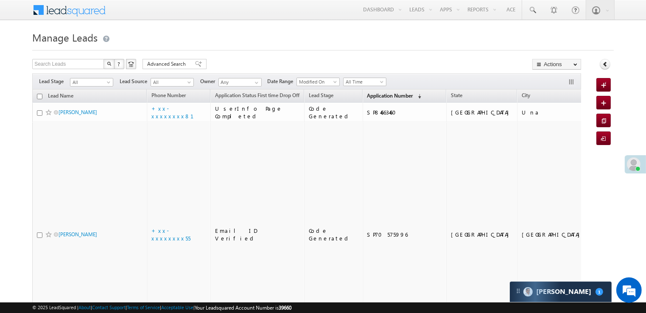
click at [368, 93] on span "Application Number" at bounding box center [390, 96] width 46 height 6
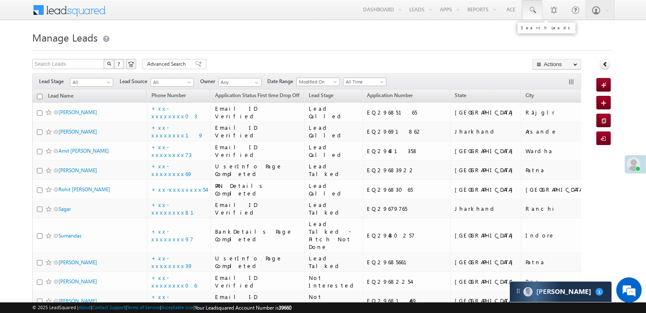
click at [533, 8] on span at bounding box center [532, 10] width 8 height 8
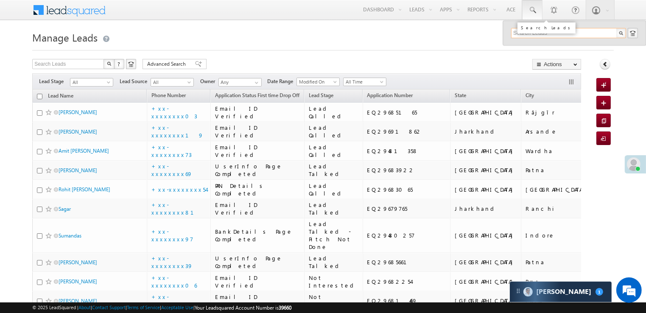
paste input "7038219601"
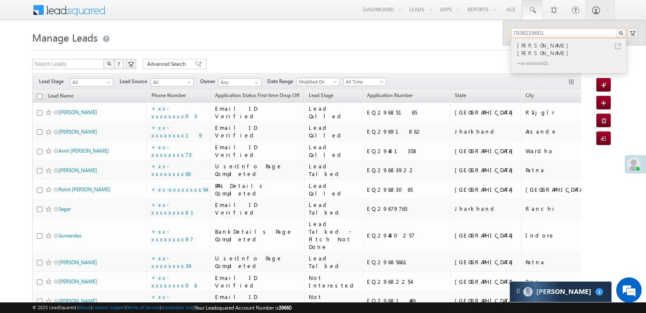
type input "7038219601"
click at [529, 45] on div "Prathamesh Mohan Kadu" at bounding box center [573, 49] width 114 height 17
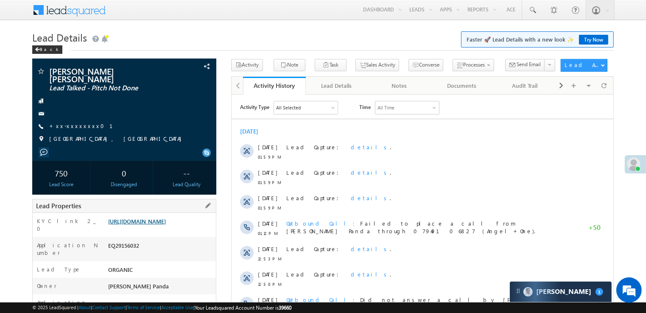
click at [154, 225] on link "[URL][DOMAIN_NAME]" at bounding box center [137, 221] width 58 height 7
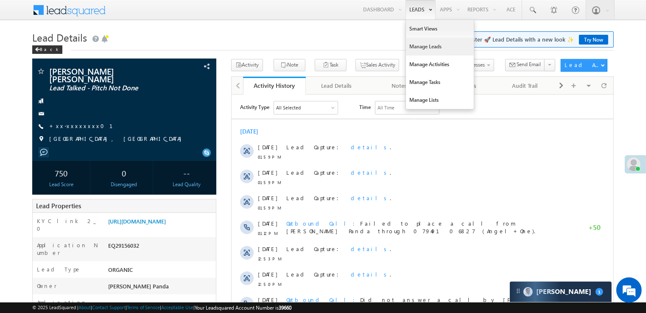
click at [415, 47] on link "Manage Leads" at bounding box center [440, 47] width 68 height 18
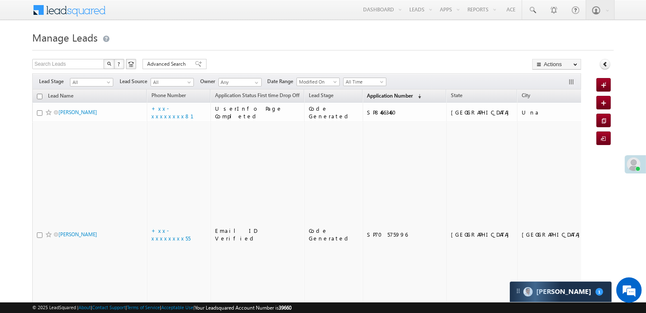
click at [367, 95] on span "Application Number" at bounding box center [390, 96] width 46 height 6
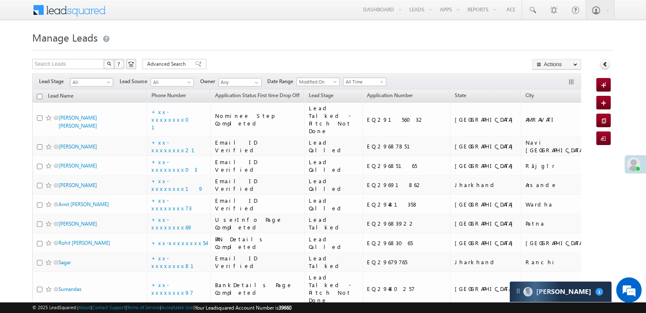
click at [107, 84] on span at bounding box center [109, 84] width 7 height 7
click at [93, 102] on link "Lead Generated" at bounding box center [91, 100] width 43 height 8
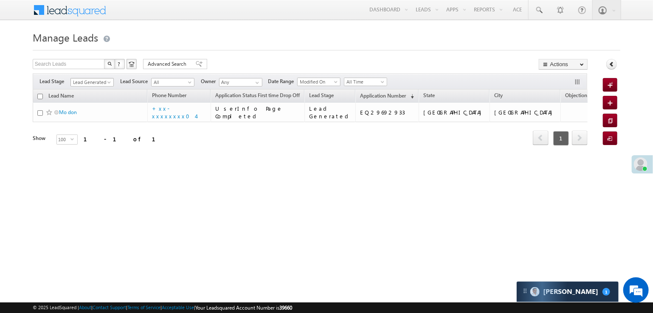
click at [107, 82] on span at bounding box center [110, 84] width 7 height 7
click at [94, 92] on link "All" at bounding box center [92, 92] width 43 height 8
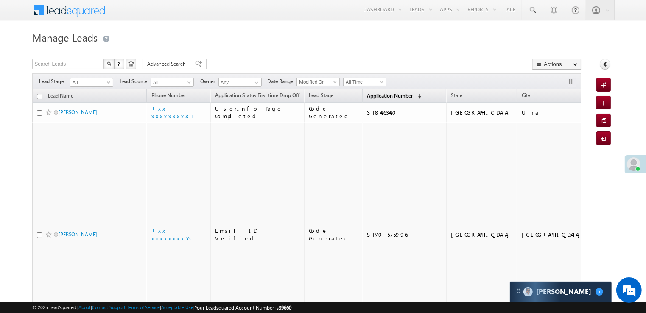
click at [378, 97] on span "Application Number" at bounding box center [390, 96] width 46 height 6
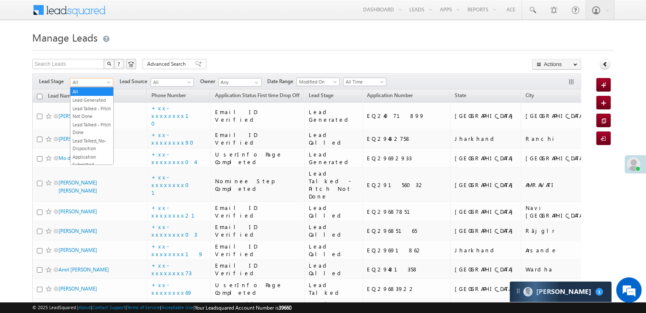
click at [107, 84] on span at bounding box center [109, 84] width 7 height 7
click at [95, 102] on link "Lead Generated" at bounding box center [91, 100] width 43 height 8
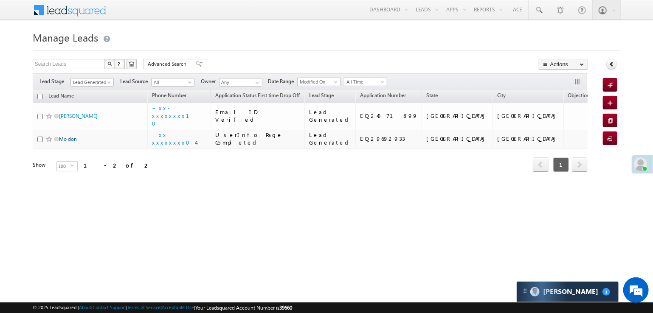
click at [74, 142] on link "Mo don" at bounding box center [68, 139] width 18 height 6
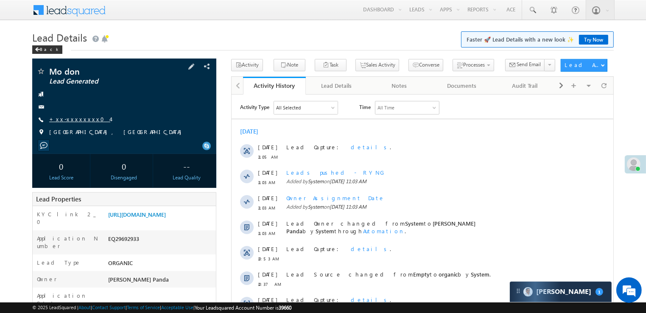
click at [76, 118] on link "+xx-xxxxxxxx04" at bounding box center [79, 118] width 61 height 7
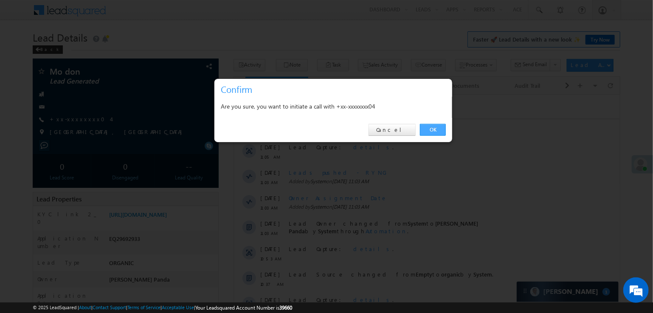
click at [435, 126] on link "OK" at bounding box center [433, 130] width 26 height 12
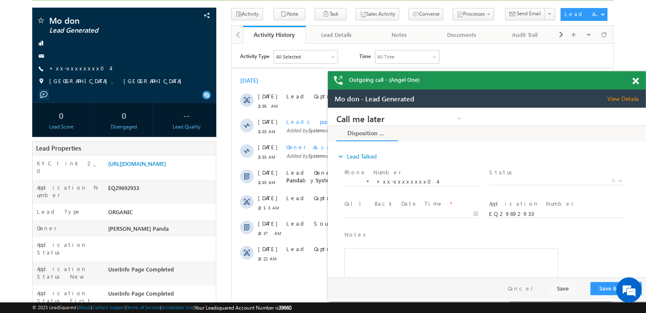
scroll to position [65, 0]
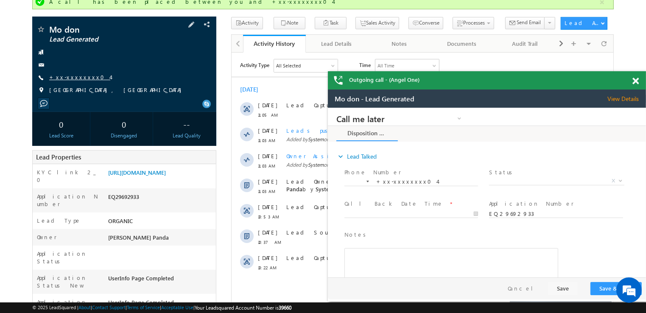
click at [64, 76] on link "+xx-xxxxxxxx04" at bounding box center [79, 76] width 61 height 7
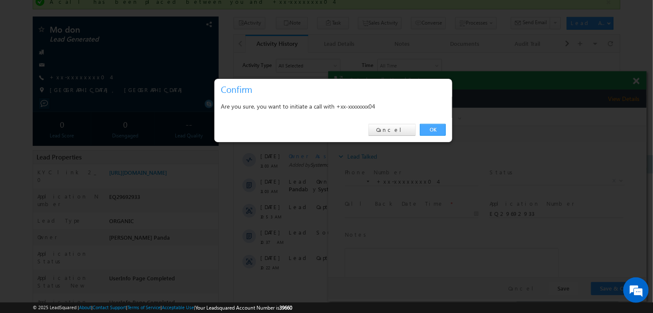
drag, startPoint x: 432, startPoint y: 131, endPoint x: 46, endPoint y: 10, distance: 404.6
click at [432, 131] on link "OK" at bounding box center [433, 130] width 26 height 12
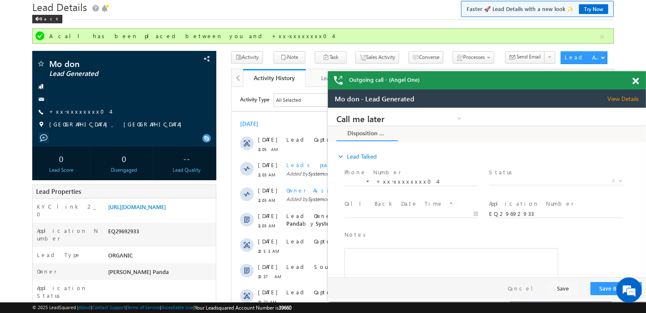
scroll to position [0, 0]
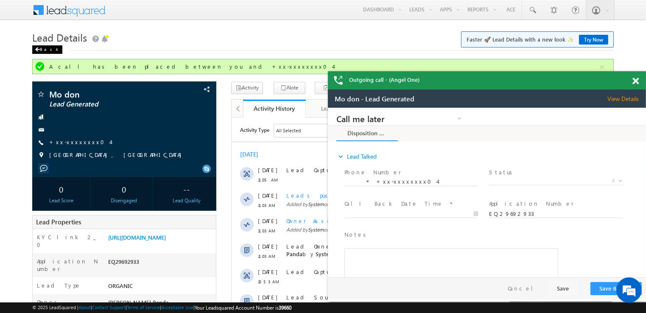
click at [39, 50] on span at bounding box center [37, 50] width 5 height 4
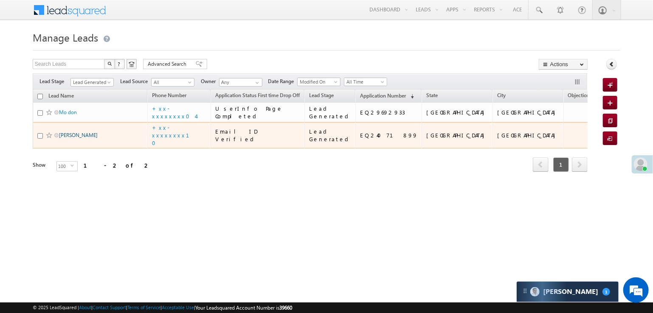
click at [79, 138] on link "[PERSON_NAME]" at bounding box center [78, 135] width 39 height 6
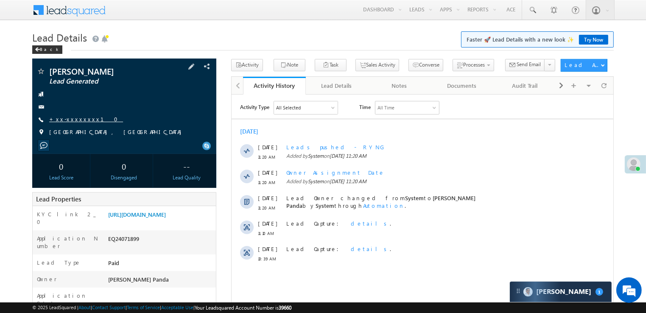
click at [68, 119] on link "+xx-xxxxxxxx10" at bounding box center [86, 118] width 74 height 7
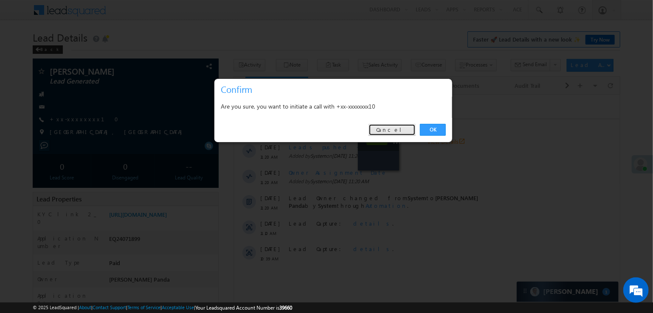
drag, startPoint x: 401, startPoint y: 131, endPoint x: 169, endPoint y: 53, distance: 245.2
click at [401, 131] on link "Cancel" at bounding box center [391, 130] width 47 height 12
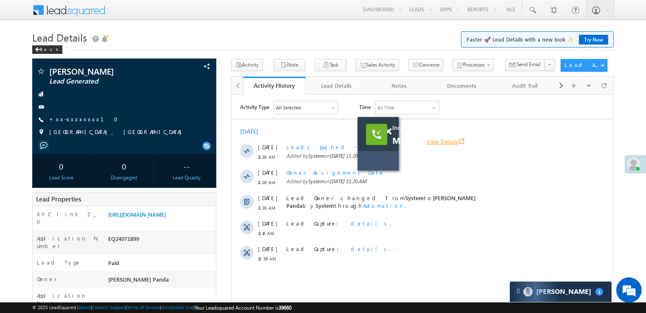
click at [445, 140] on link "View Details open_in_new" at bounding box center [446, 141] width 38 height 8
click at [76, 123] on link "+xx-xxxxxxxx10" at bounding box center [86, 118] width 74 height 7
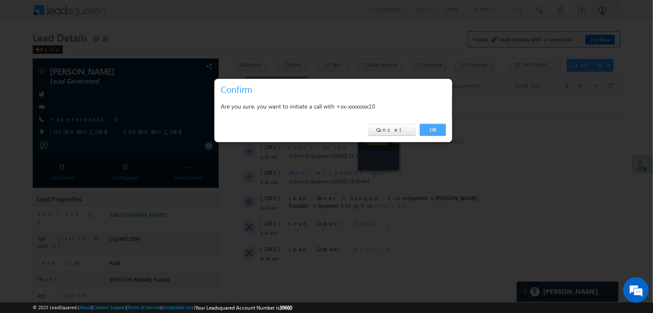
click at [435, 131] on link "OK" at bounding box center [433, 130] width 26 height 12
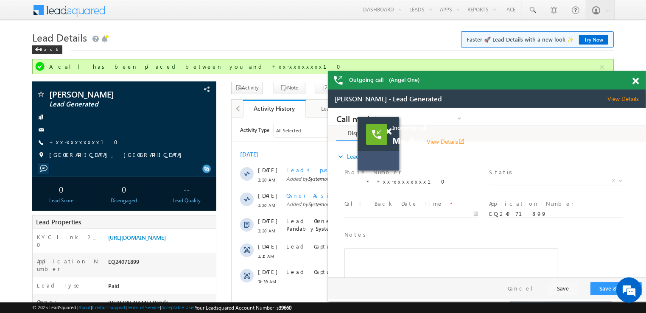
click at [636, 82] on span at bounding box center [636, 81] width 6 height 7
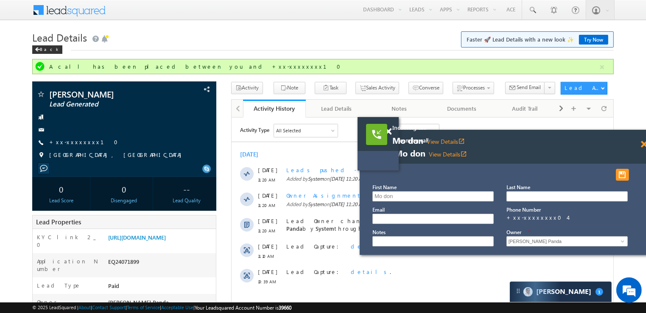
click at [645, 147] on span at bounding box center [644, 144] width 6 height 7
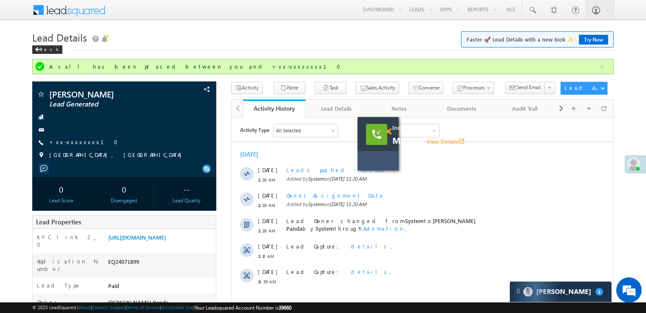
click at [391, 132] on span at bounding box center [388, 131] width 6 height 7
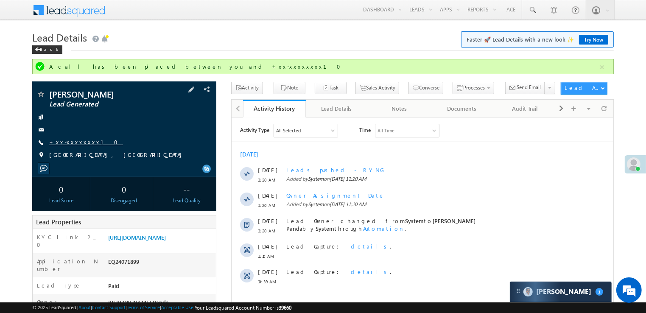
click at [63, 144] on link "+xx-xxxxxxxx10" at bounding box center [86, 141] width 74 height 7
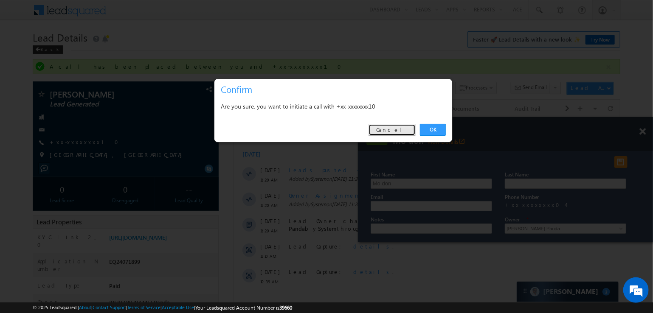
click at [395, 128] on link "Cancel" at bounding box center [391, 130] width 47 height 12
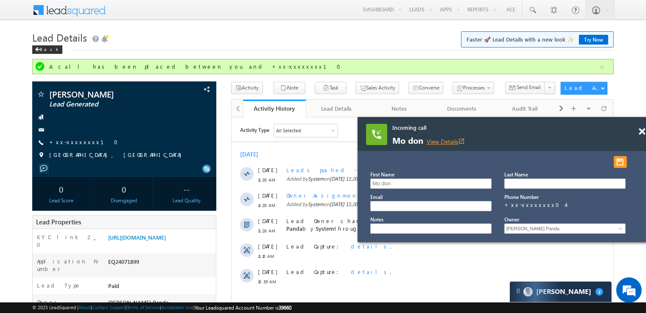
click at [440, 140] on link "View Details open_in_new" at bounding box center [446, 141] width 38 height 8
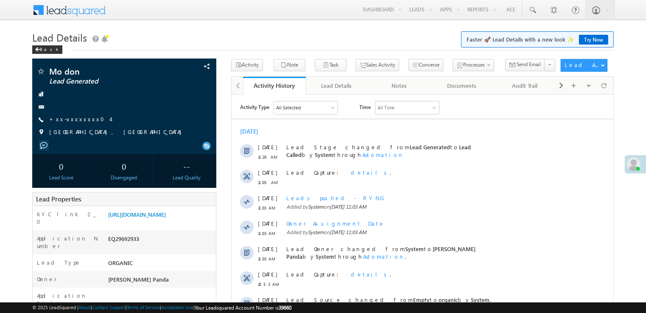
drag, startPoint x: 421, startPoint y: 43, endPoint x: 332, endPoint y: 34, distance: 89.6
click at [0, 0] on link "Manage Leads" at bounding box center [0, 0] width 0 height 0
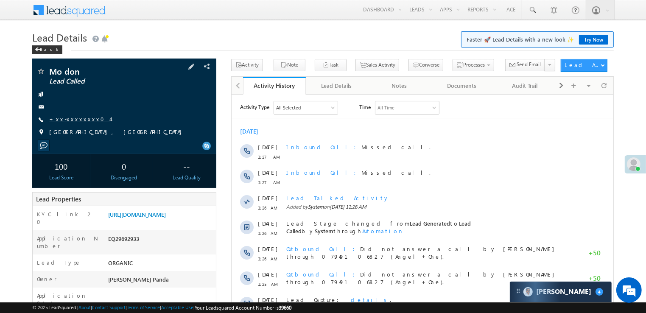
click at [72, 121] on link "+xx-xxxxxxxx04" at bounding box center [79, 118] width 61 height 7
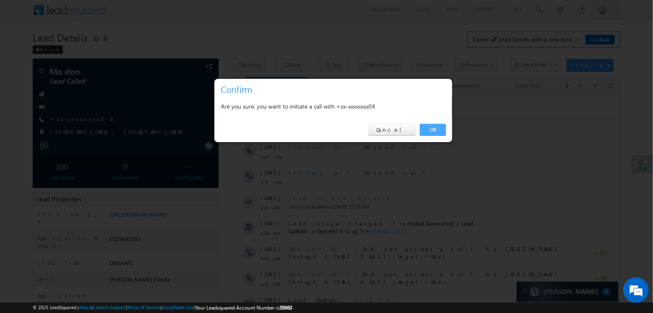
click at [433, 132] on link "OK" at bounding box center [433, 130] width 26 height 12
